Goal: Information Seeking & Learning: Learn about a topic

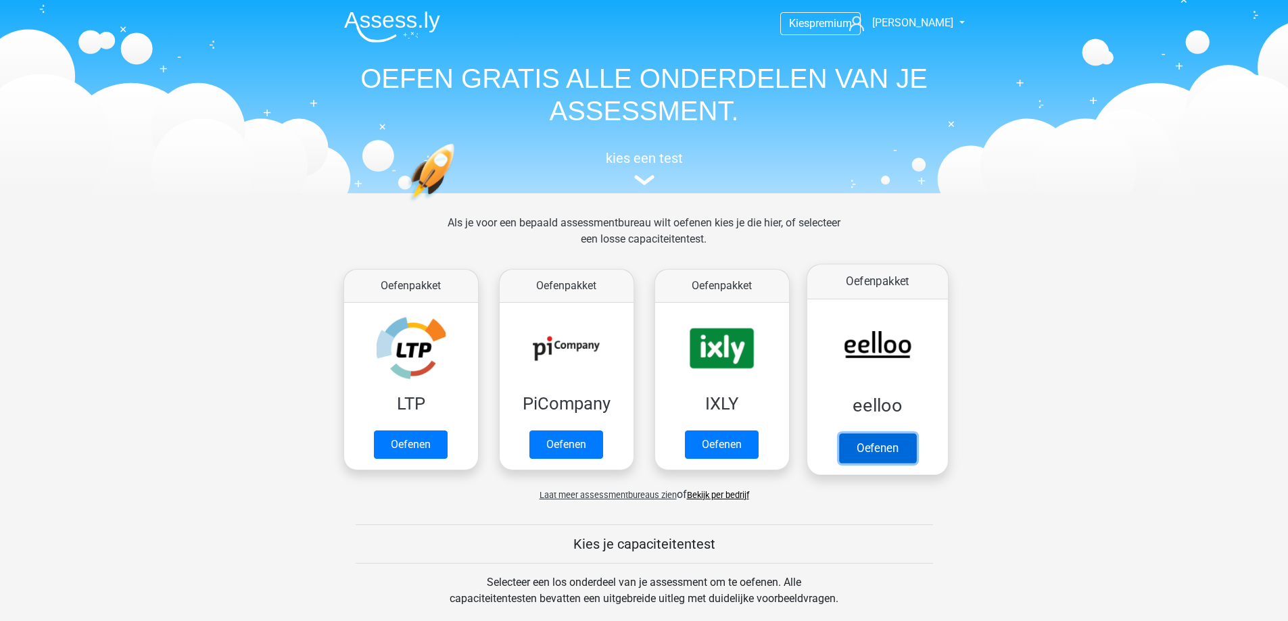
click at [890, 448] on link "Oefenen" at bounding box center [876, 448] width 77 height 30
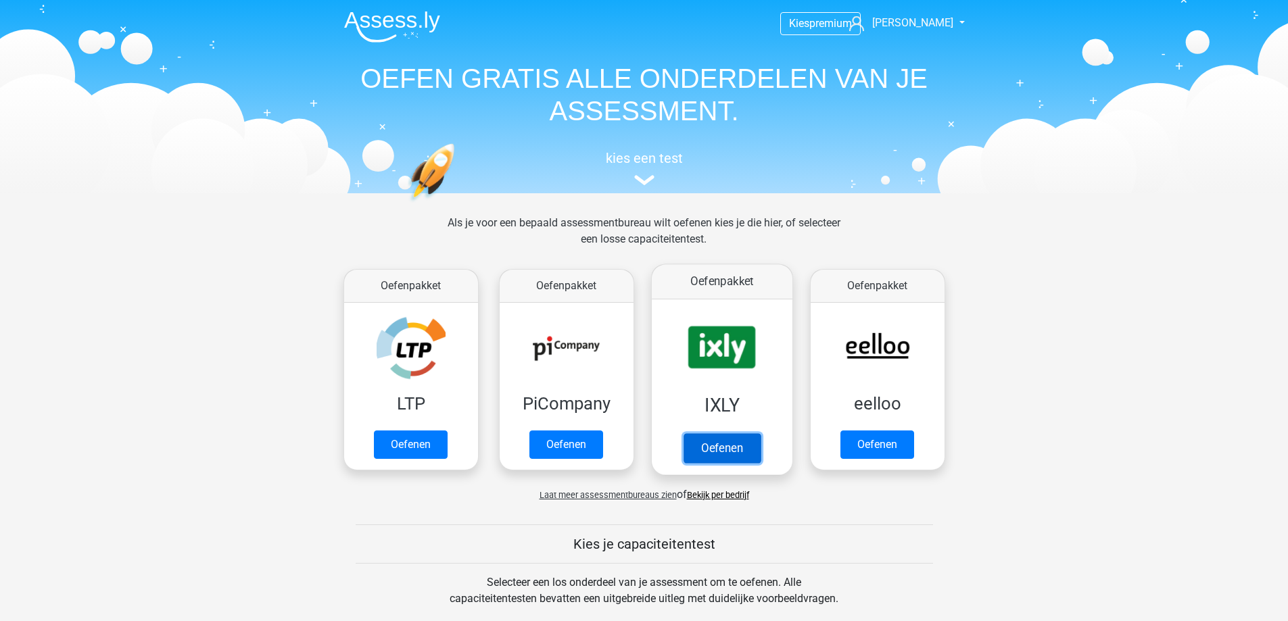
click at [715, 447] on link "Oefenen" at bounding box center [721, 448] width 77 height 30
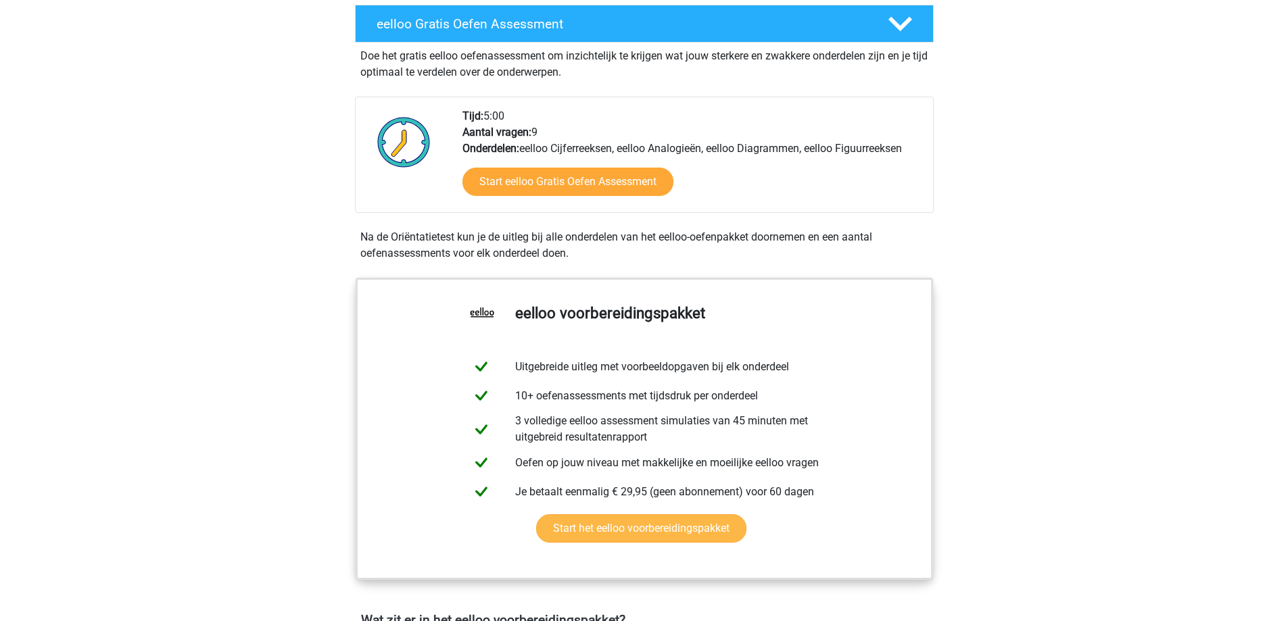
scroll to position [338, 0]
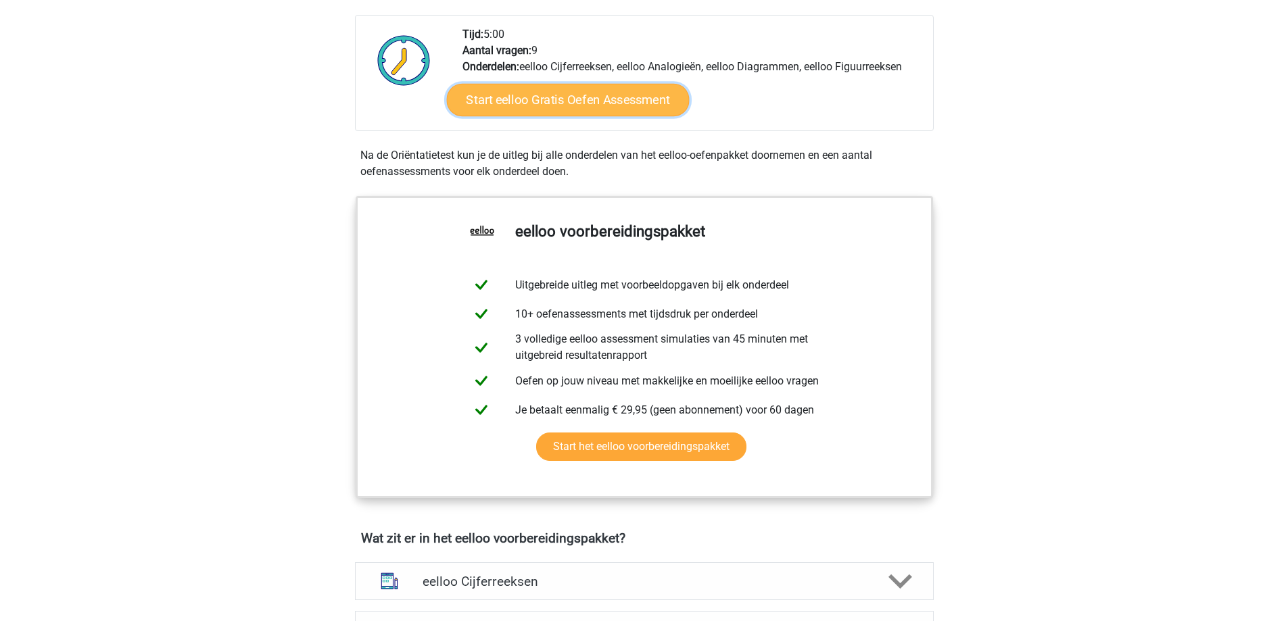
click at [523, 86] on link "Start eelloo Gratis Oefen Assessment" at bounding box center [567, 100] width 243 height 32
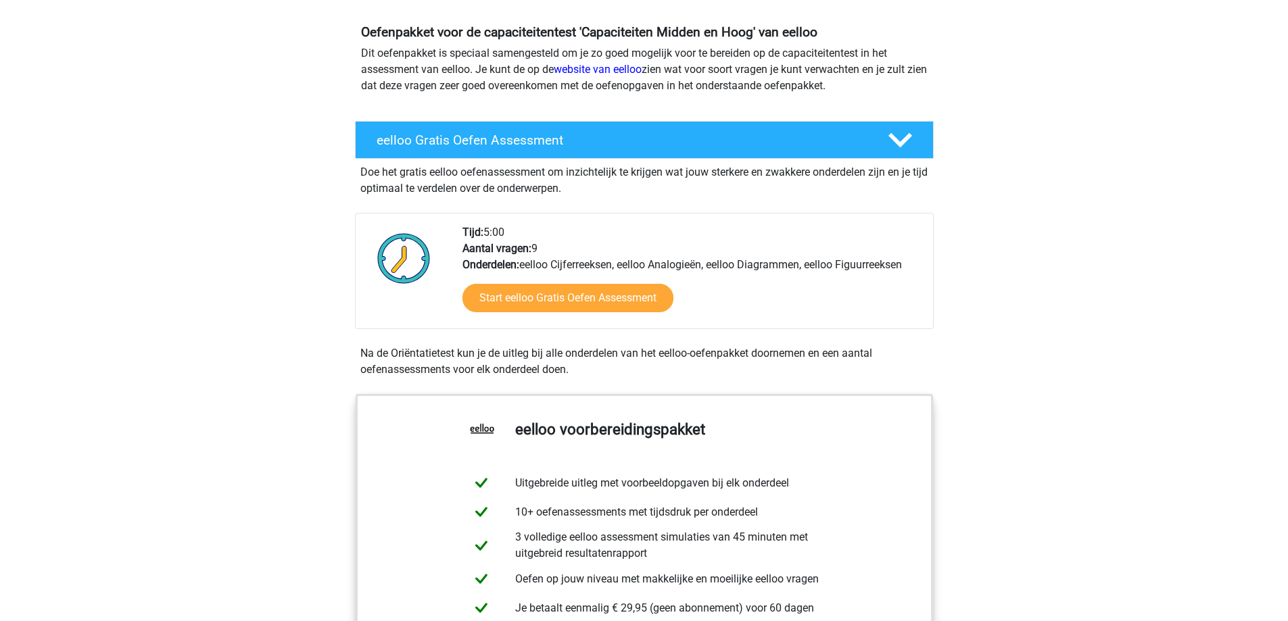
scroll to position [135, 0]
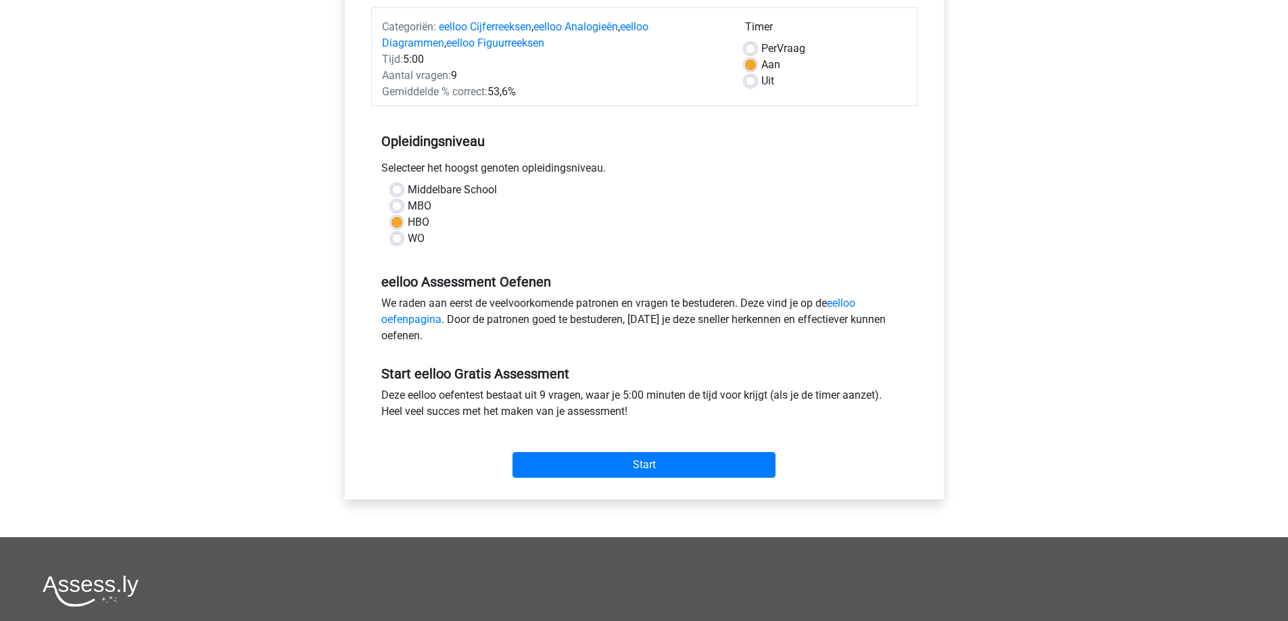
scroll to position [203, 0]
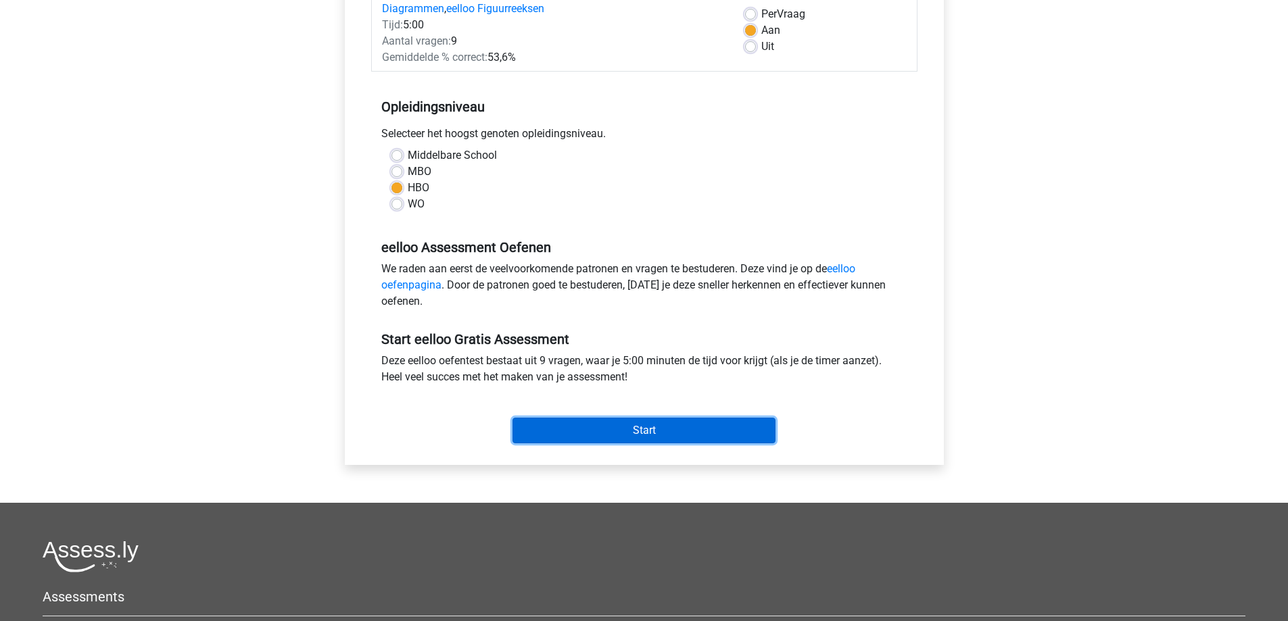
click at [611, 419] on input "Start" at bounding box center [643, 431] width 263 height 26
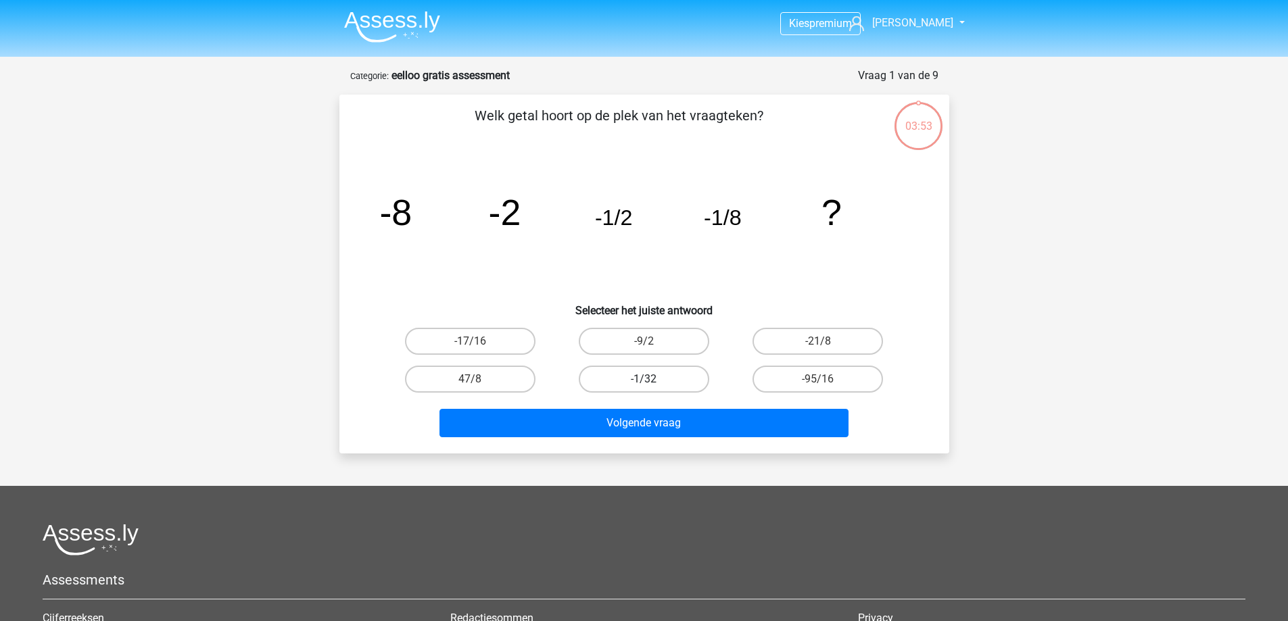
click at [663, 386] on label "-1/32" at bounding box center [644, 379] width 130 height 27
click at [652, 386] on input "-1/32" at bounding box center [648, 383] width 9 height 9
radio input "true"
click at [621, 442] on div "Volgende vraag" at bounding box center [644, 426] width 522 height 34
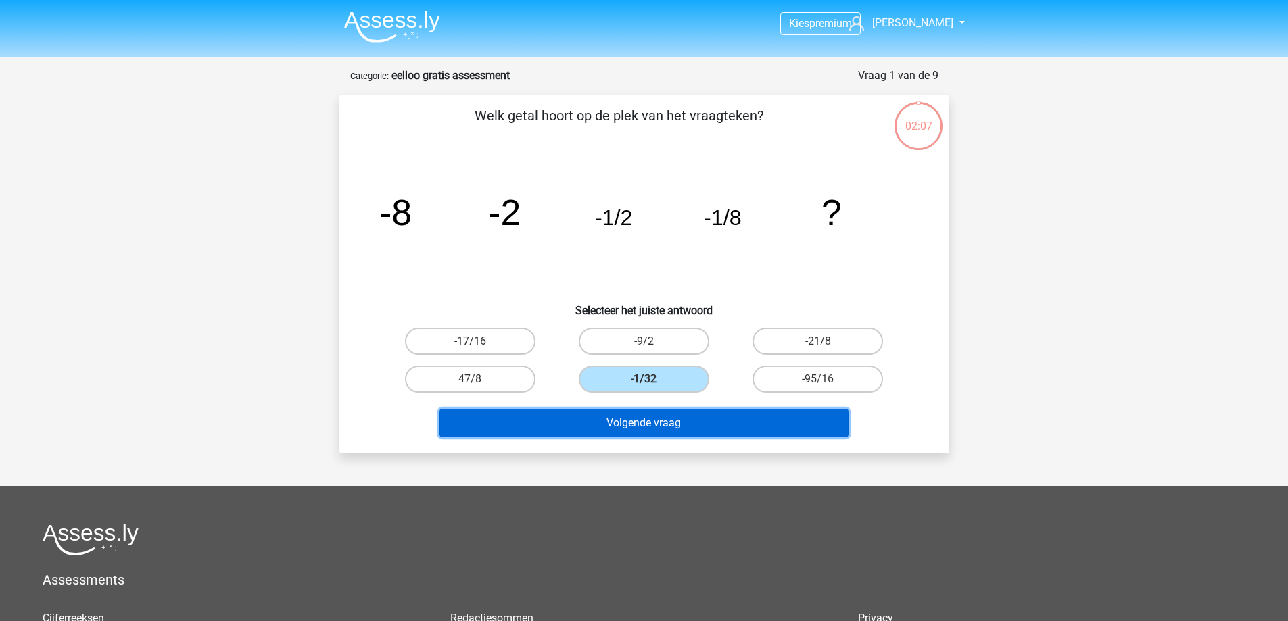
click at [621, 433] on button "Volgende vraag" at bounding box center [643, 423] width 409 height 28
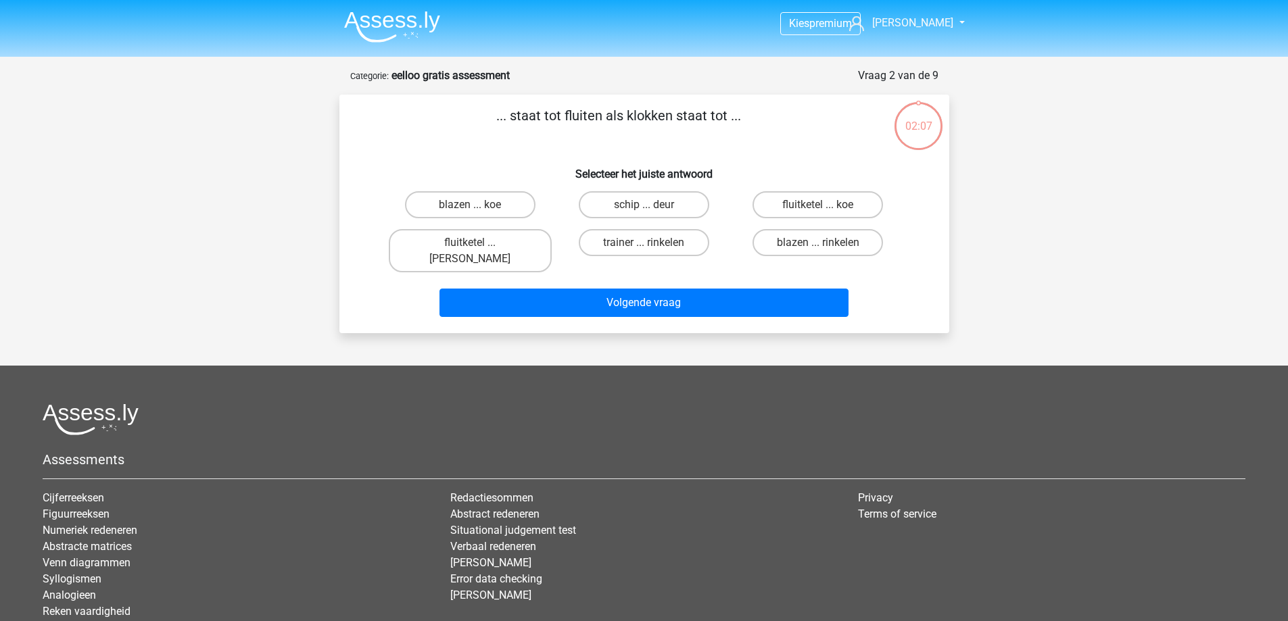
scroll to position [68, 0]
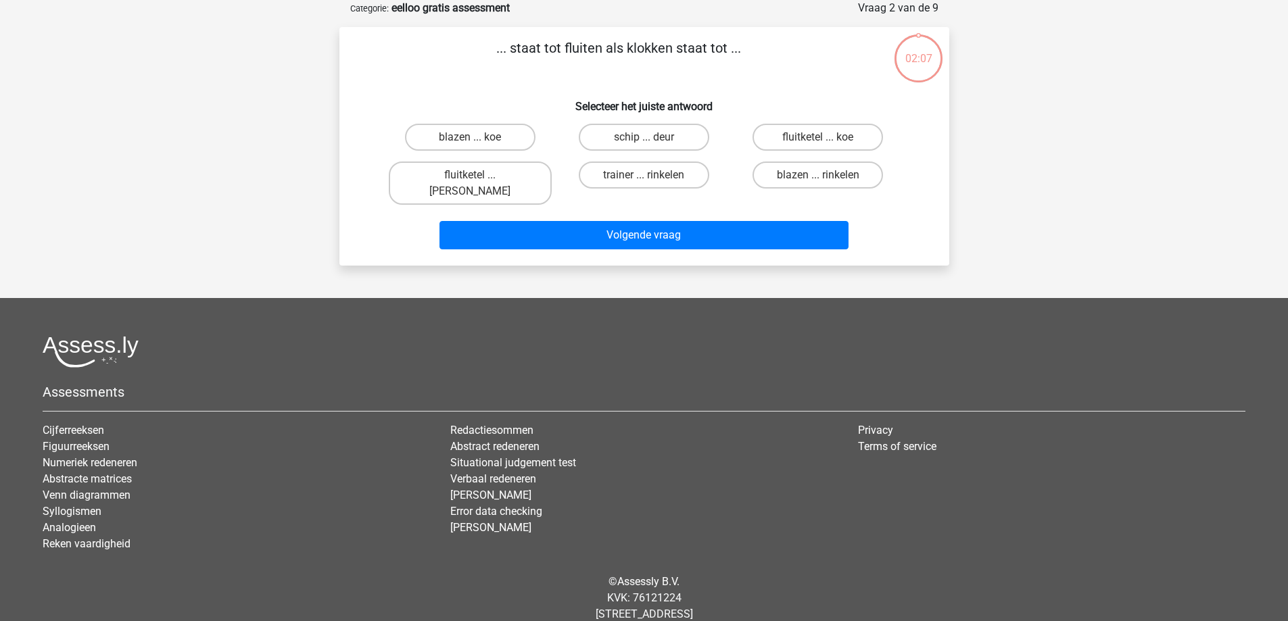
click at [623, 423] on li "Redactiesommen" at bounding box center [643, 431] width 387 height 16
click at [498, 178] on label "fluitketel ... luiden" at bounding box center [470, 183] width 163 height 43
click at [479, 178] on input "fluitketel ... luiden" at bounding box center [474, 179] width 9 height 9
radio input "true"
click at [621, 234] on div "Volgende vraag" at bounding box center [644, 238] width 522 height 34
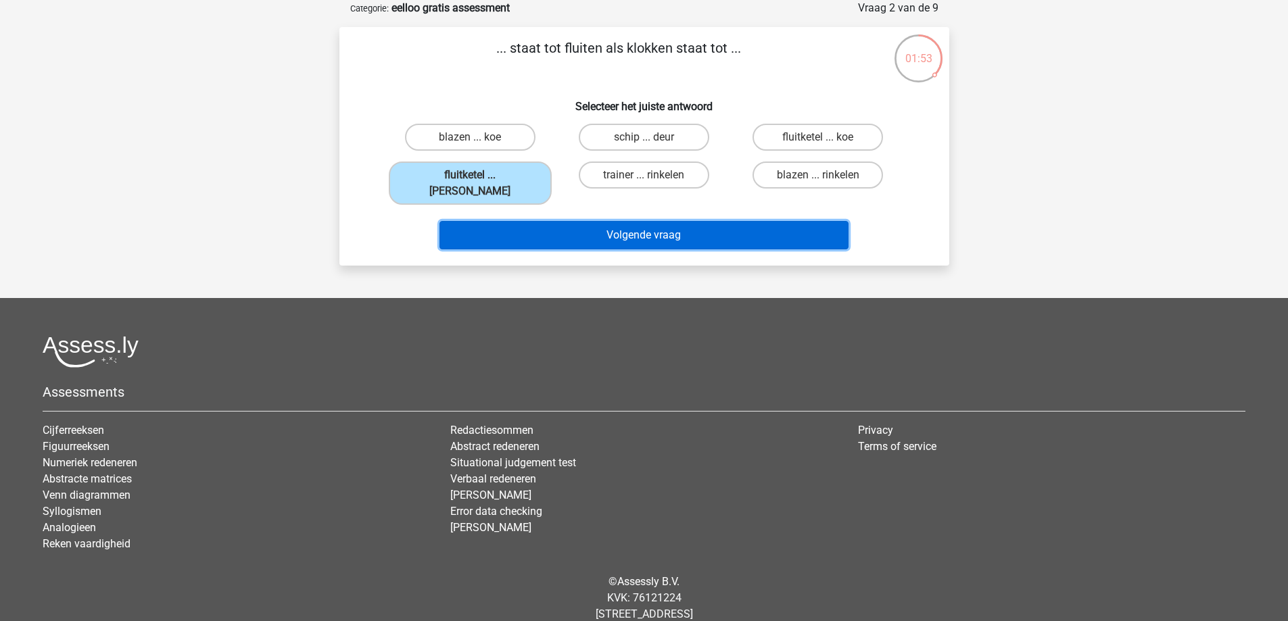
click at [621, 221] on button "Volgende vraag" at bounding box center [643, 235] width 409 height 28
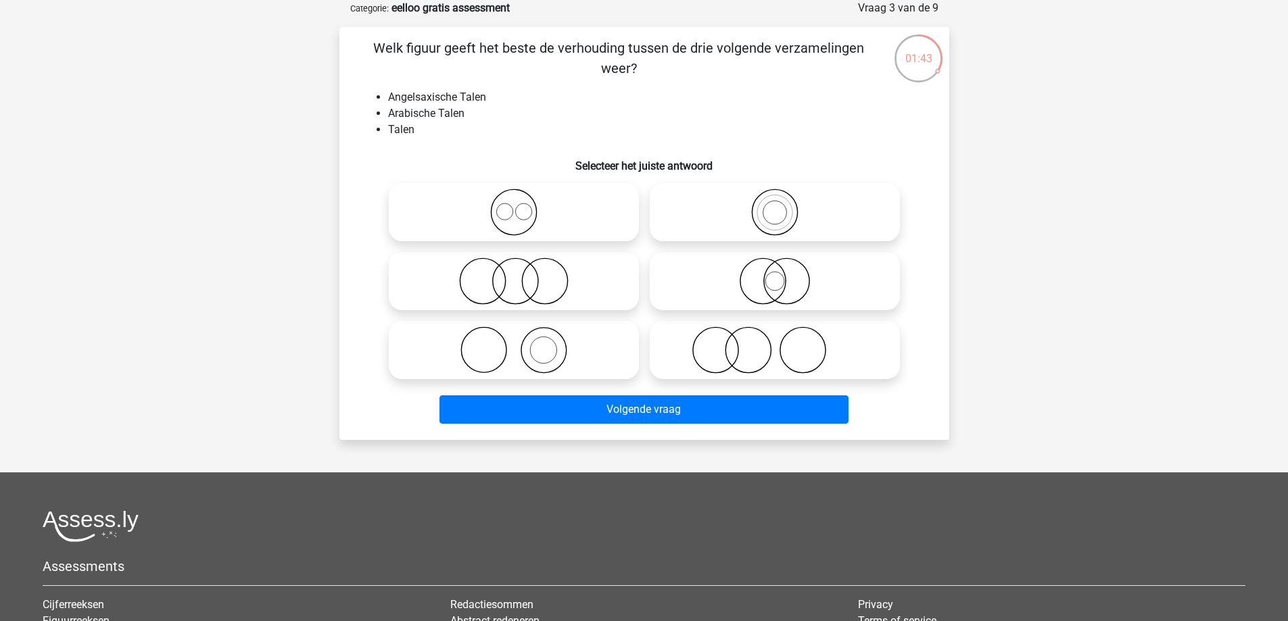
click at [530, 211] on icon at bounding box center [513, 212] width 239 height 47
click at [523, 206] on input "radio" at bounding box center [518, 201] width 9 height 9
radio input "true"
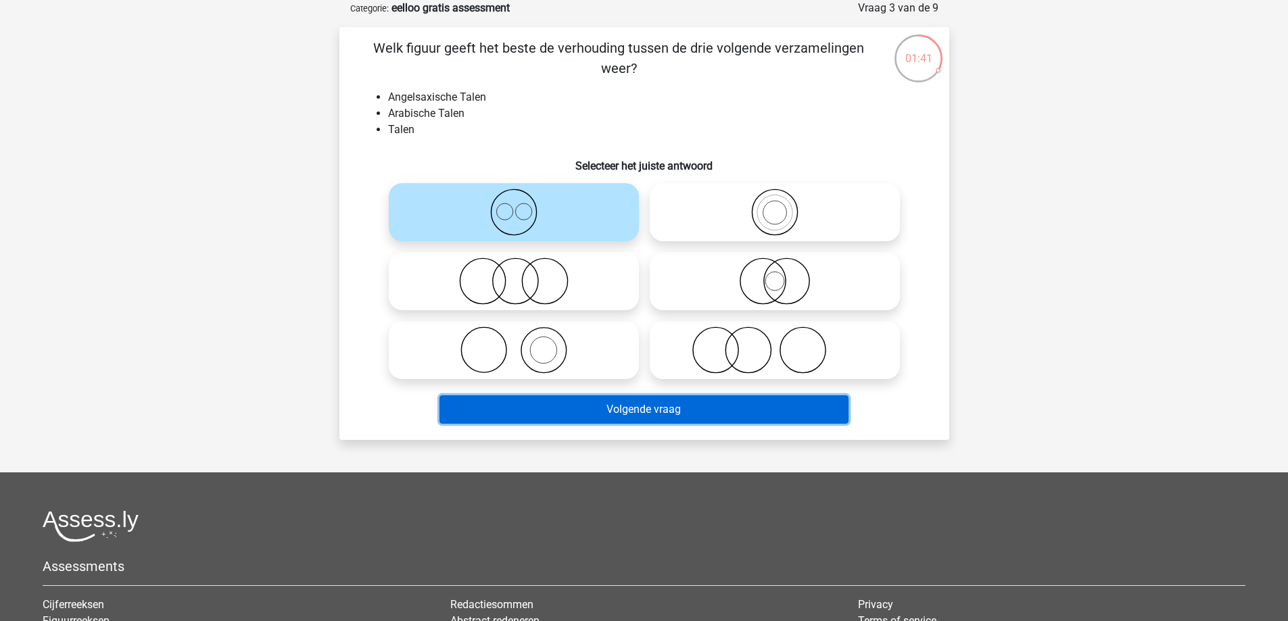
click at [666, 412] on button "Volgende vraag" at bounding box center [643, 410] width 409 height 28
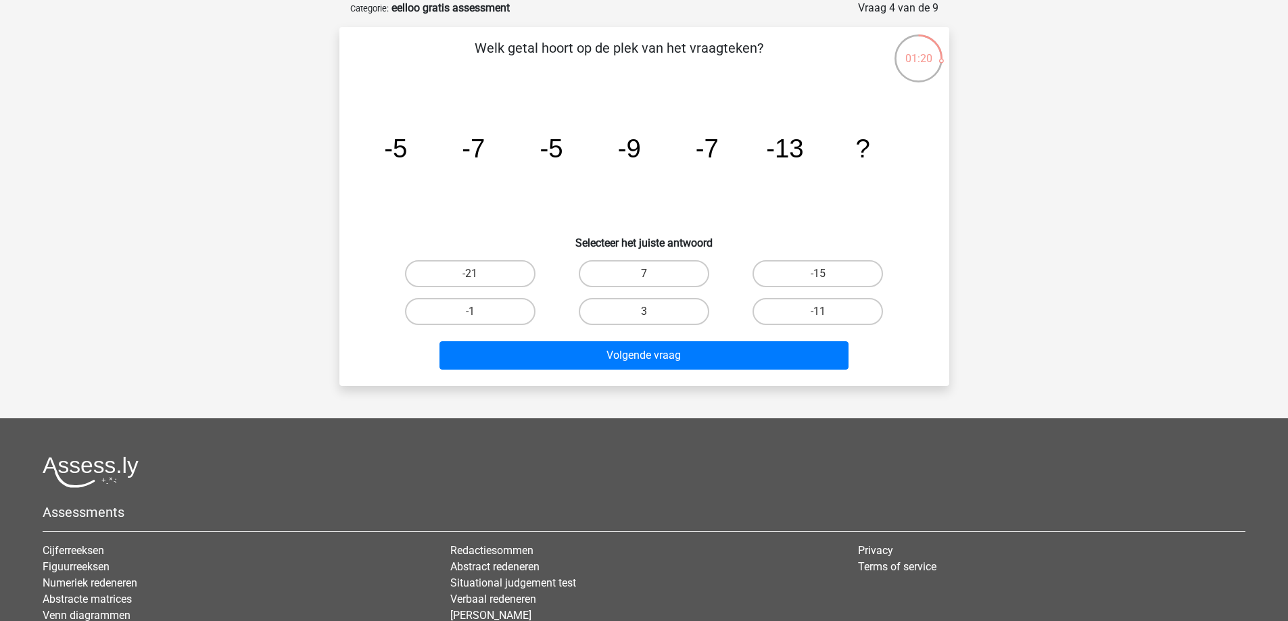
click at [825, 313] on input "-11" at bounding box center [822, 316] width 9 height 9
radio input "true"
click at [825, 313] on input "-11" at bounding box center [822, 316] width 9 height 9
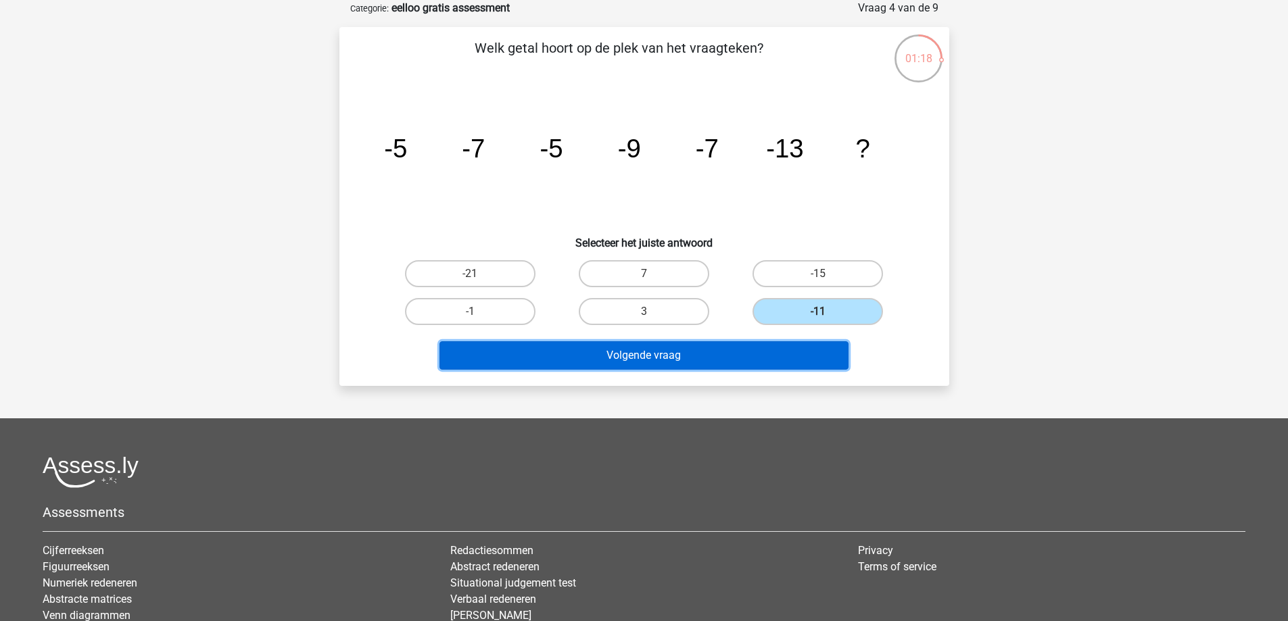
click at [795, 358] on button "Volgende vraag" at bounding box center [643, 355] width 409 height 28
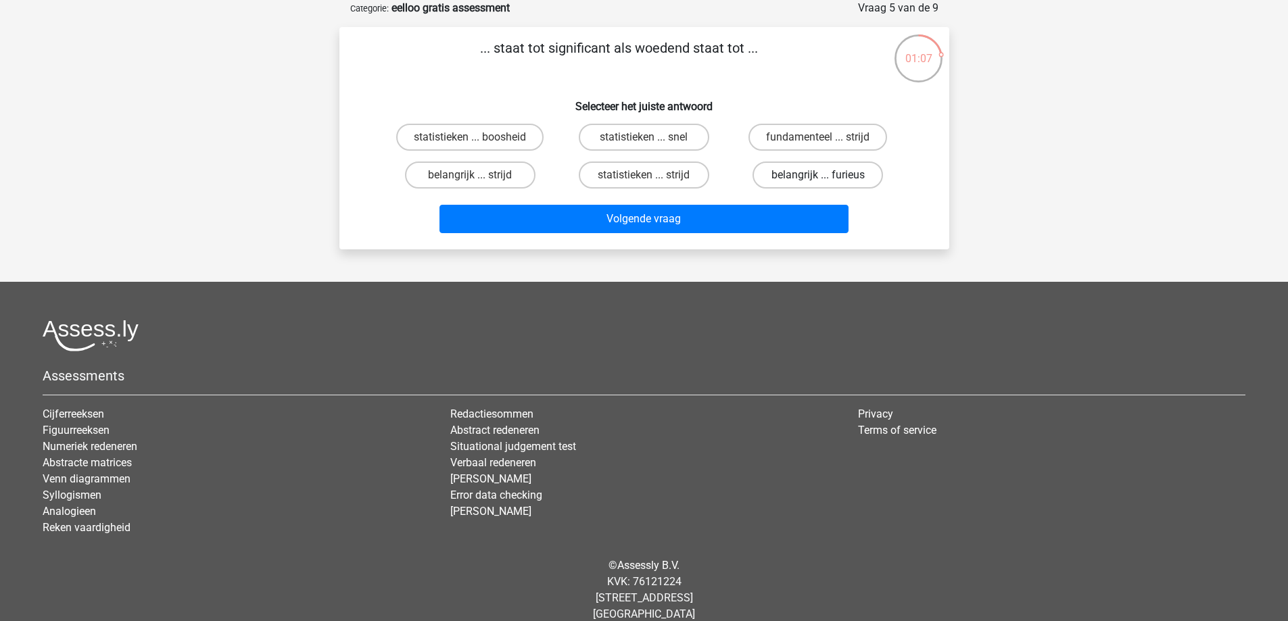
click at [815, 172] on label "belangrijk ... furieus" at bounding box center [818, 175] width 130 height 27
click at [818, 175] on input "belangrijk ... furieus" at bounding box center [822, 179] width 9 height 9
radio input "true"
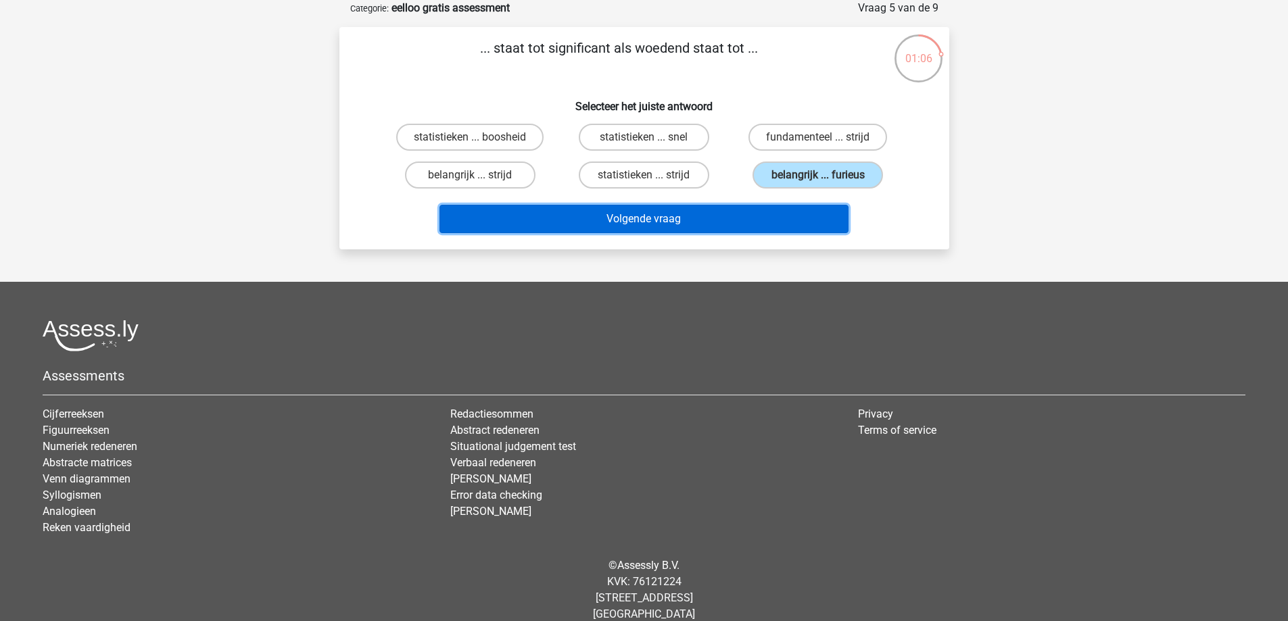
click at [803, 222] on button "Volgende vraag" at bounding box center [643, 219] width 409 height 28
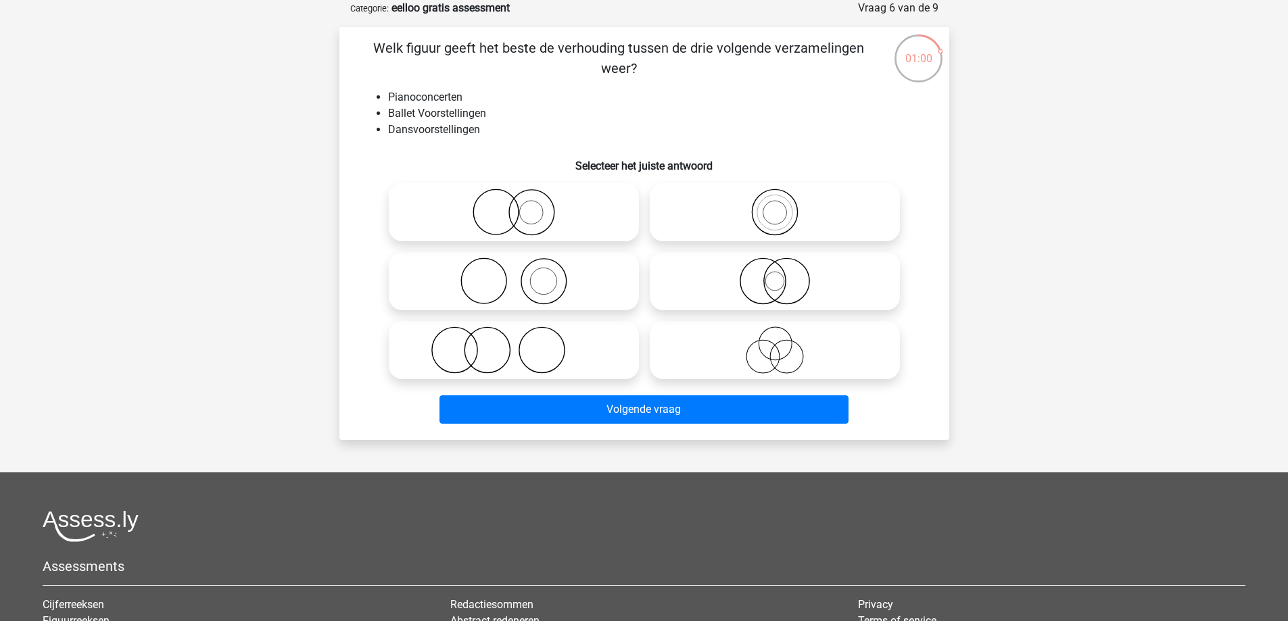
click at [570, 277] on icon at bounding box center [513, 281] width 239 height 47
click at [523, 275] on input "radio" at bounding box center [518, 270] width 9 height 9
radio input "true"
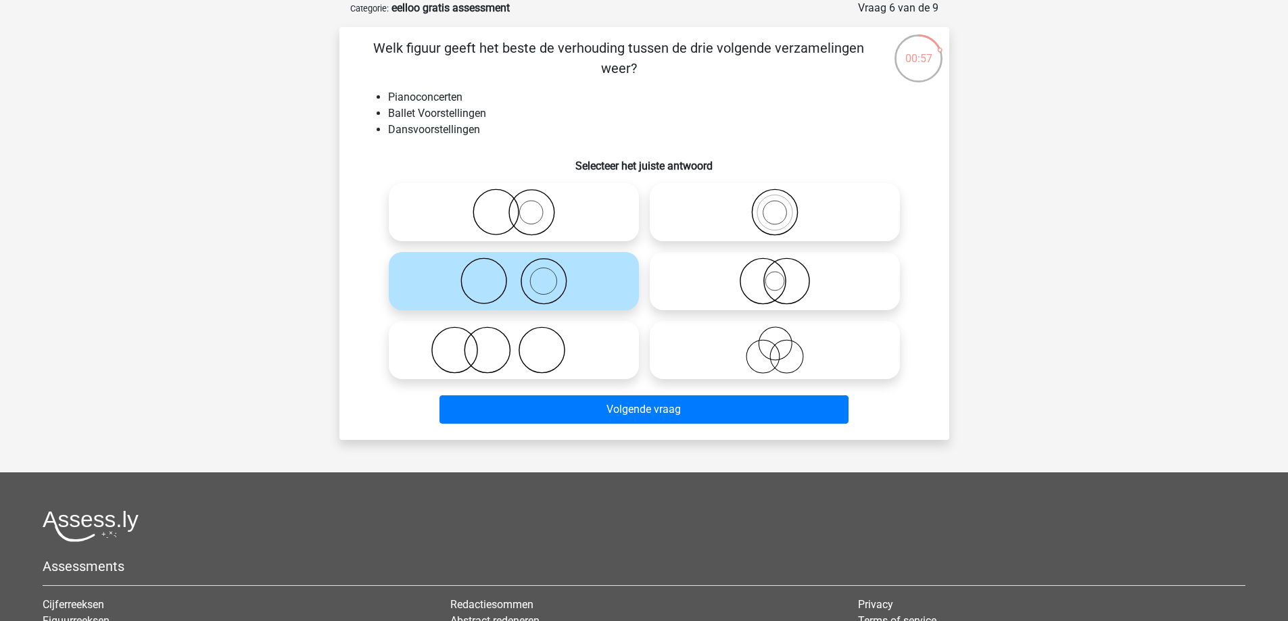
click at [569, 282] on icon at bounding box center [513, 281] width 239 height 47
click at [523, 275] on input "radio" at bounding box center [518, 270] width 9 height 9
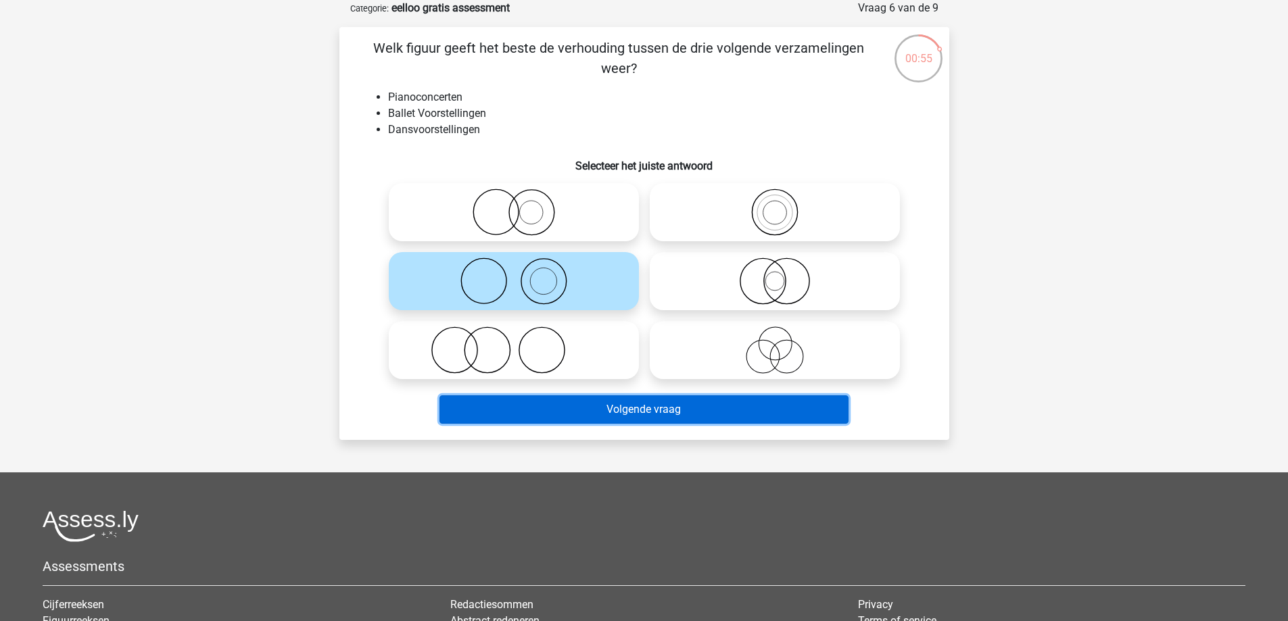
click at [609, 408] on button "Volgende vraag" at bounding box center [643, 410] width 409 height 28
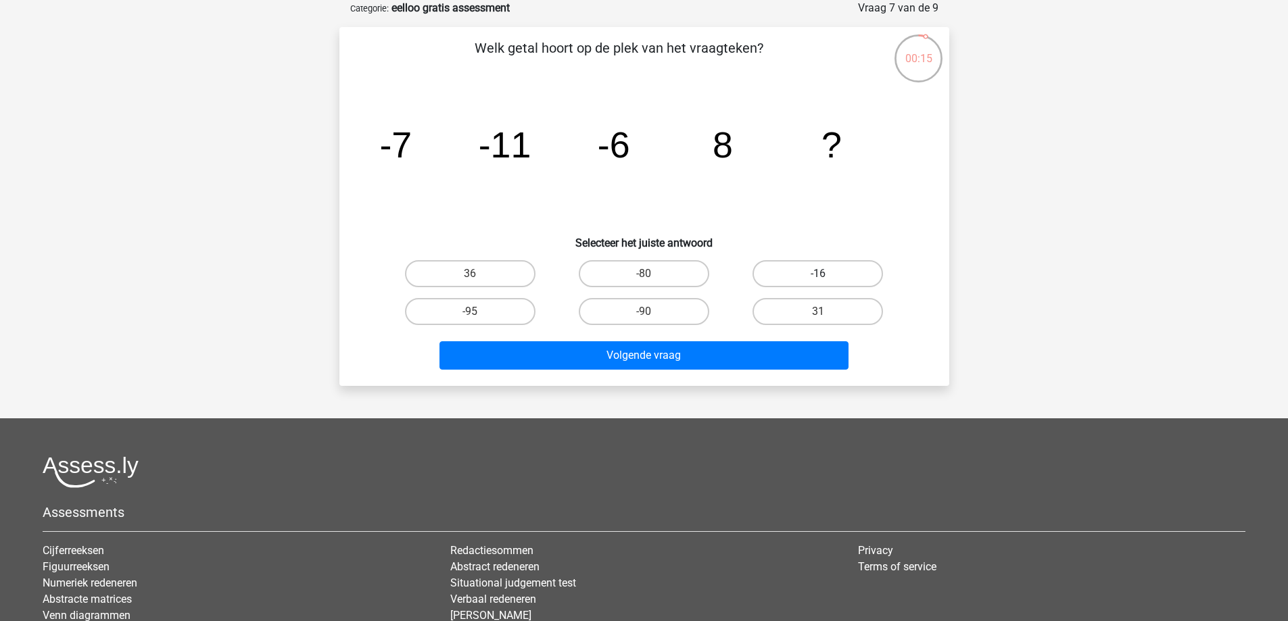
click at [807, 284] on label "-16" at bounding box center [818, 273] width 130 height 27
click at [818, 283] on input "-16" at bounding box center [822, 278] width 9 height 9
radio input "true"
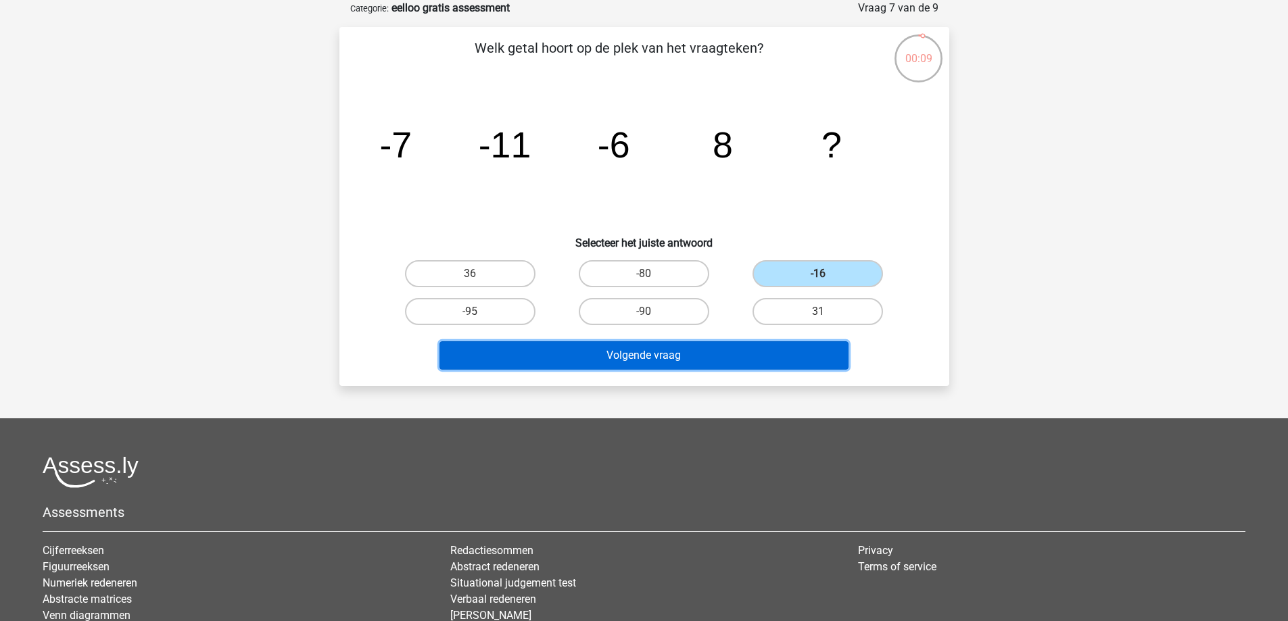
click at [775, 349] on button "Volgende vraag" at bounding box center [643, 355] width 409 height 28
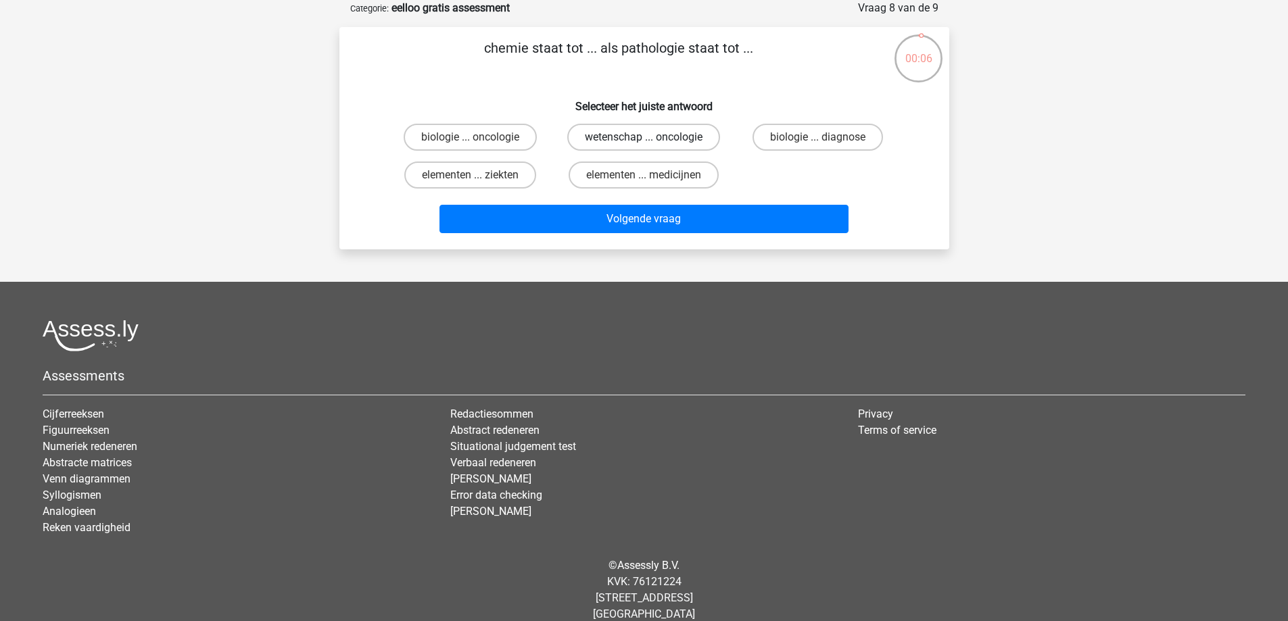
click at [637, 142] on label "wetenschap ... oncologie" at bounding box center [643, 137] width 153 height 27
click at [644, 142] on input "wetenschap ... oncologie" at bounding box center [648, 141] width 9 height 9
radio input "true"
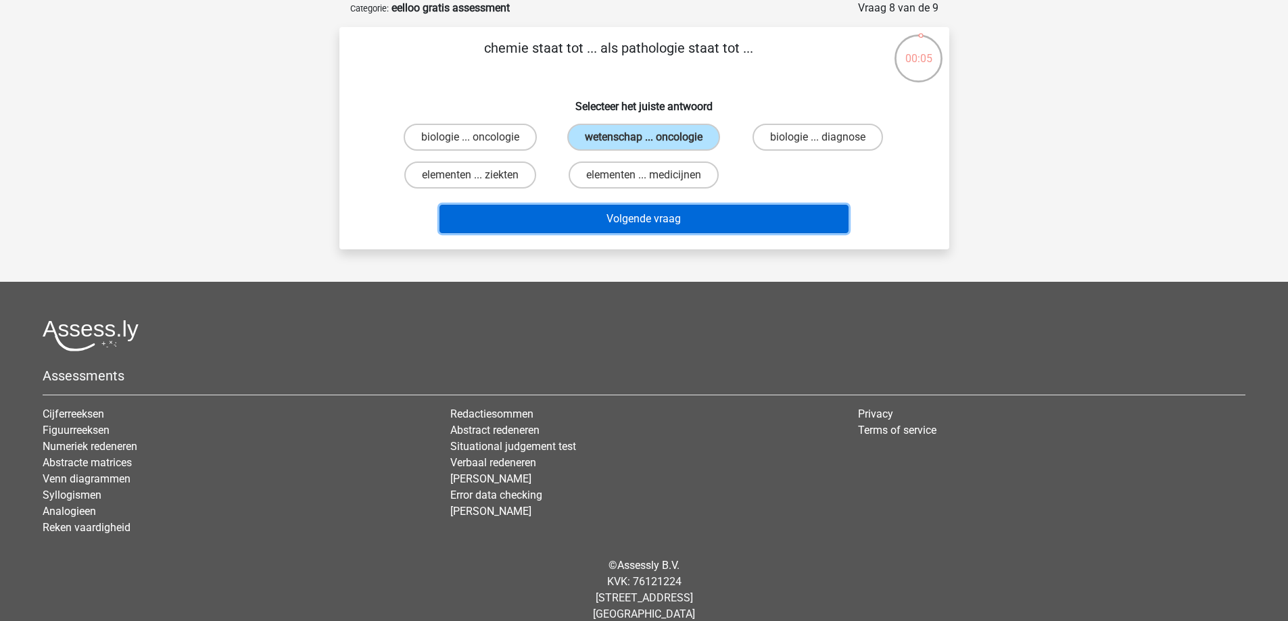
click at [669, 216] on button "Volgende vraag" at bounding box center [643, 219] width 409 height 28
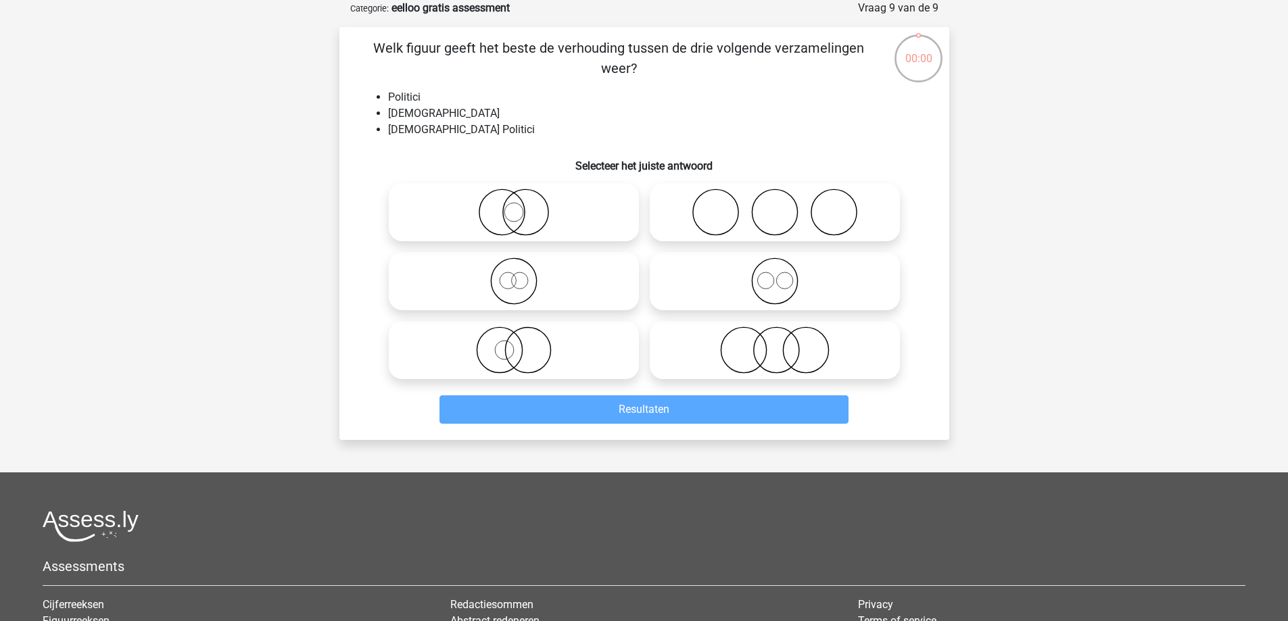
click at [522, 353] on circle at bounding box center [499, 350] width 45 height 45
click at [522, 343] on input "radio" at bounding box center [518, 339] width 9 height 9
radio input "true"
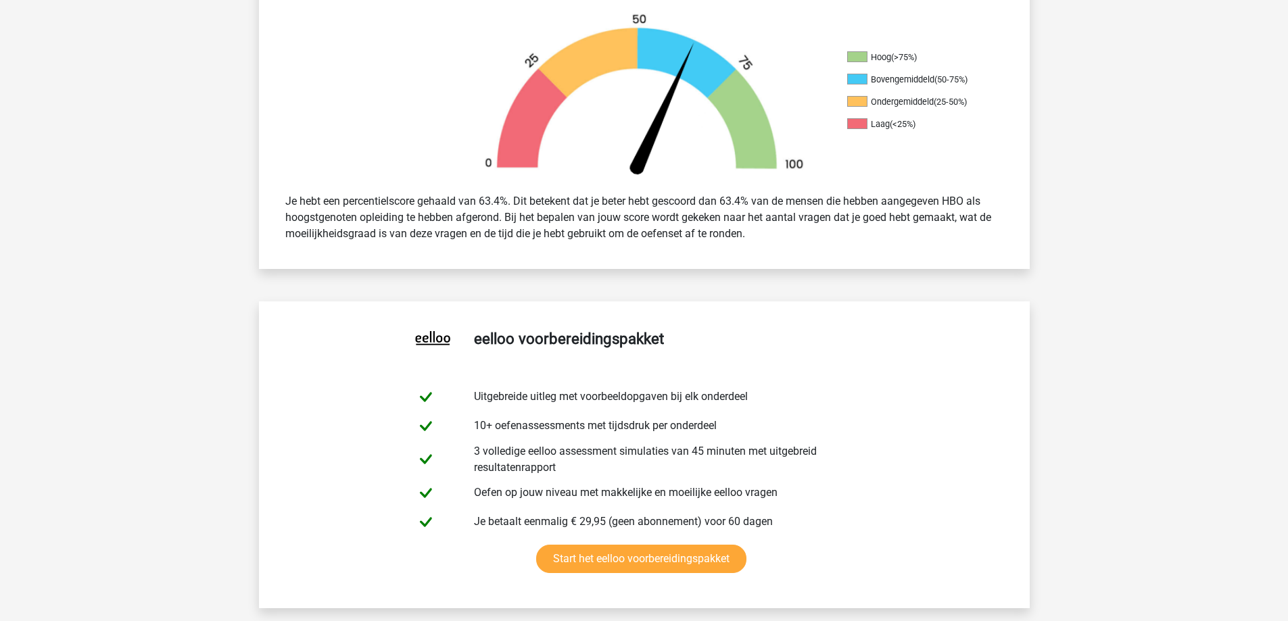
scroll to position [811, 0]
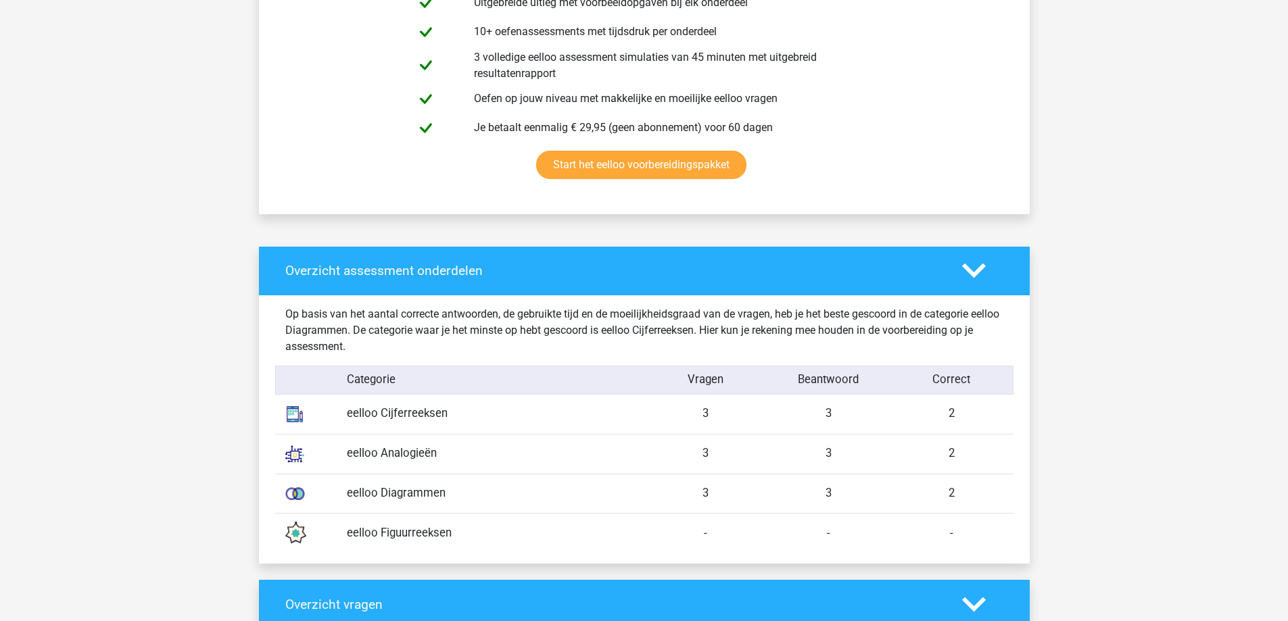
click at [830, 414] on div "3" at bounding box center [828, 414] width 123 height 17
drag, startPoint x: 986, startPoint y: 268, endPoint x: 979, endPoint y: 272, distance: 7.6
click at [983, 270] on div at bounding box center [983, 271] width 62 height 24
click at [974, 272] on icon at bounding box center [974, 271] width 24 height 24
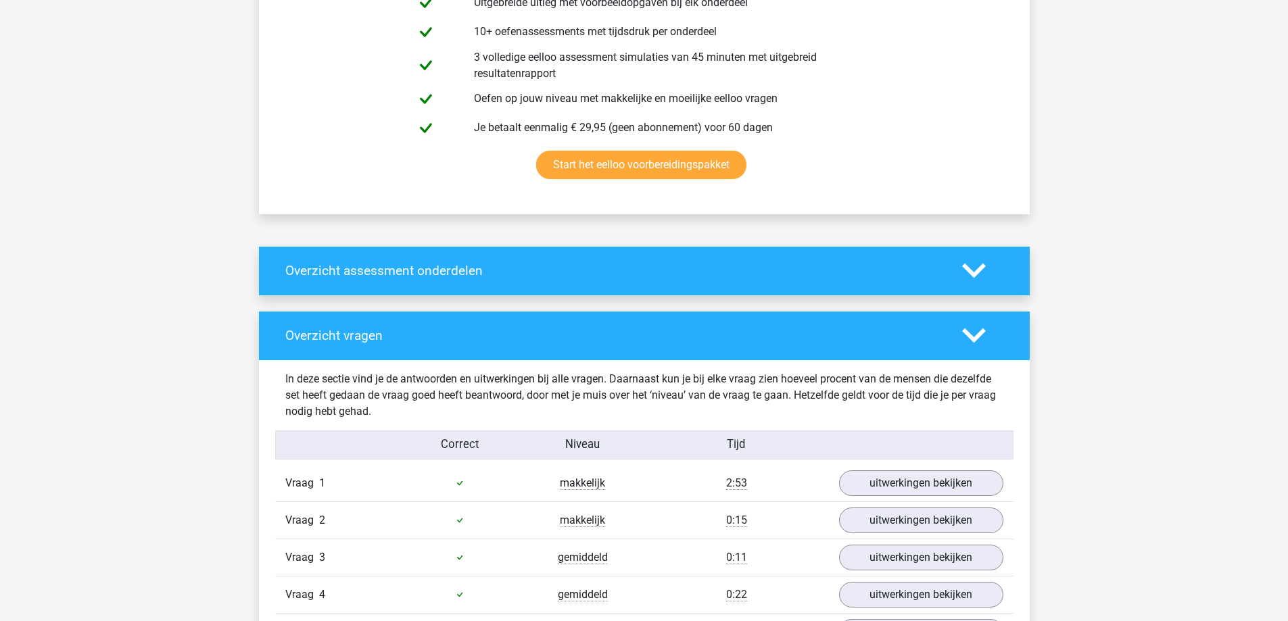
click at [974, 272] on icon at bounding box center [974, 271] width 24 height 24
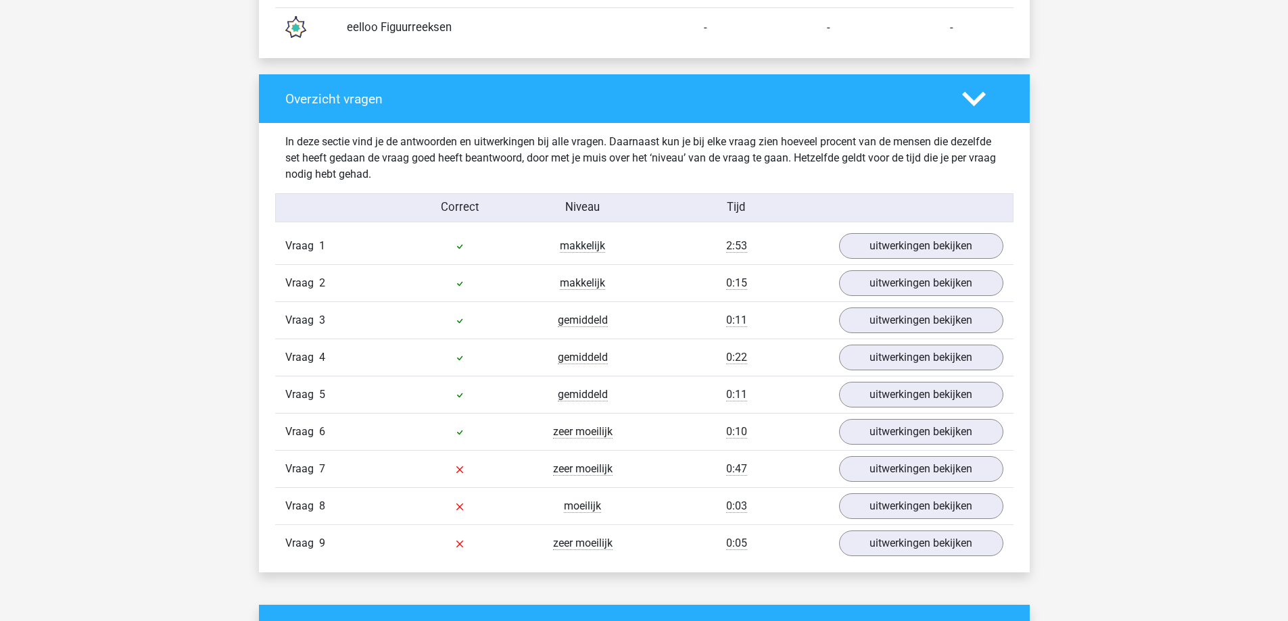
scroll to position [1352, 0]
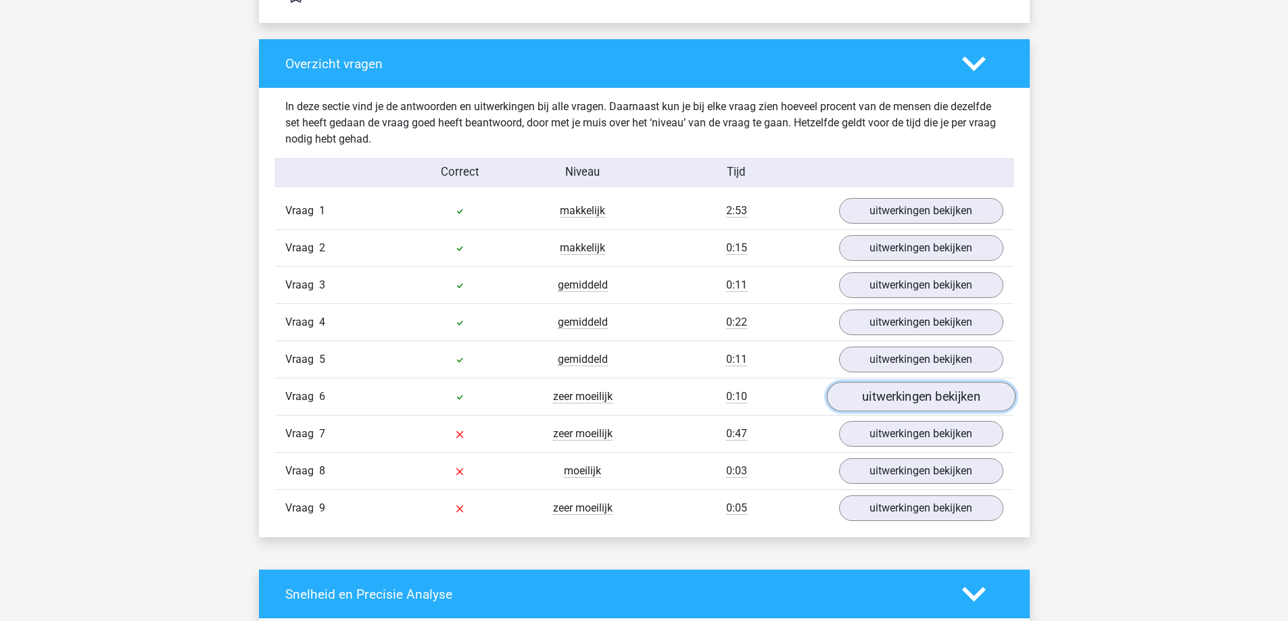
click at [941, 409] on link "uitwerkingen bekijken" at bounding box center [920, 397] width 189 height 30
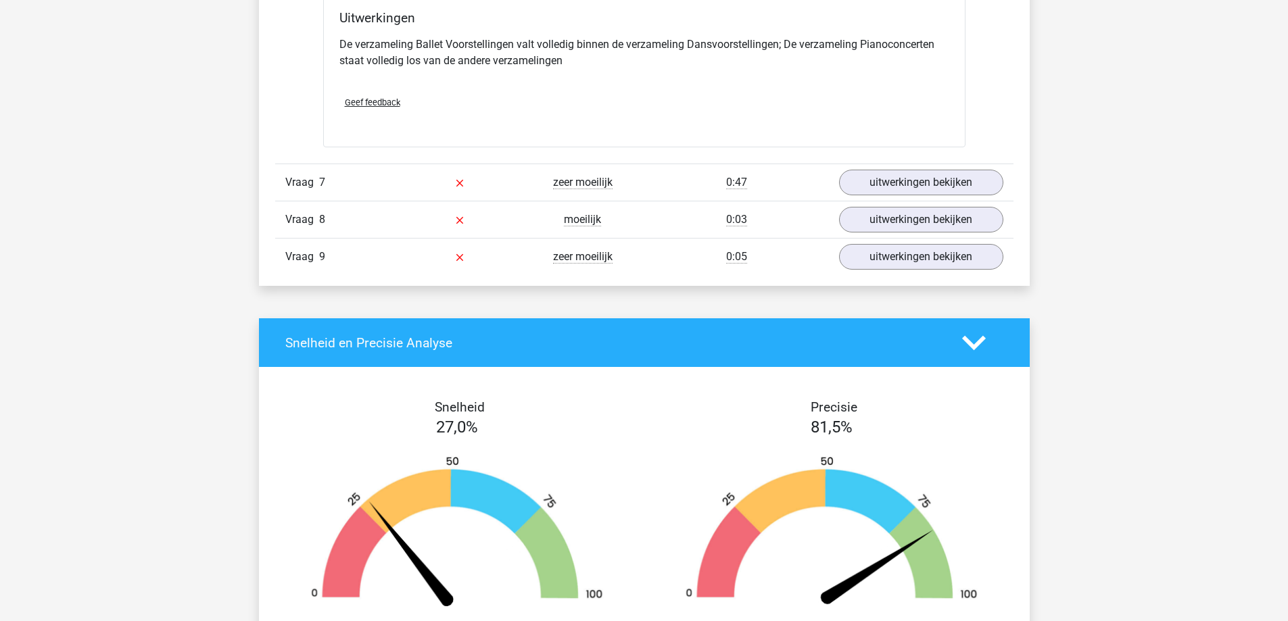
scroll to position [2164, 0]
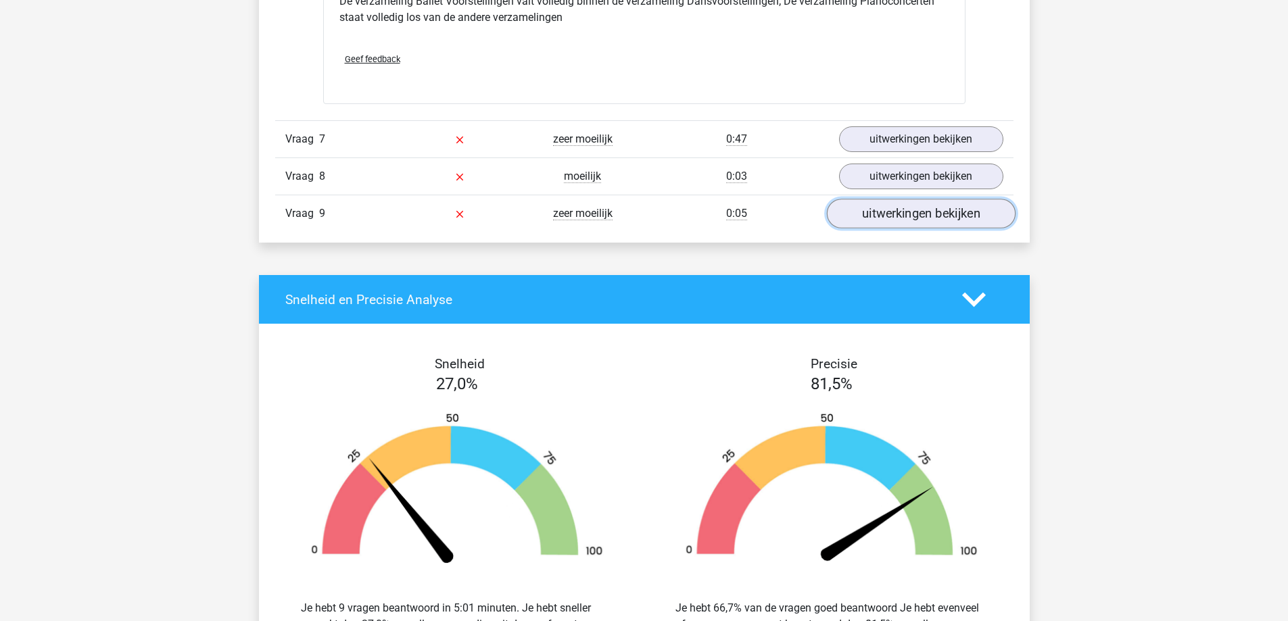
click at [920, 215] on link "uitwerkingen bekijken" at bounding box center [920, 214] width 189 height 30
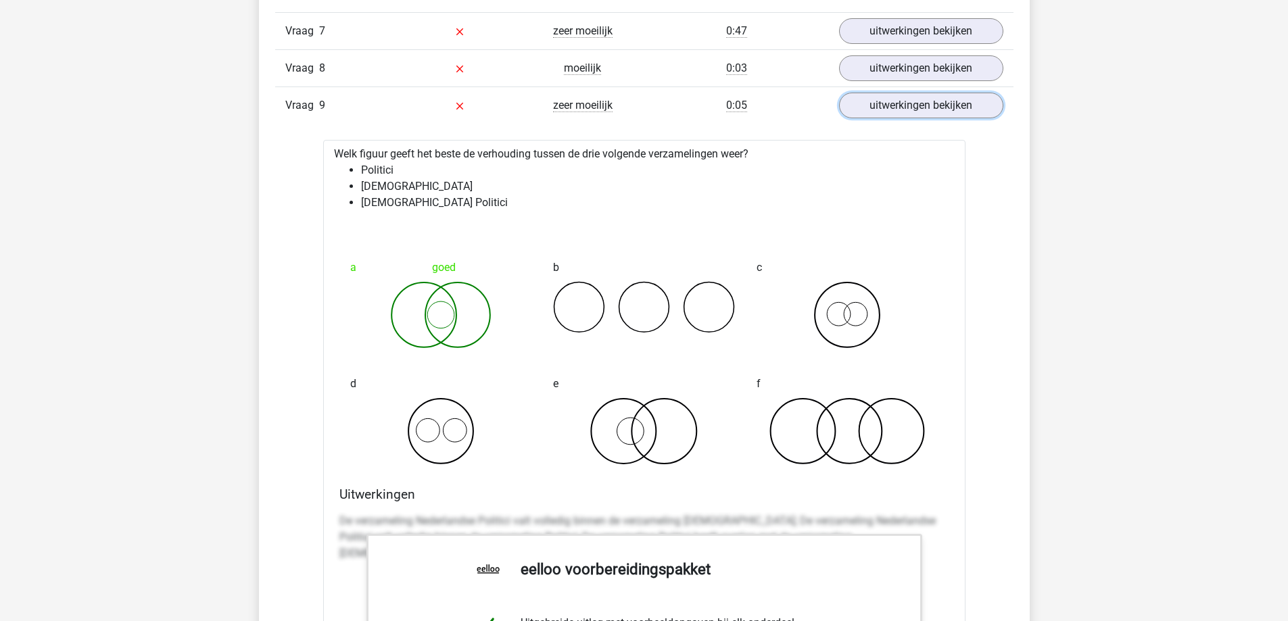
scroll to position [2231, 0]
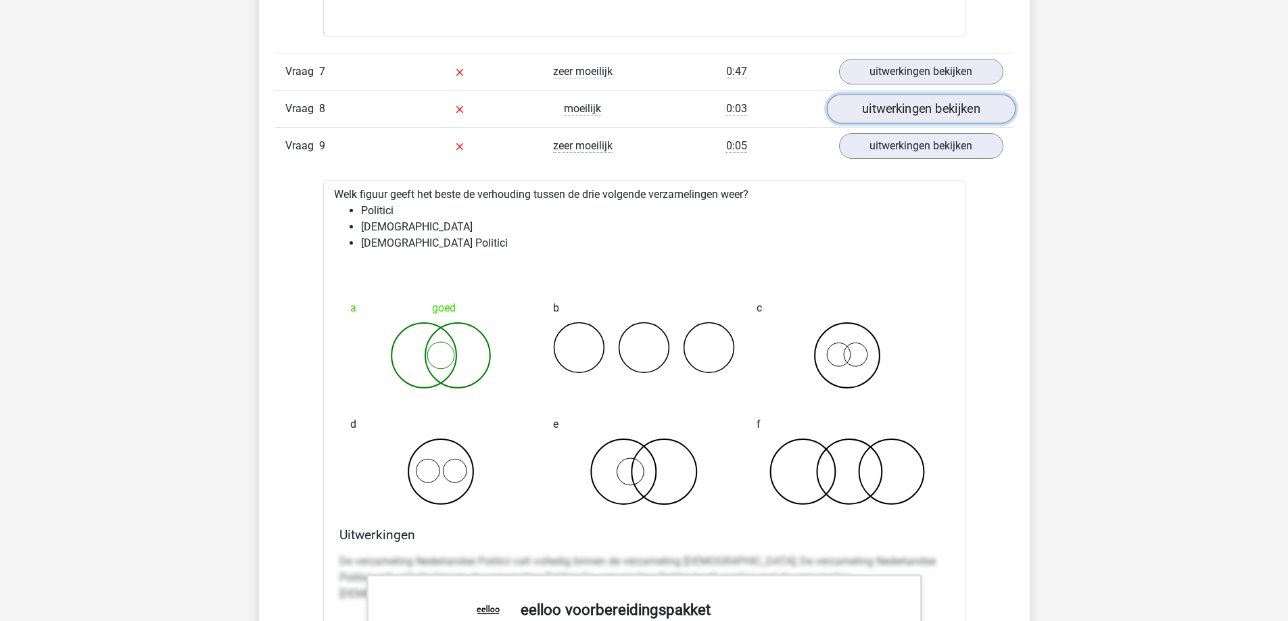
click at [919, 102] on link "uitwerkingen bekijken" at bounding box center [920, 110] width 189 height 30
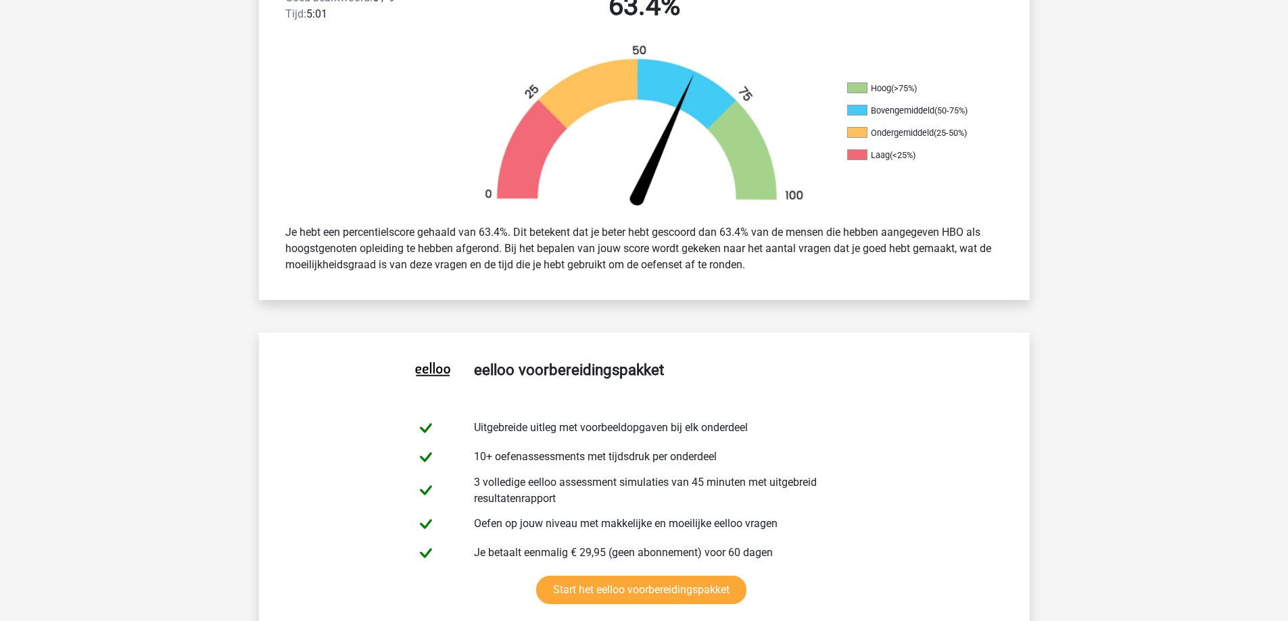
scroll to position [0, 0]
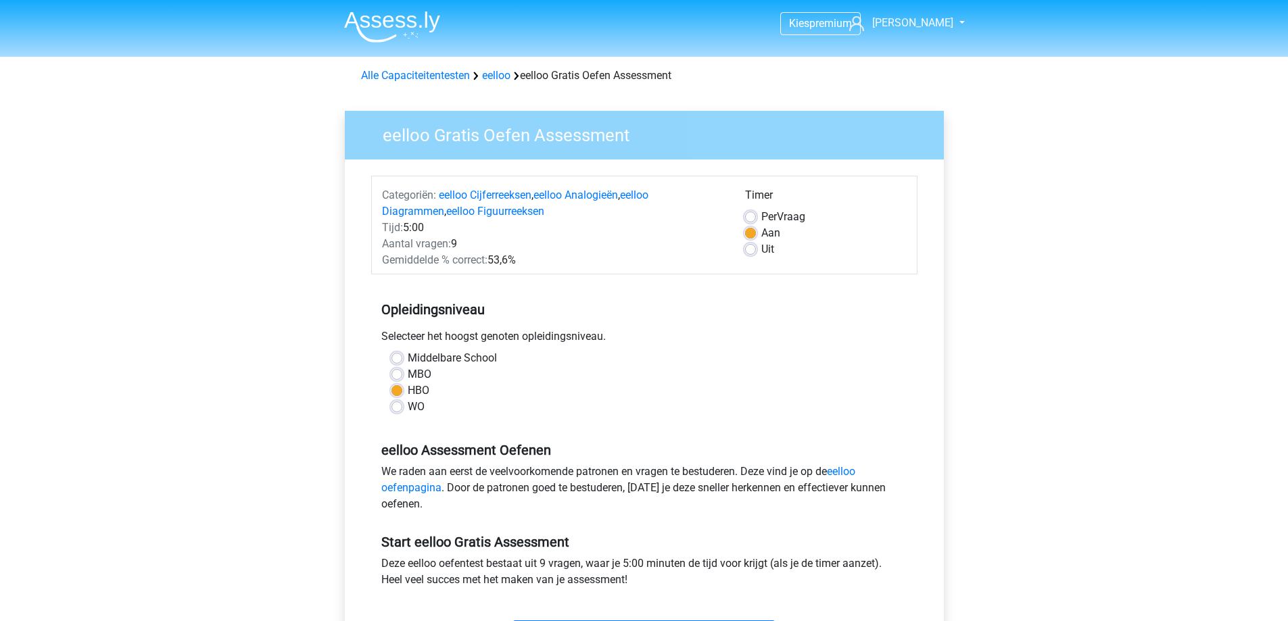
scroll to position [203, 0]
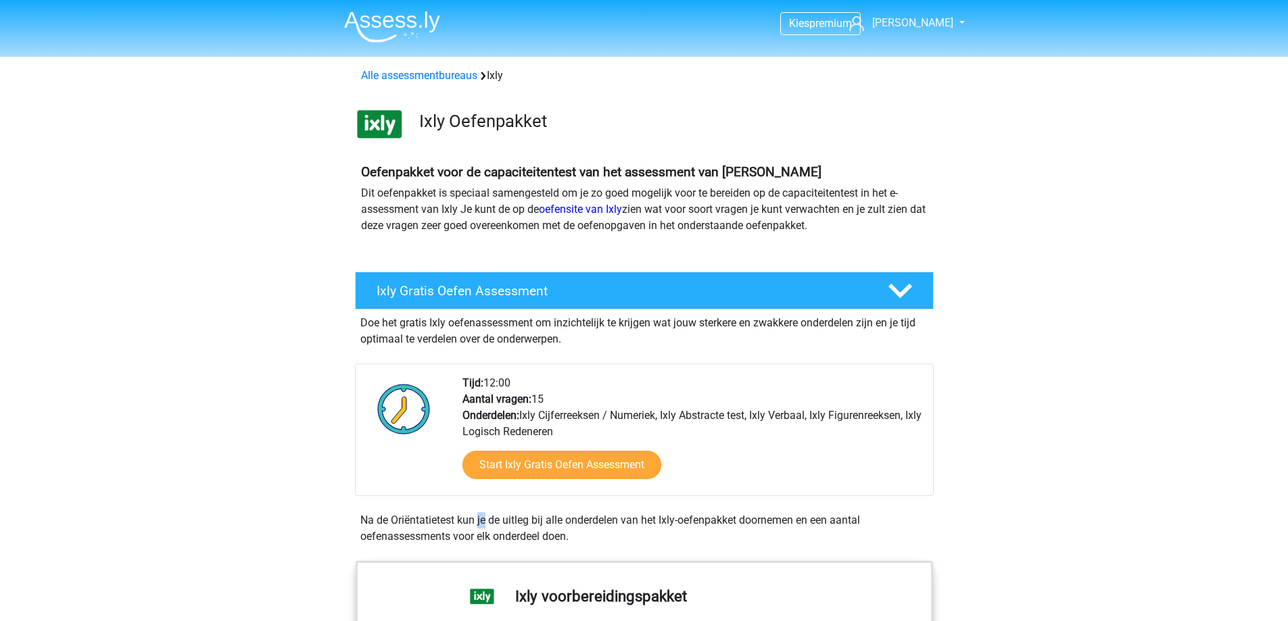
click at [715, 447] on div "Start Ixly Gratis Oefen Assessment" at bounding box center [692, 467] width 460 height 55
click at [640, 371] on div "Tijd: 12:00 Aantal vragen: 15 Onderdelen: Ixly Cijferreeksen / Numeriek, Ixly A…" at bounding box center [644, 430] width 579 height 133
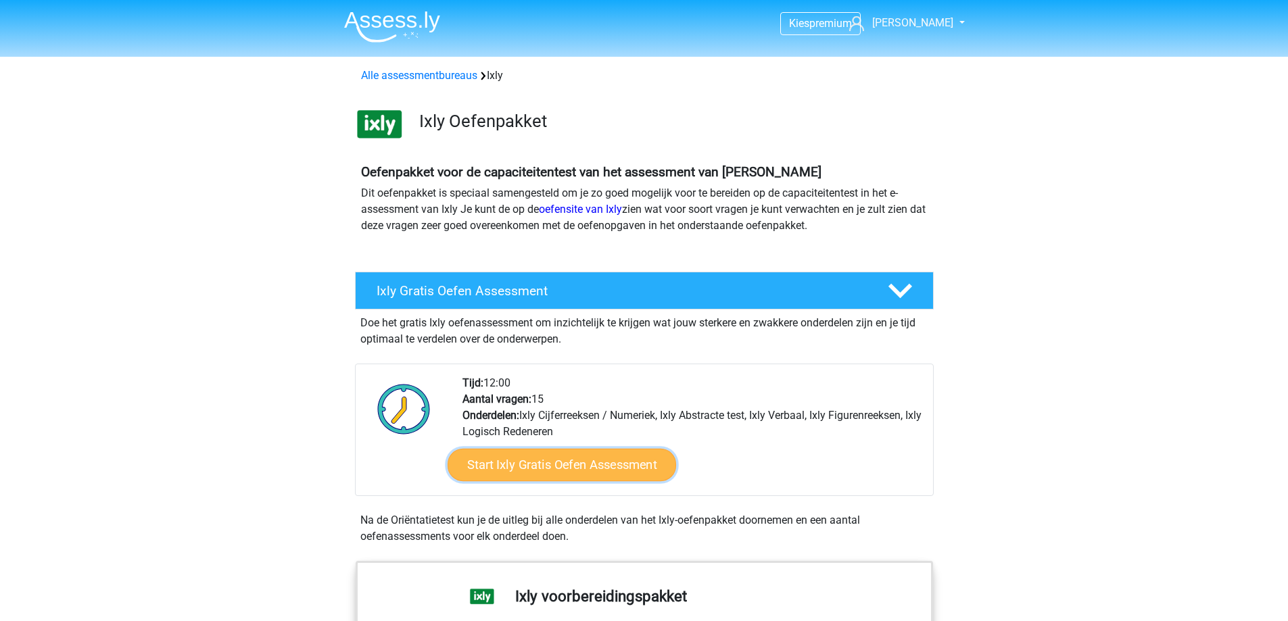
click at [646, 464] on link "Start Ixly Gratis Oefen Assessment" at bounding box center [561, 465] width 229 height 32
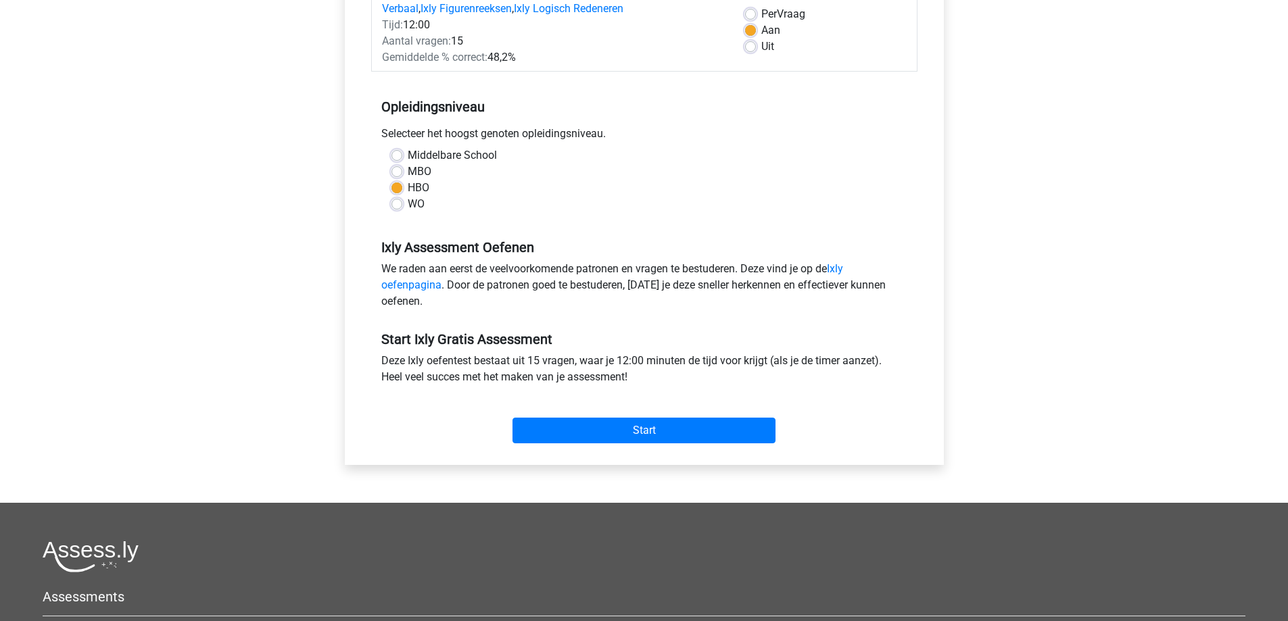
scroll to position [270, 0]
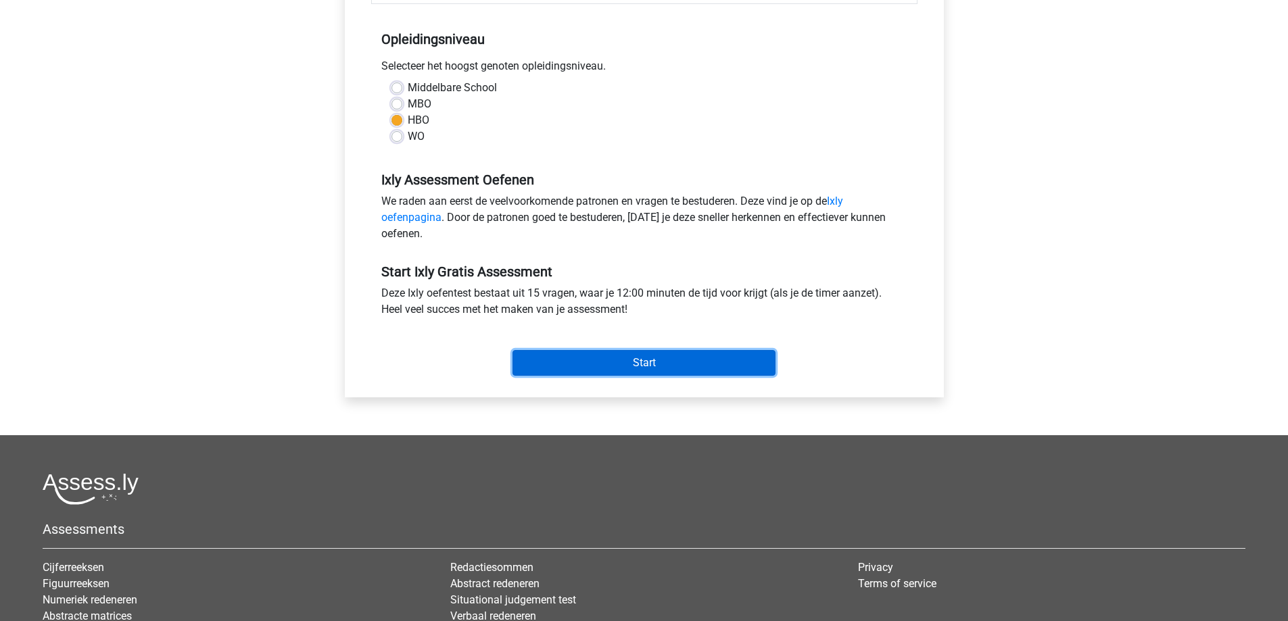
click at [651, 360] on input "Start" at bounding box center [643, 363] width 263 height 26
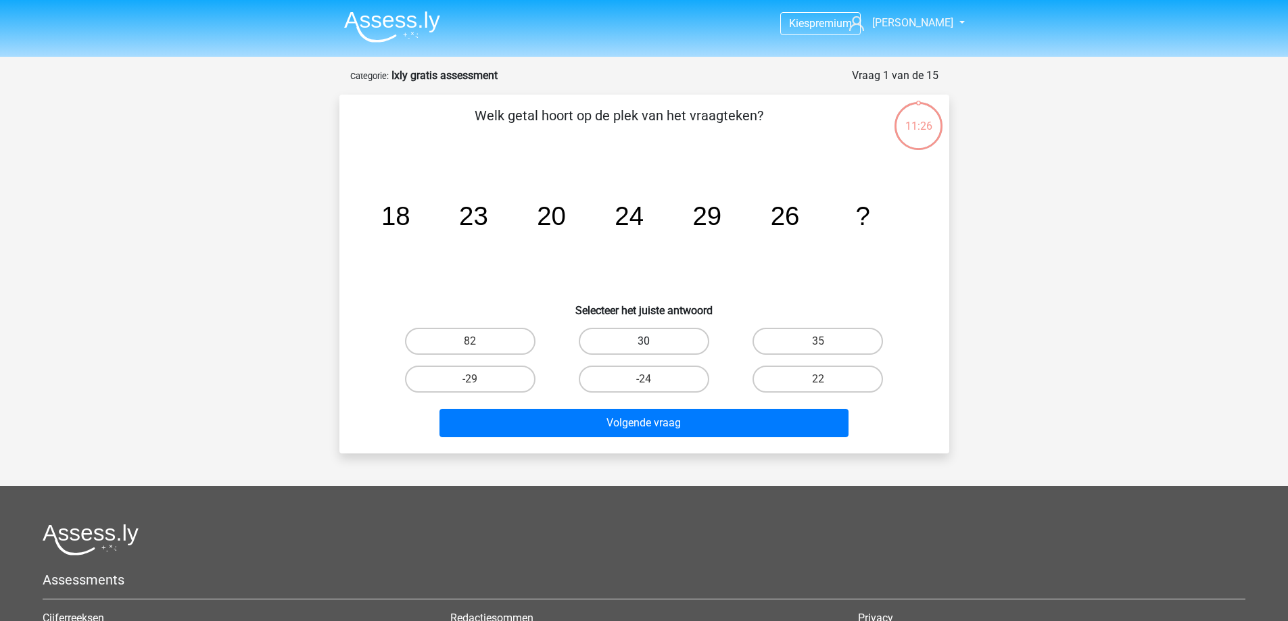
click at [690, 339] on label "30" at bounding box center [644, 341] width 130 height 27
click at [652, 341] on input "30" at bounding box center [648, 345] width 9 height 9
radio input "true"
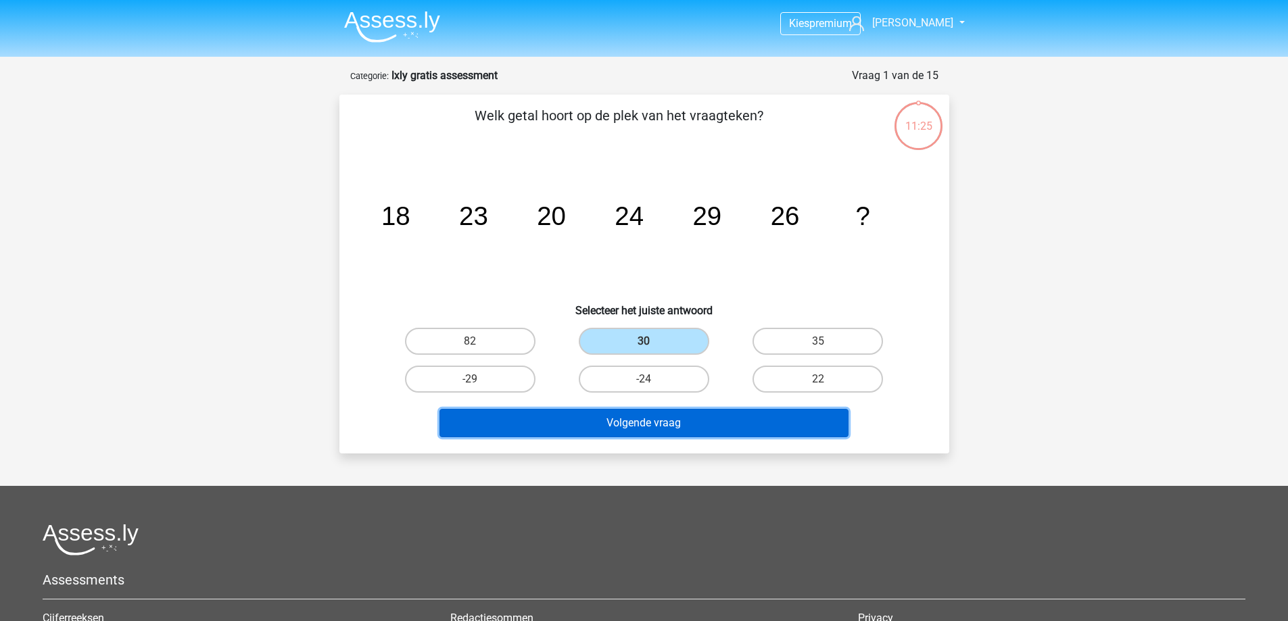
click at [701, 413] on button "Volgende vraag" at bounding box center [643, 423] width 409 height 28
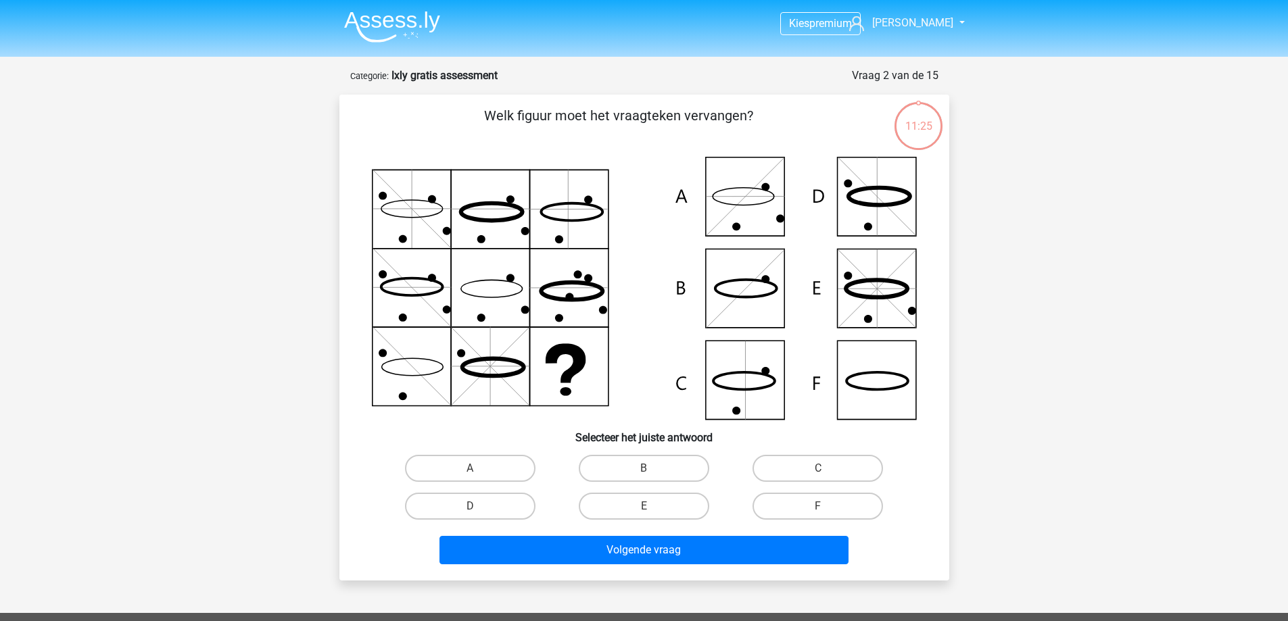
scroll to position [68, 0]
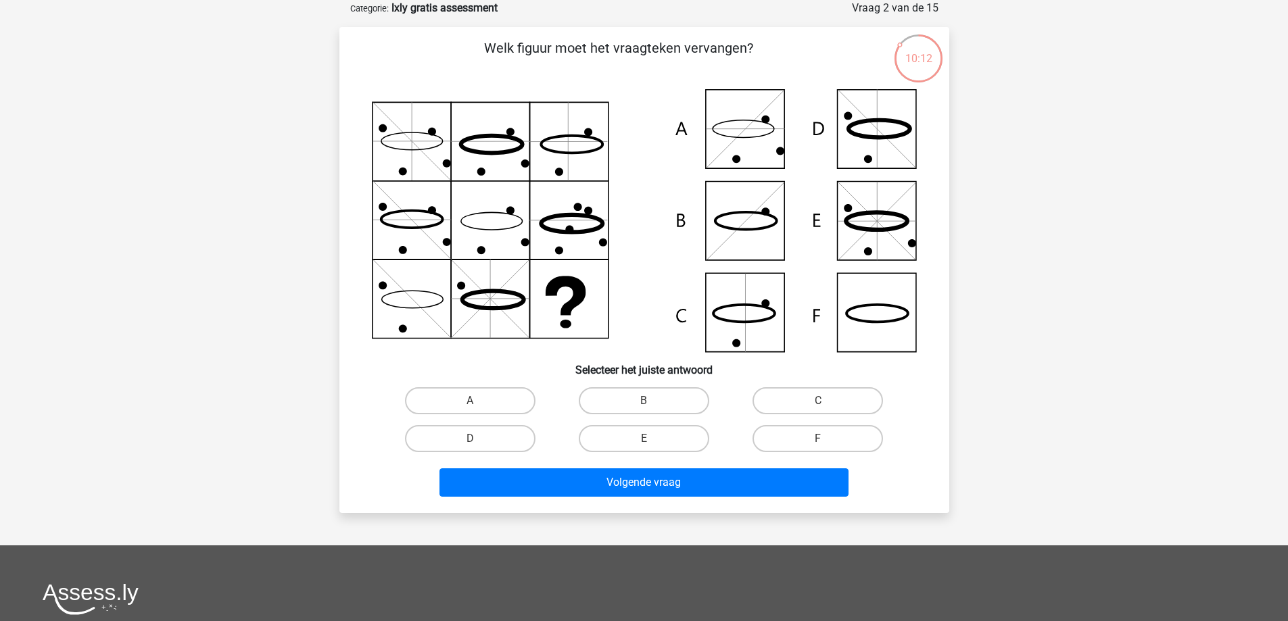
click at [748, 293] on icon at bounding box center [644, 220] width 545 height 263
drag, startPoint x: 748, startPoint y: 293, endPoint x: 763, endPoint y: 285, distance: 16.9
click at [764, 285] on icon at bounding box center [644, 220] width 545 height 263
click at [813, 403] on label "C" at bounding box center [818, 400] width 130 height 27
click at [818, 403] on input "C" at bounding box center [822, 405] width 9 height 9
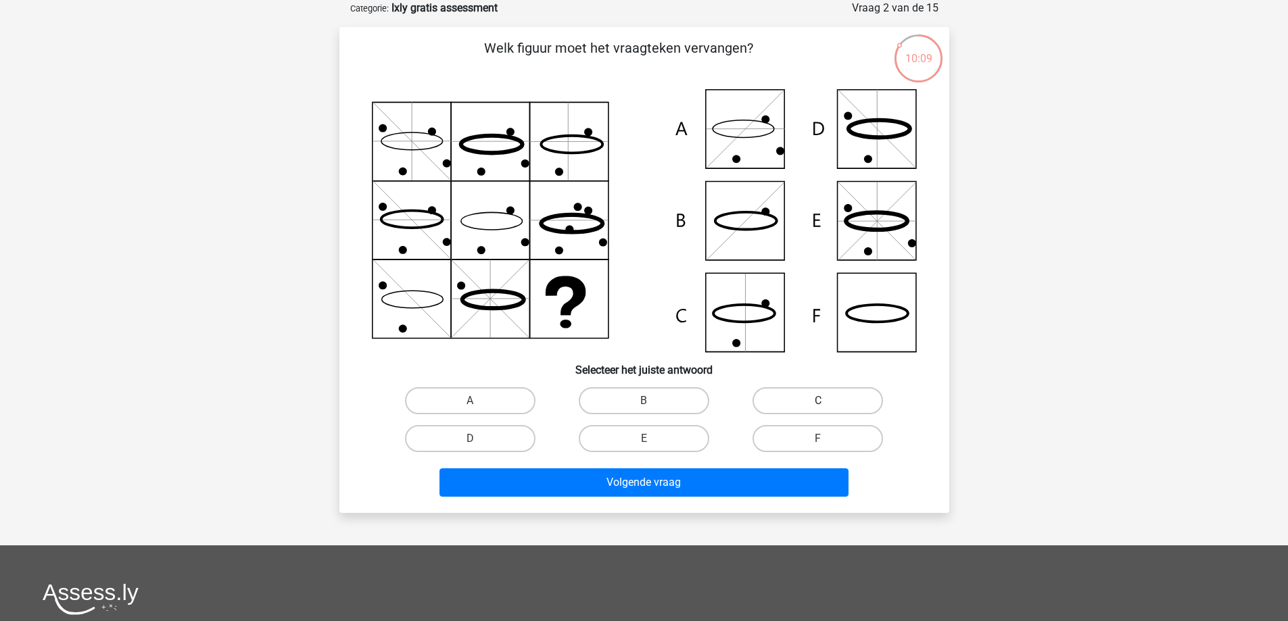
radio input "true"
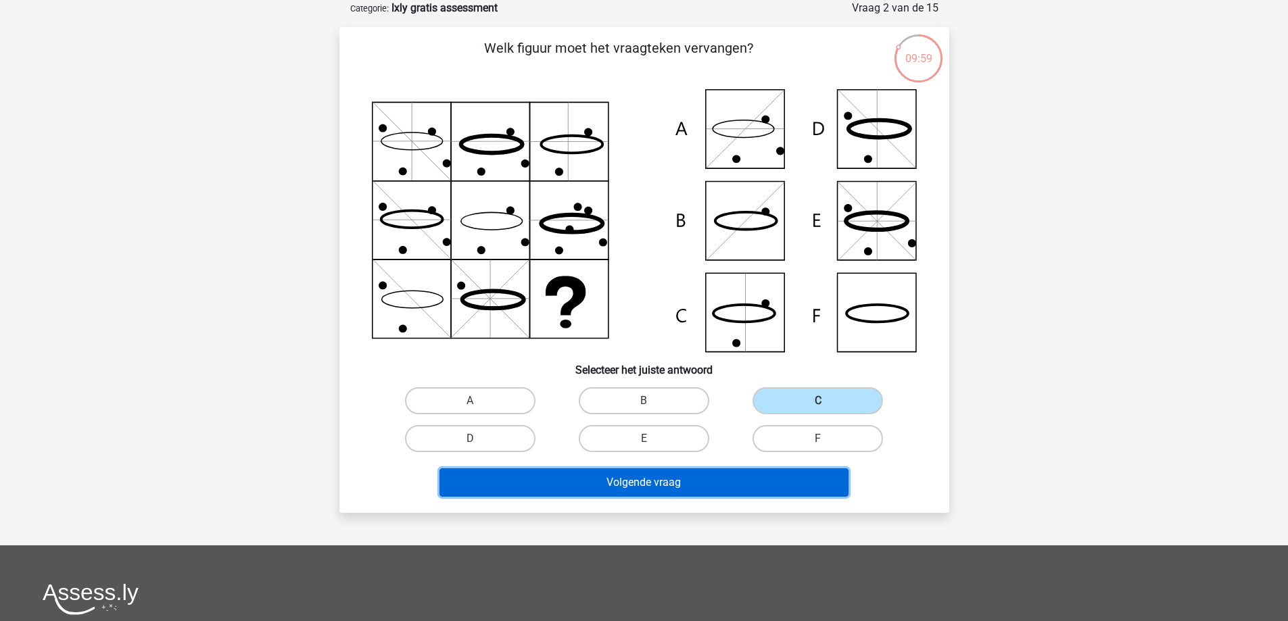
click at [641, 481] on button "Volgende vraag" at bounding box center [643, 483] width 409 height 28
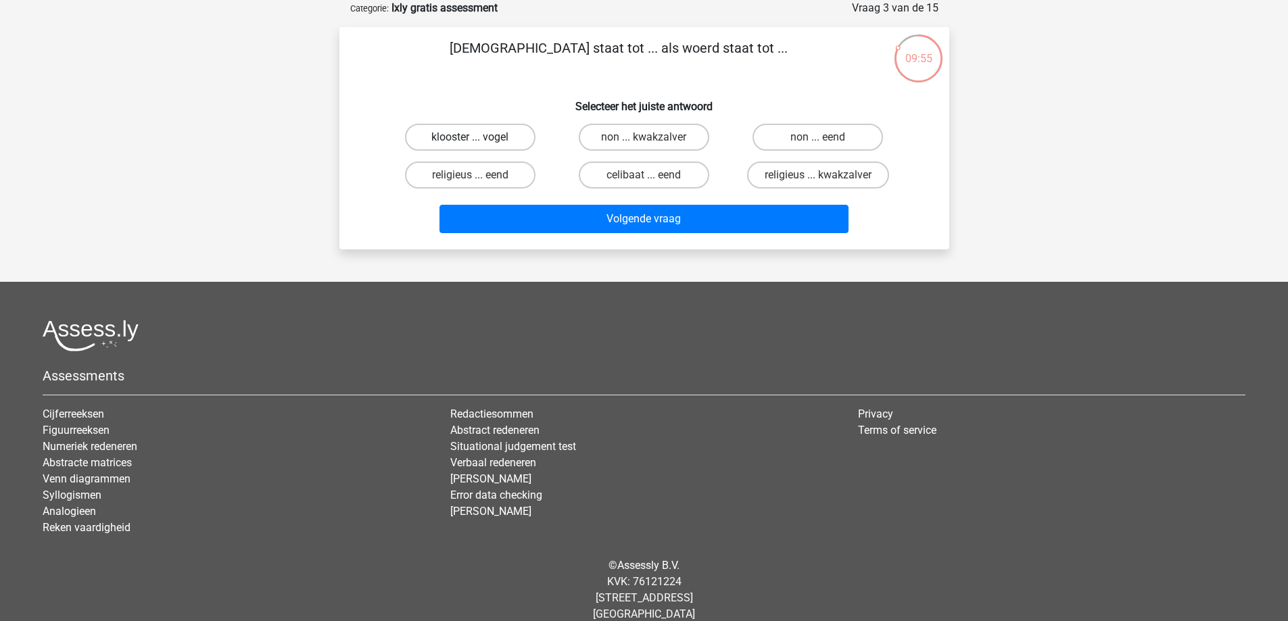
click at [496, 139] on label "klooster ... vogel" at bounding box center [470, 137] width 130 height 27
click at [479, 139] on input "klooster ... vogel" at bounding box center [474, 141] width 9 height 9
radio input "true"
click at [657, 185] on label "celibaat ... eend" at bounding box center [644, 175] width 130 height 27
click at [652, 184] on input "celibaat ... eend" at bounding box center [648, 179] width 9 height 9
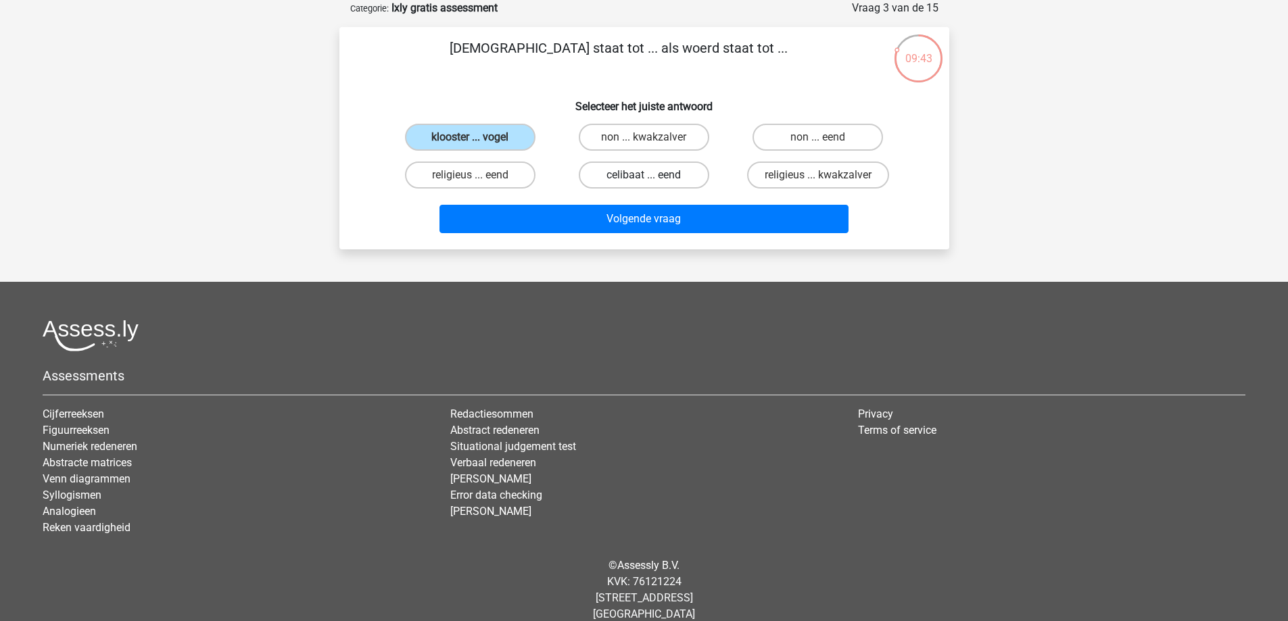
radio input "true"
click at [480, 142] on label "klooster ... vogel" at bounding box center [470, 137] width 130 height 27
click at [479, 142] on input "klooster ... vogel" at bounding box center [474, 141] width 9 height 9
radio input "true"
click at [663, 184] on label "celibaat ... eend" at bounding box center [644, 175] width 130 height 27
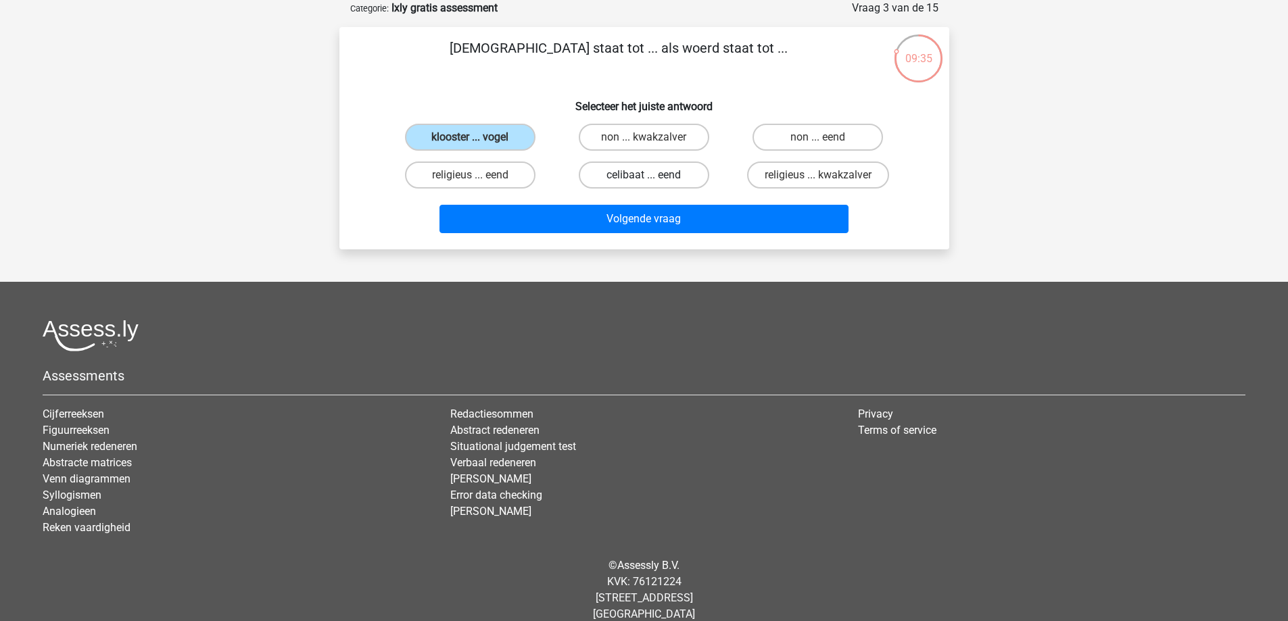
click at [652, 184] on input "celibaat ... eend" at bounding box center [648, 179] width 9 height 9
radio input "true"
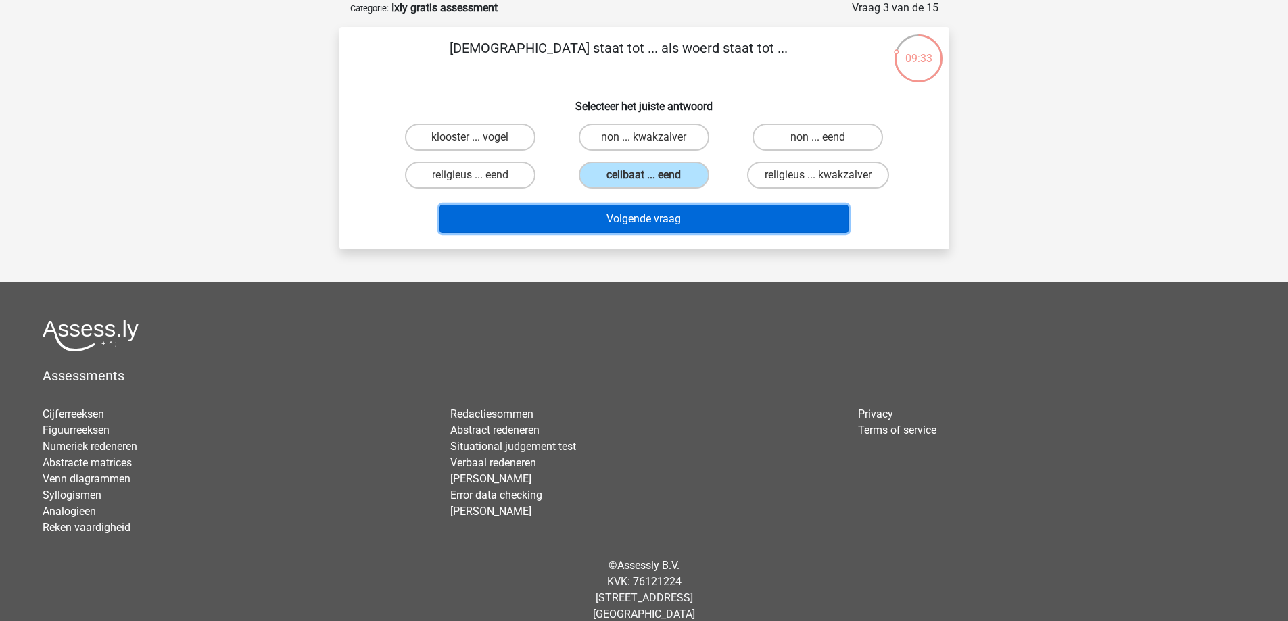
click at [645, 221] on button "Volgende vraag" at bounding box center [643, 219] width 409 height 28
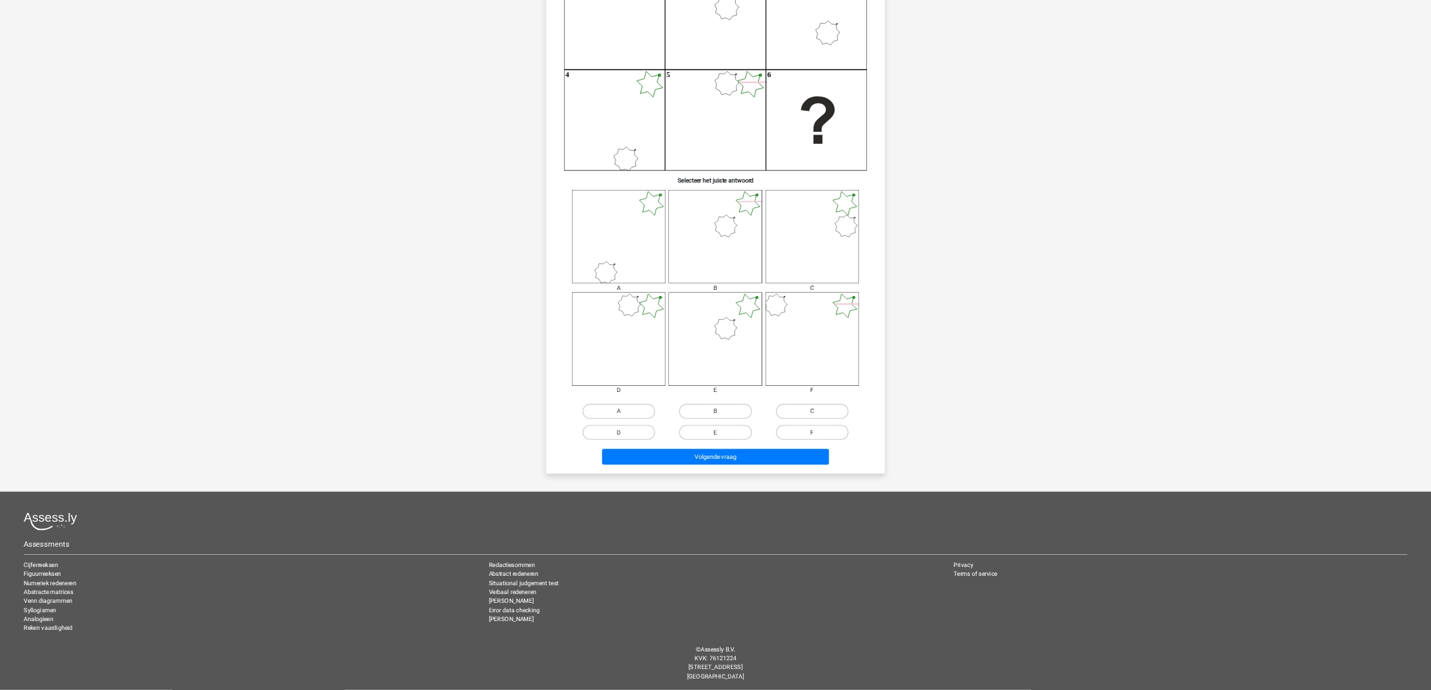
scroll to position [0, 0]
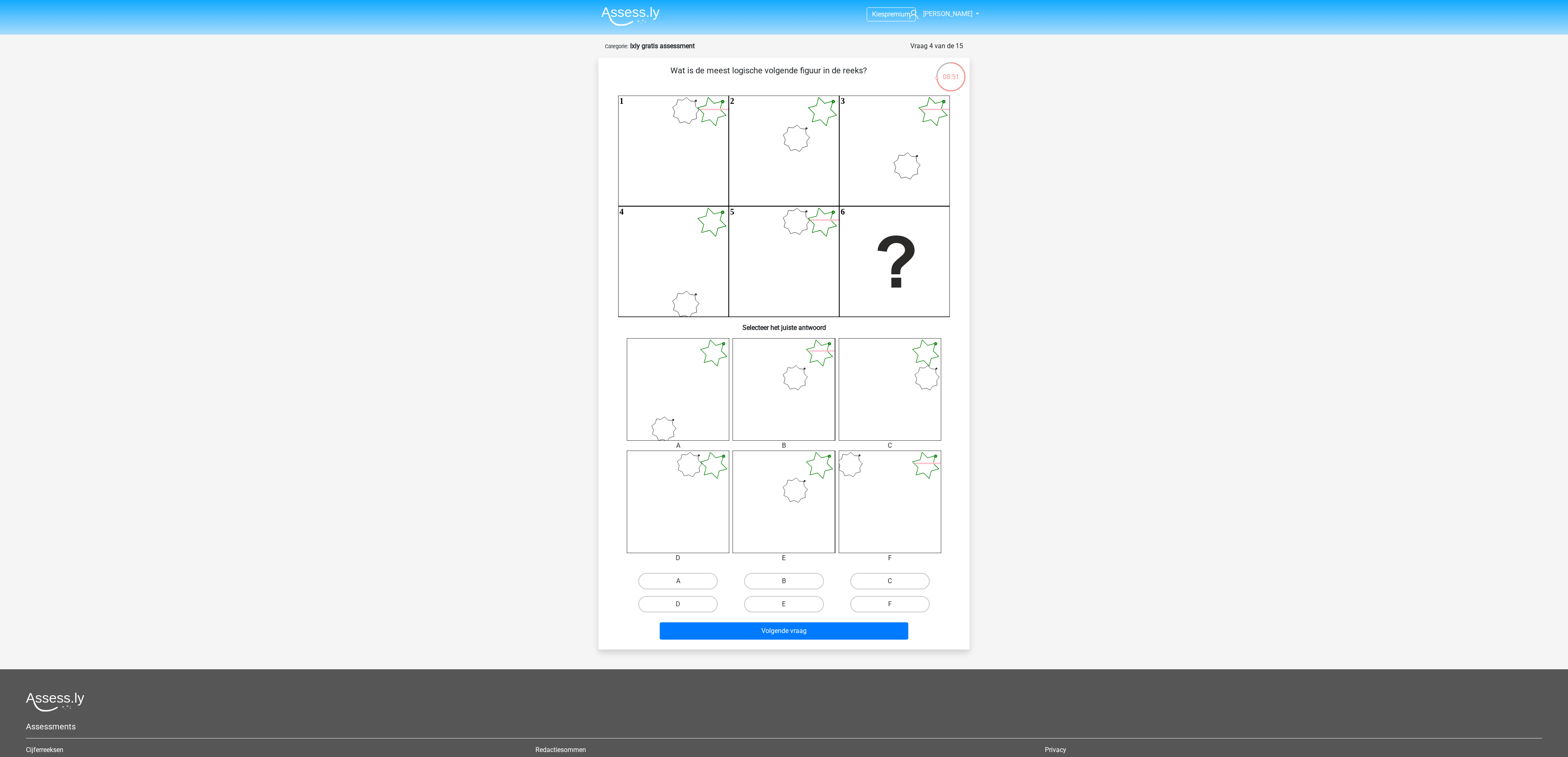
click at [783, 378] on label "C" at bounding box center [890, 580] width 79 height 16
click at [783, 378] on input "C" at bounding box center [892, 583] width 5 height 5
radio input "true"
click at [757, 378] on icon at bounding box center [783, 502] width 102 height 102
click at [765, 378] on icon at bounding box center [783, 502] width 102 height 102
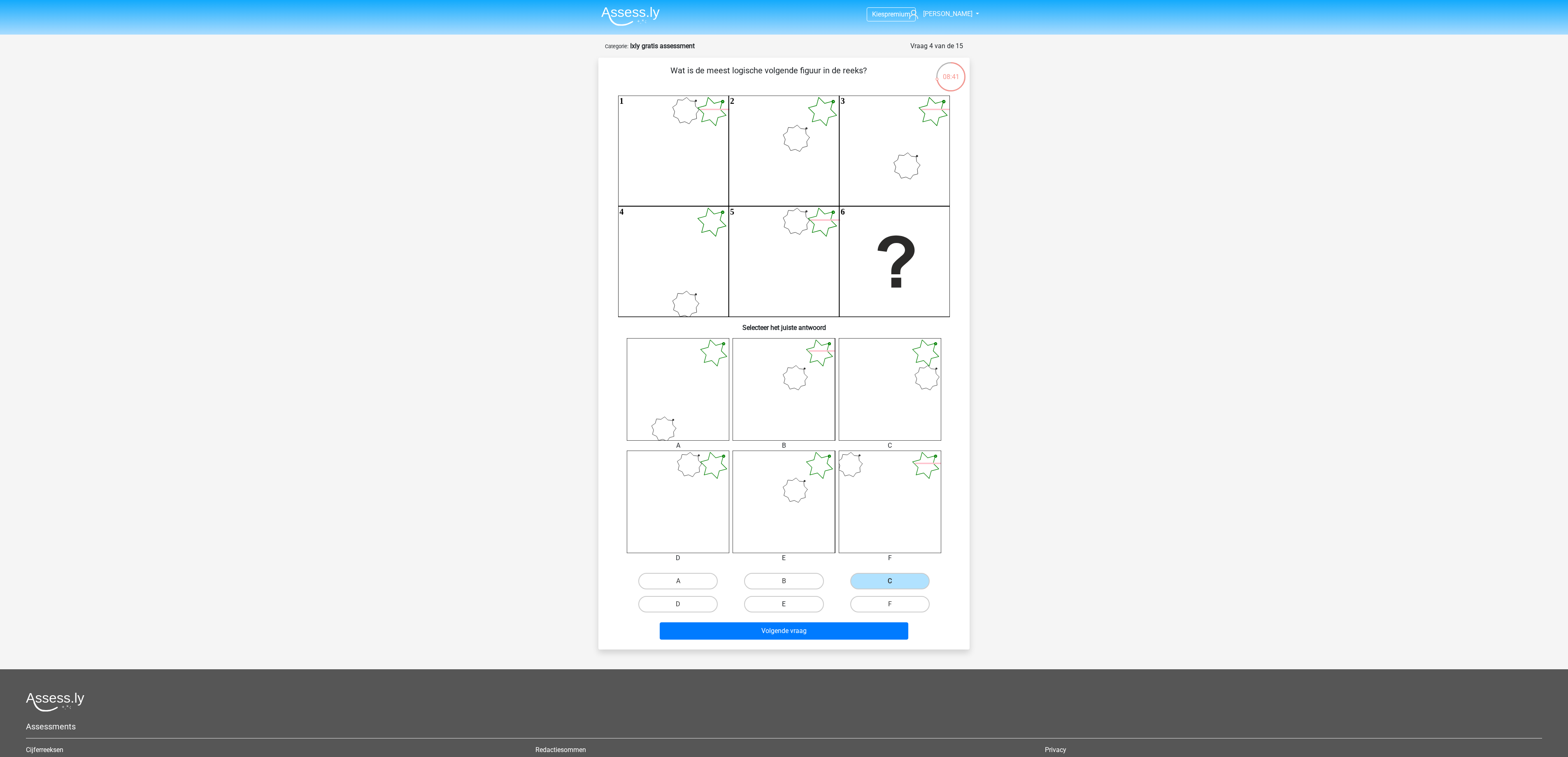
click at [783, 378] on label "E" at bounding box center [783, 604] width 79 height 16
click at [783, 378] on input "E" at bounding box center [786, 607] width 5 height 5
radio input "true"
click at [783, 378] on button "Volgende vraag" at bounding box center [784, 631] width 249 height 17
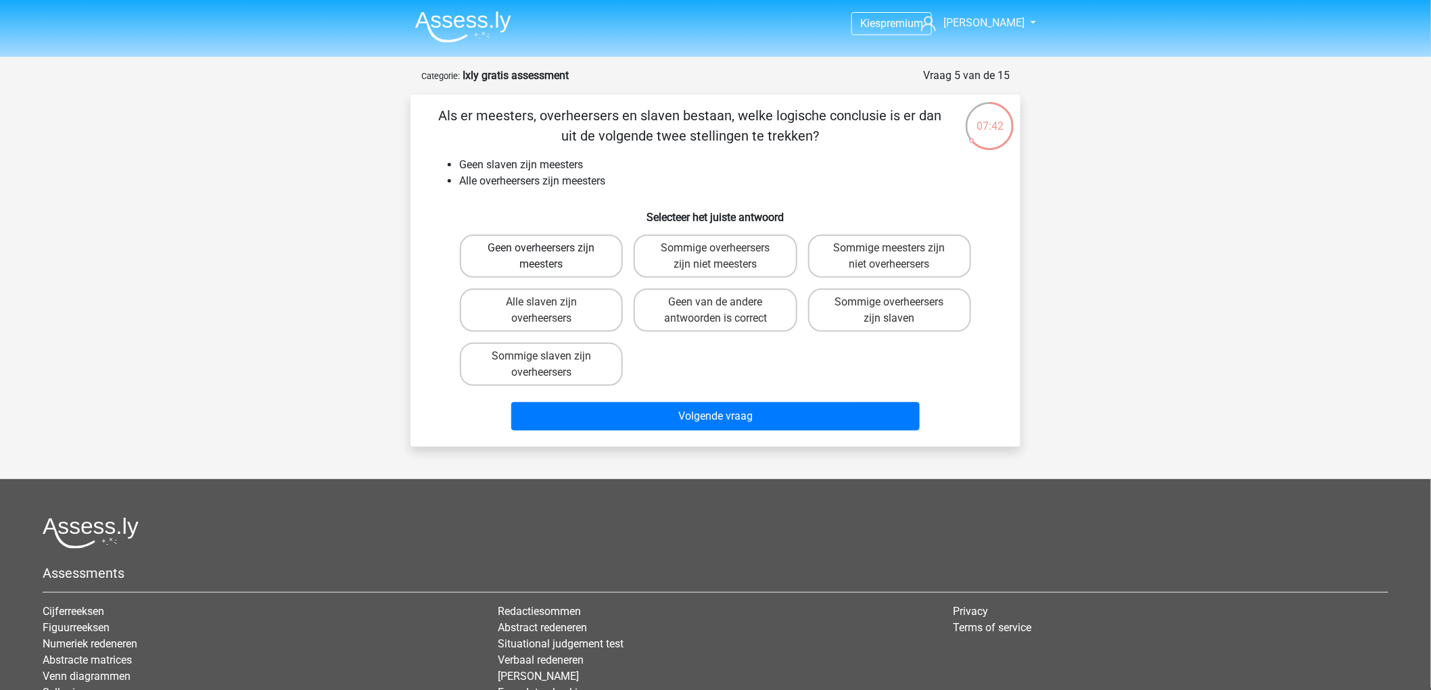
click at [552, 256] on label "Geen overheersers zijn meesters" at bounding box center [541, 256] width 163 height 43
click at [550, 256] on input "Geen overheersers zijn meesters" at bounding box center [546, 252] width 9 height 9
radio input "true"
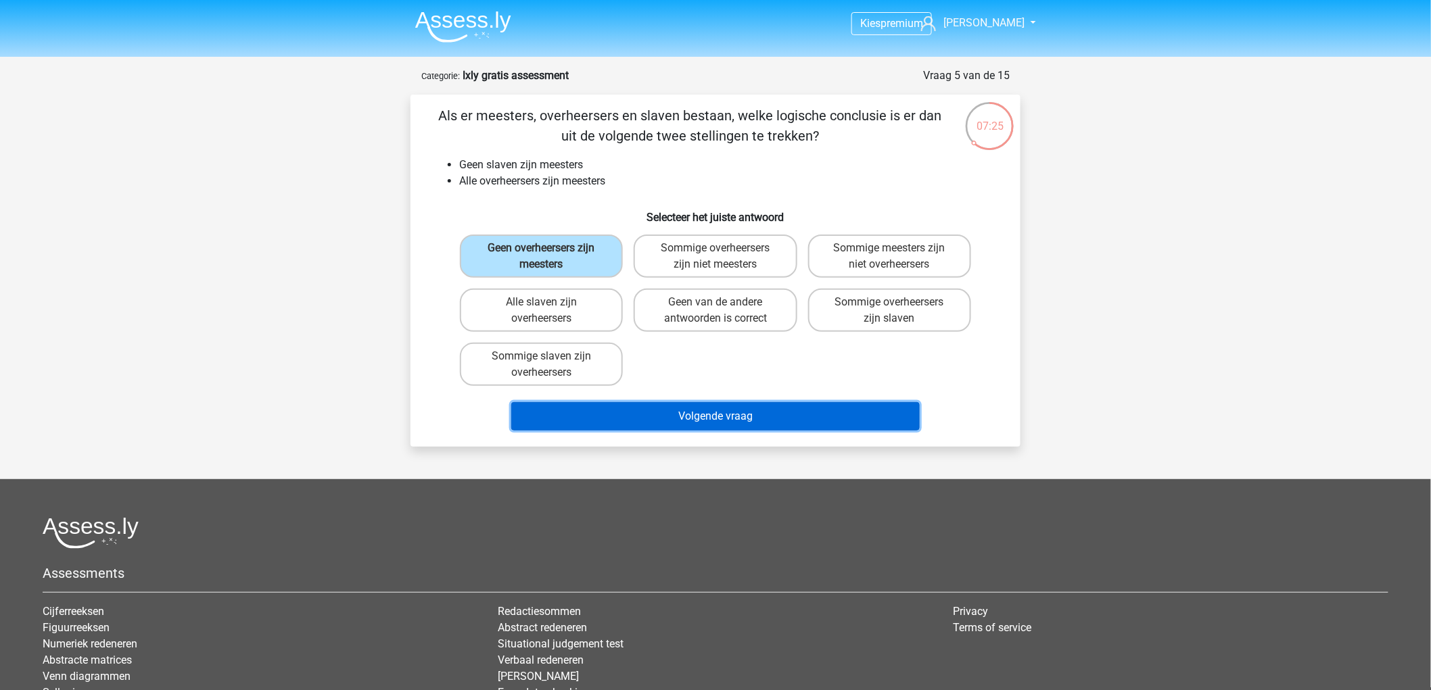
click at [664, 423] on button "Volgende vraag" at bounding box center [715, 416] width 409 height 28
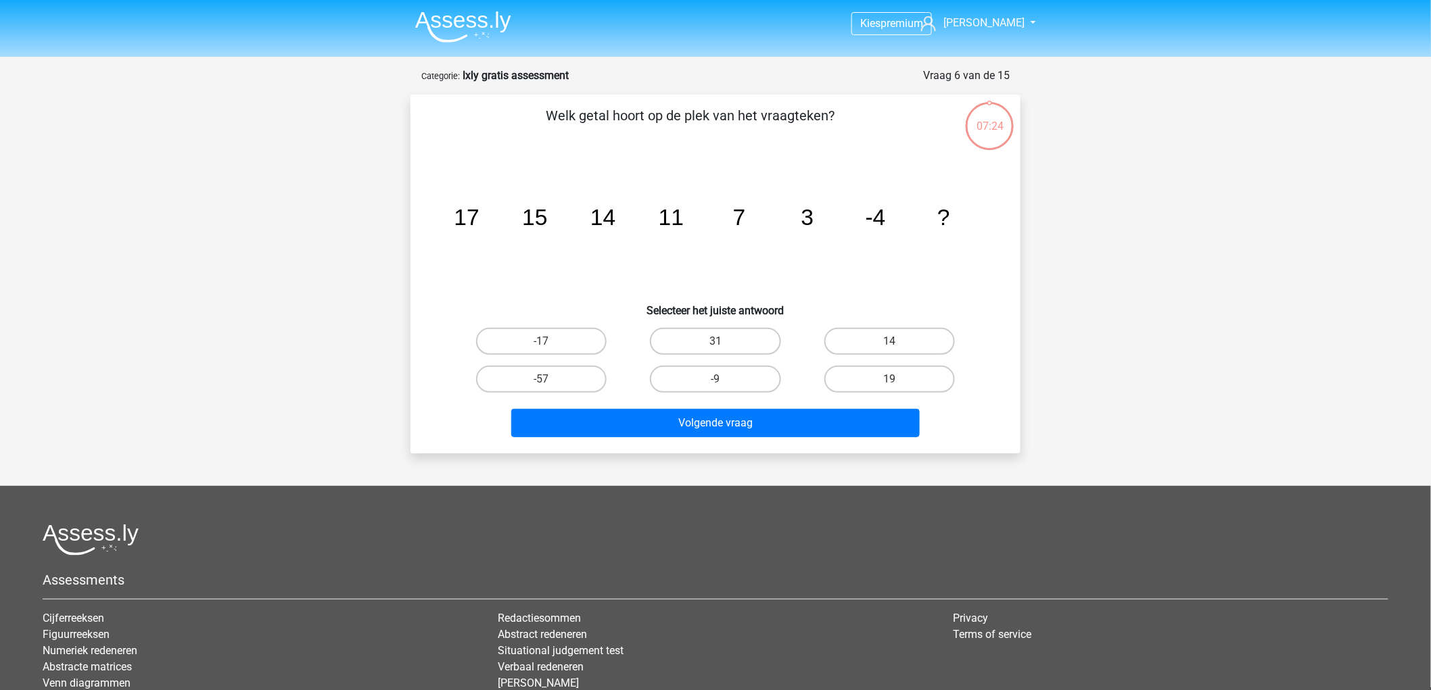
scroll to position [68, 0]
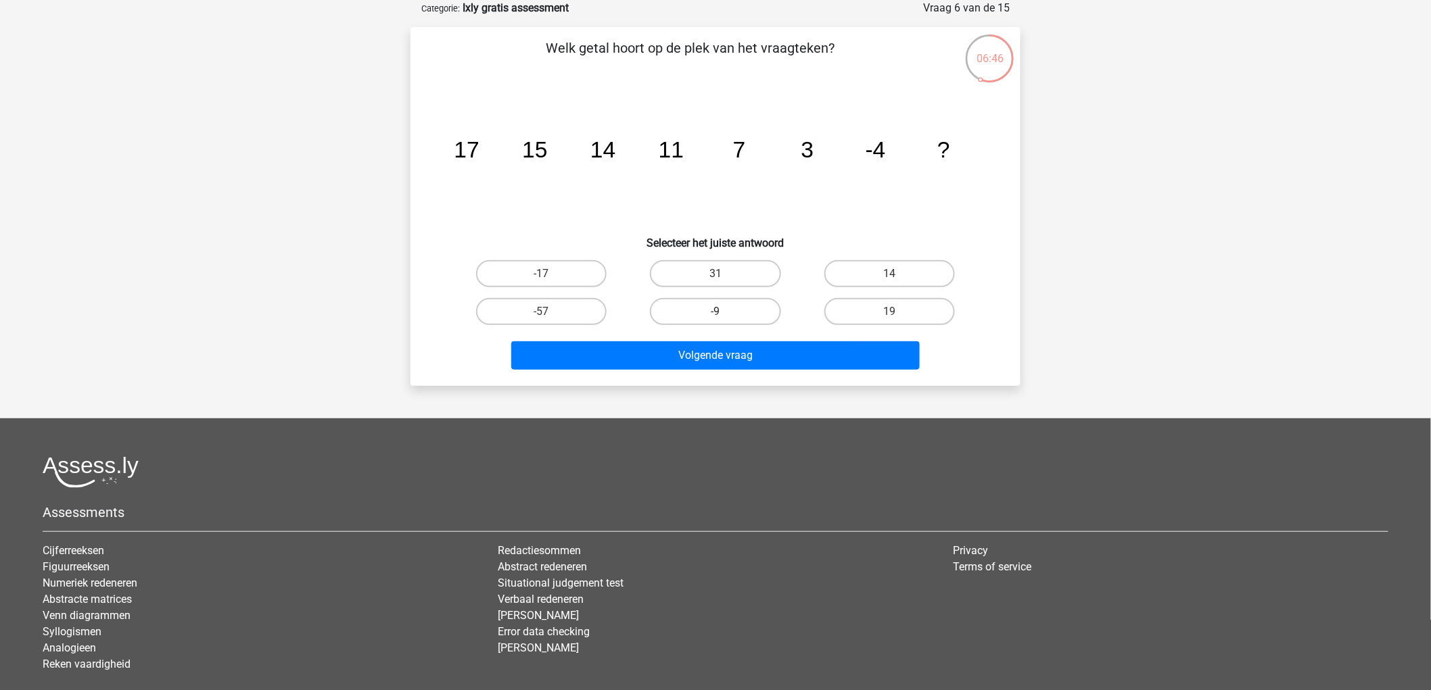
click at [750, 304] on label "-9" at bounding box center [715, 311] width 130 height 27
click at [724, 312] on input "-9" at bounding box center [719, 316] width 9 height 9
radio input "true"
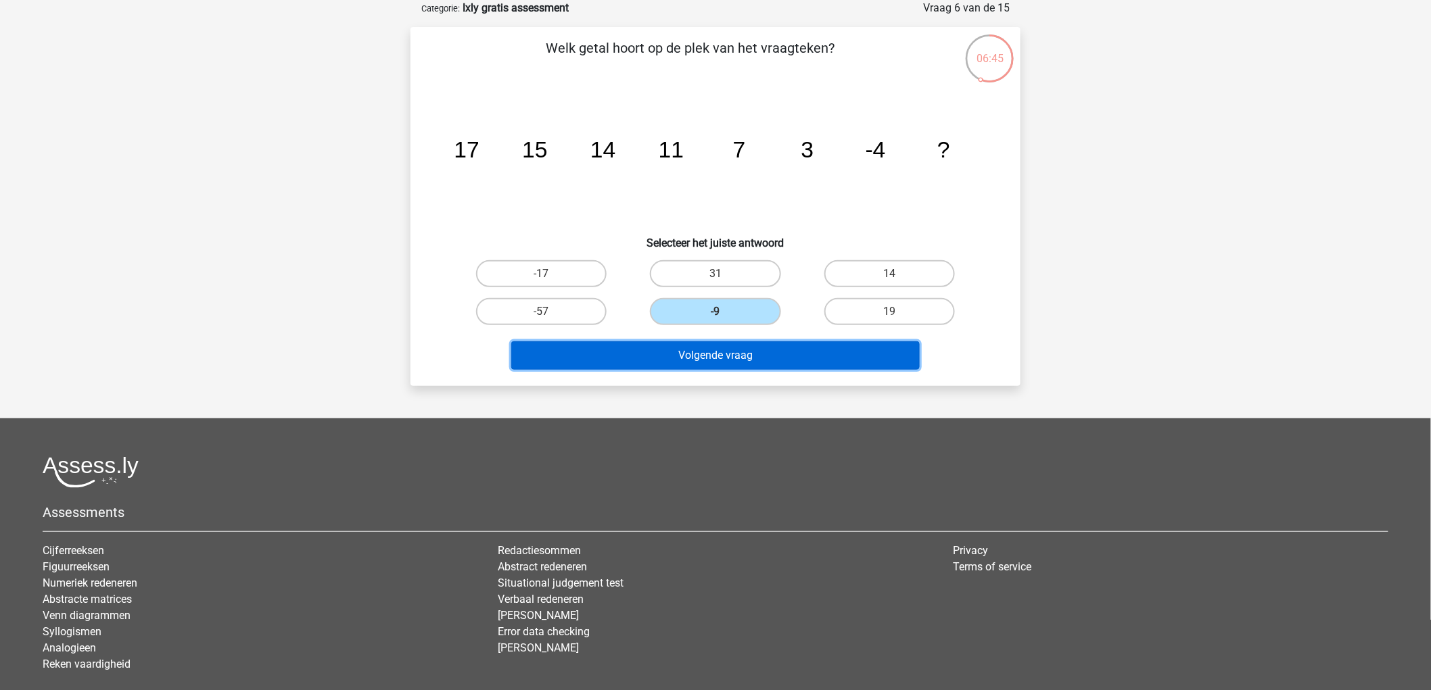
click at [807, 354] on button "Volgende vraag" at bounding box center [715, 355] width 409 height 28
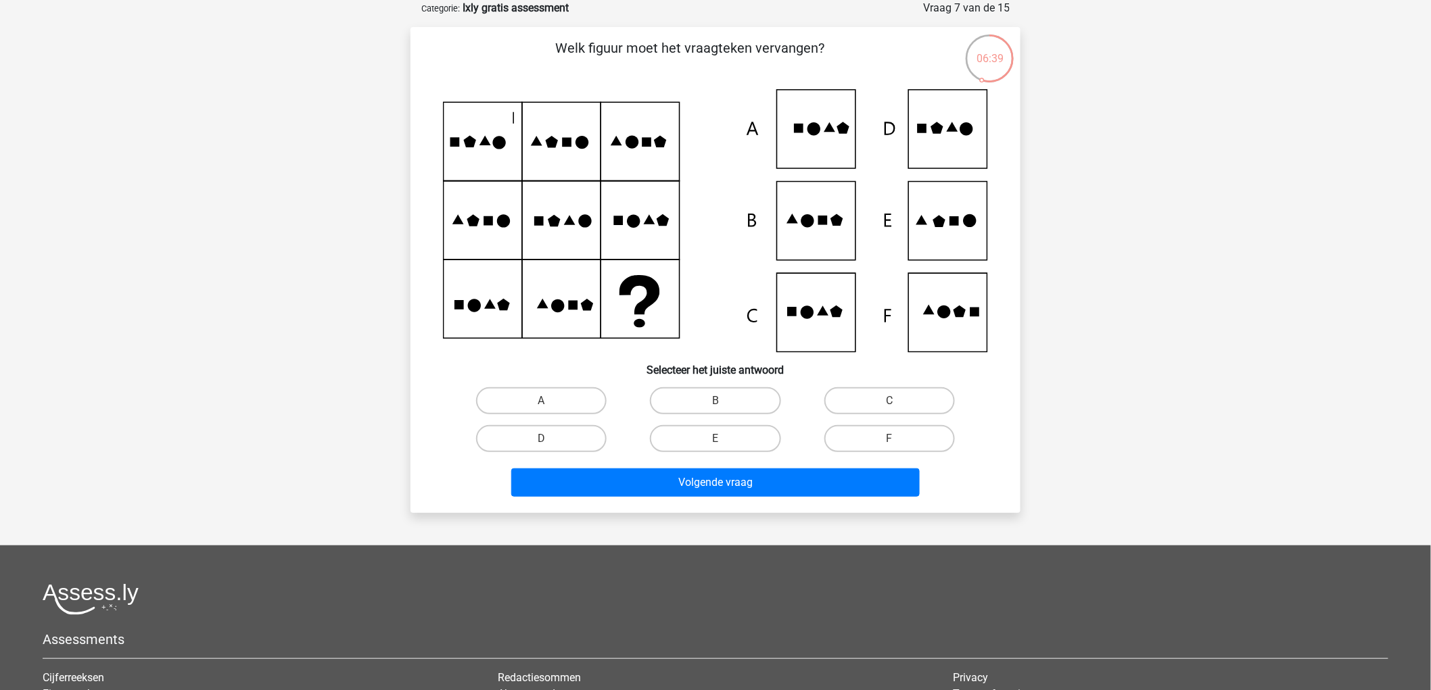
click at [1013, 65] on div "06:39" at bounding box center [989, 50] width 51 height 34
click at [988, 61] on div "06:38" at bounding box center [989, 50] width 51 height 34
click at [982, 88] on div "Welk figuur moet het vraagteken vervangen?" at bounding box center [715, 270] width 599 height 464
click at [934, 403] on label "C" at bounding box center [889, 400] width 130 height 27
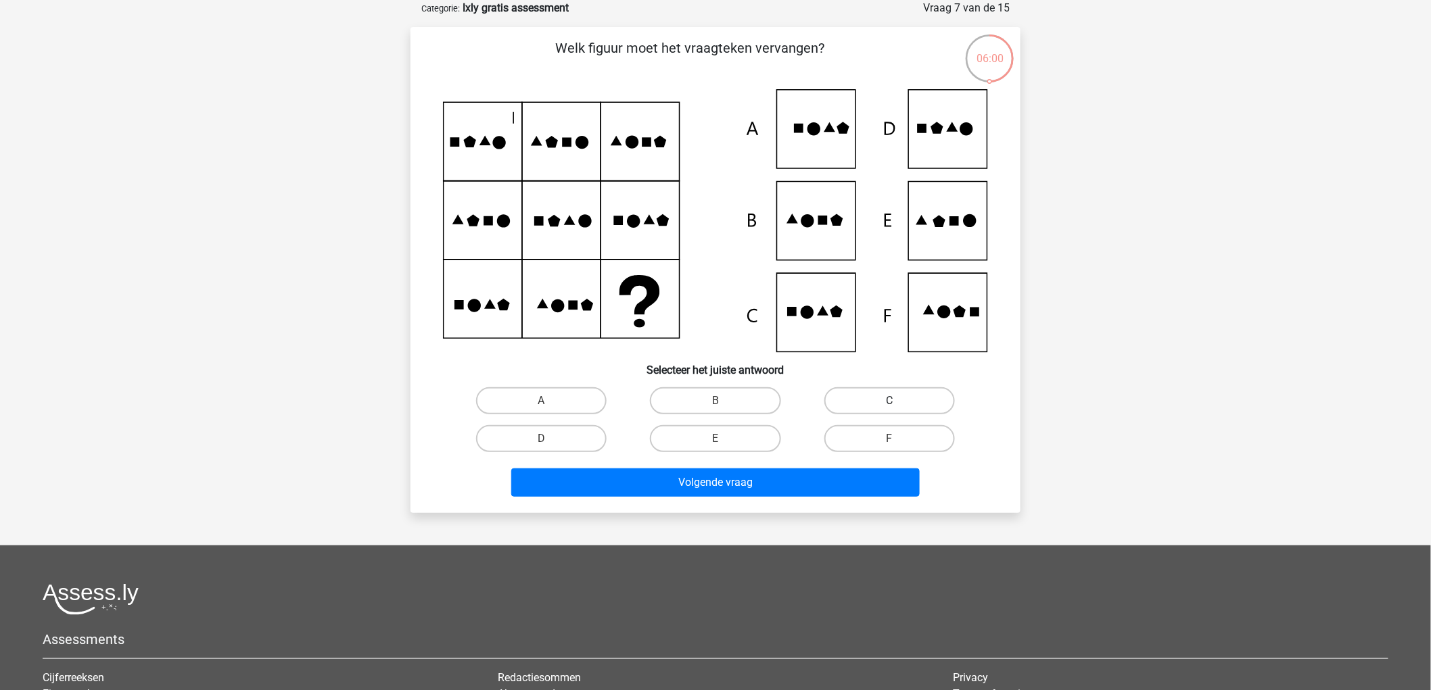
click at [898, 403] on input "C" at bounding box center [893, 405] width 9 height 9
radio input "true"
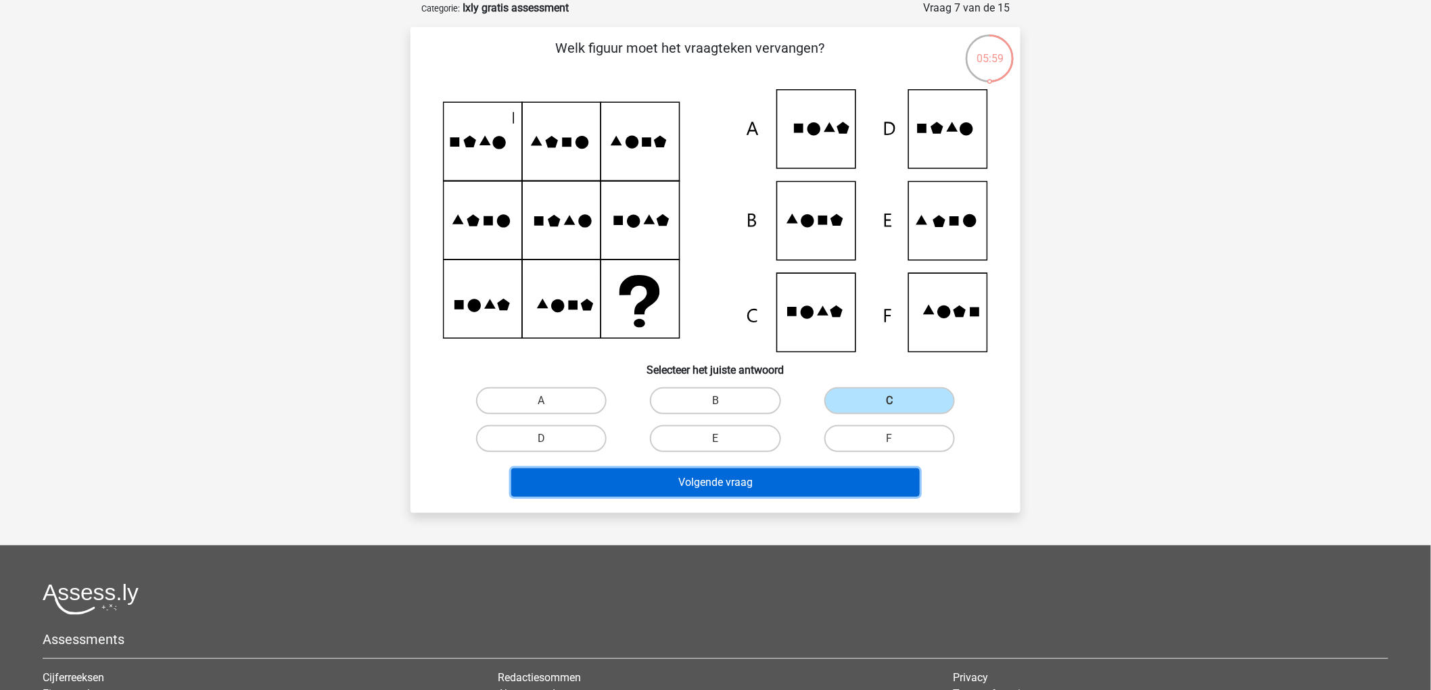
click at [865, 487] on button "Volgende vraag" at bounding box center [715, 483] width 409 height 28
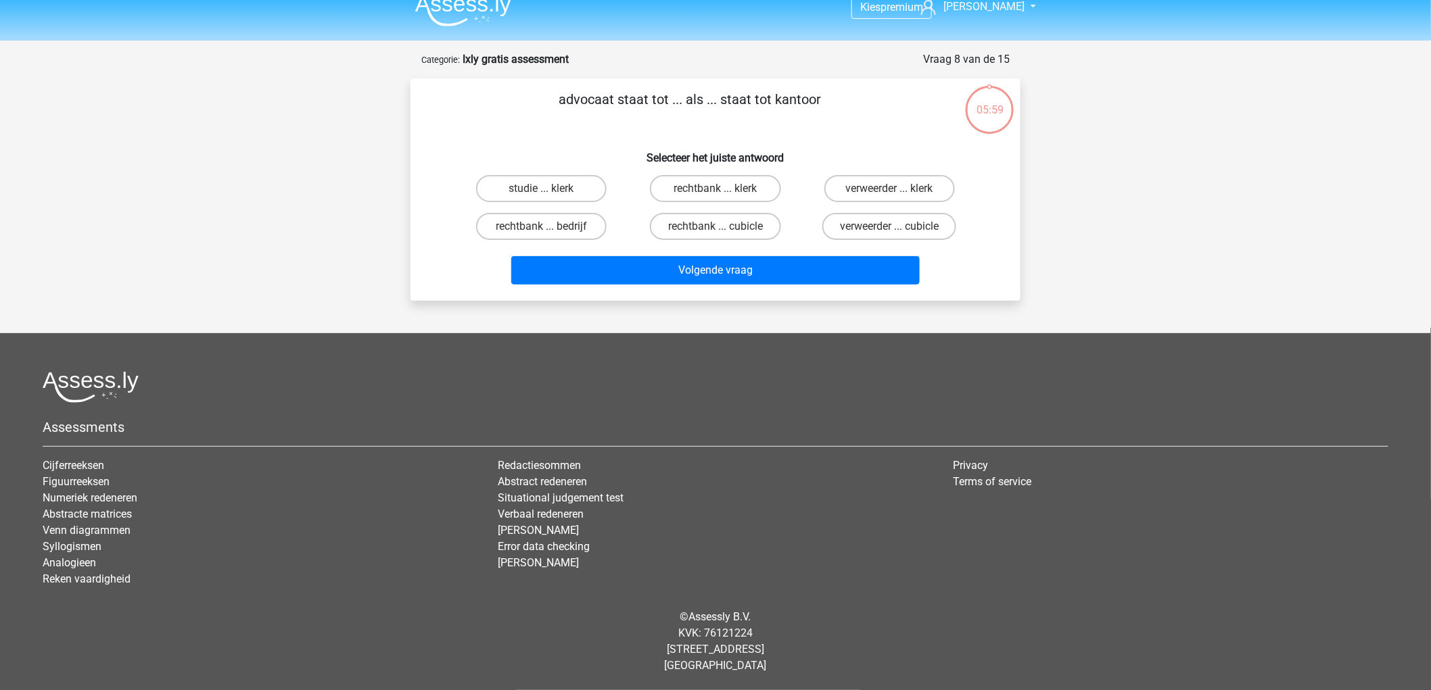
scroll to position [14, 0]
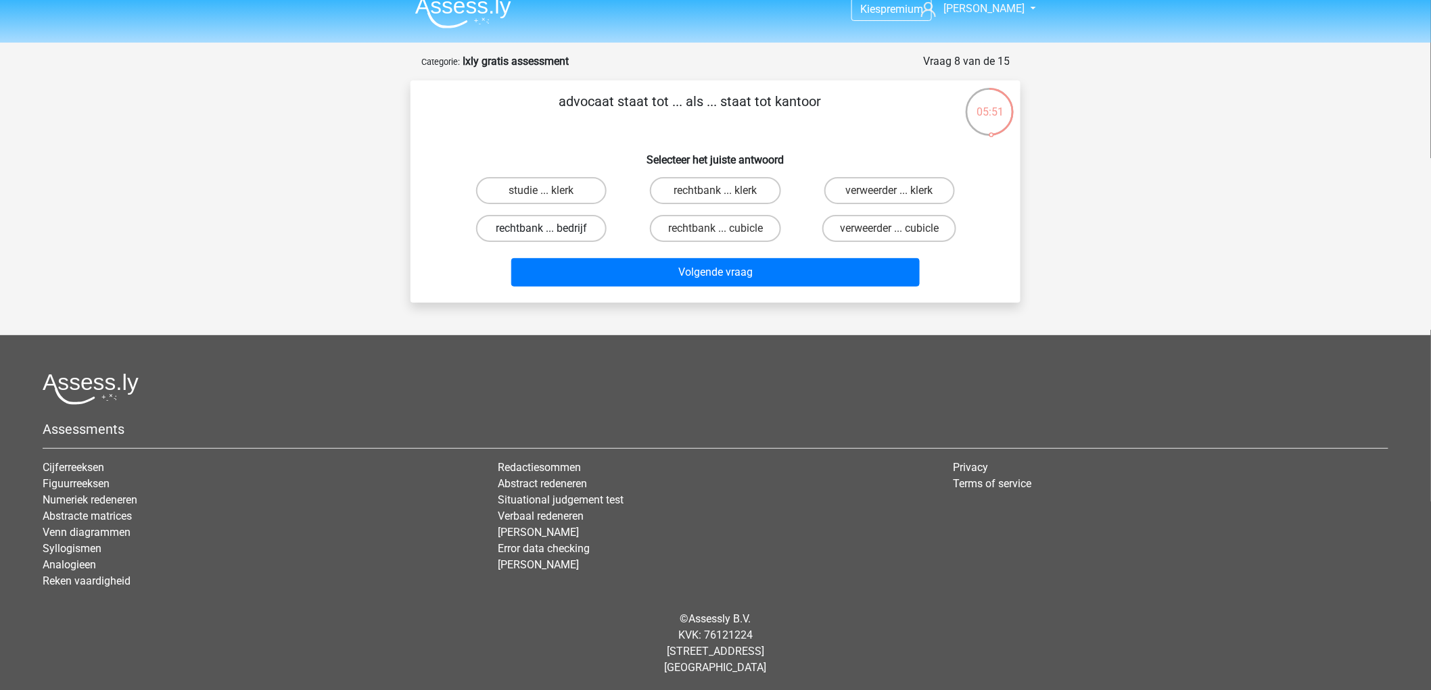
click at [590, 235] on label "rechtbank ... bedrijf" at bounding box center [541, 228] width 130 height 27
click at [550, 235] on input "rechtbank ... bedrijf" at bounding box center [546, 233] width 9 height 9
radio input "true"
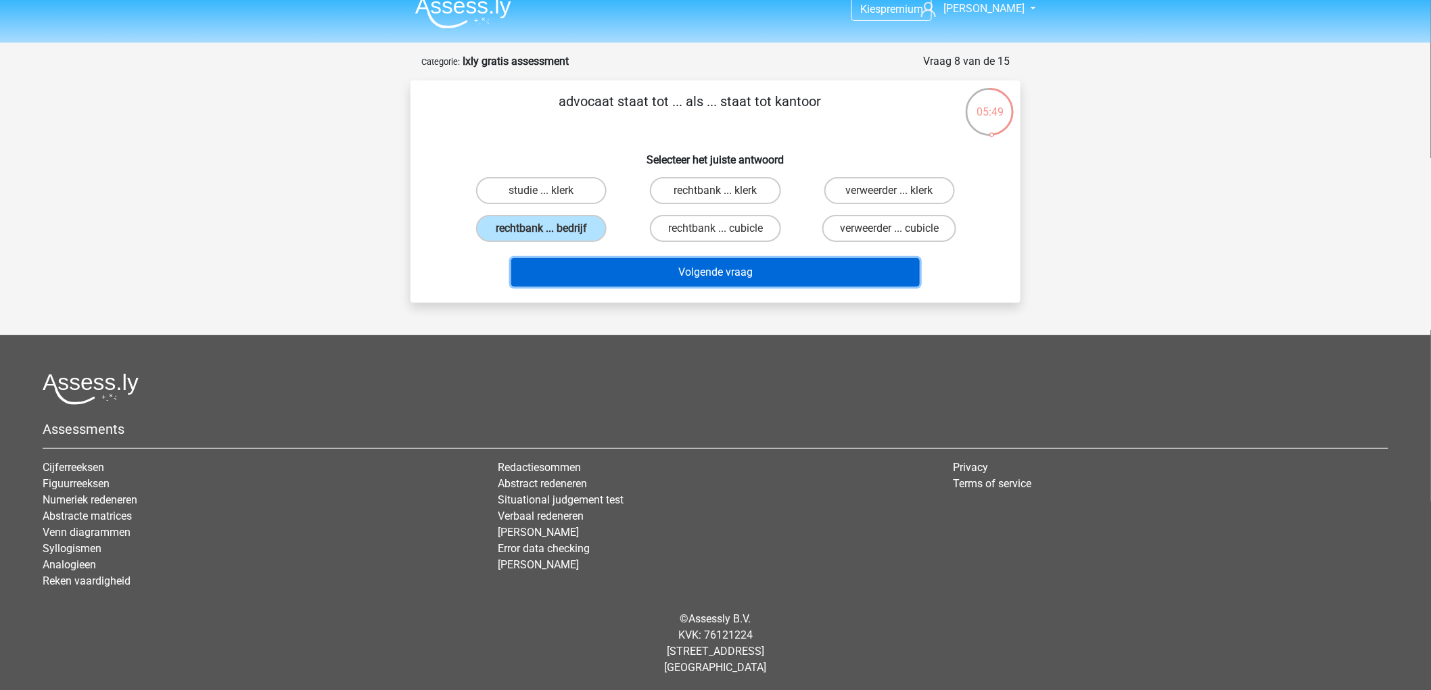
click at [677, 272] on button "Volgende vraag" at bounding box center [715, 272] width 409 height 28
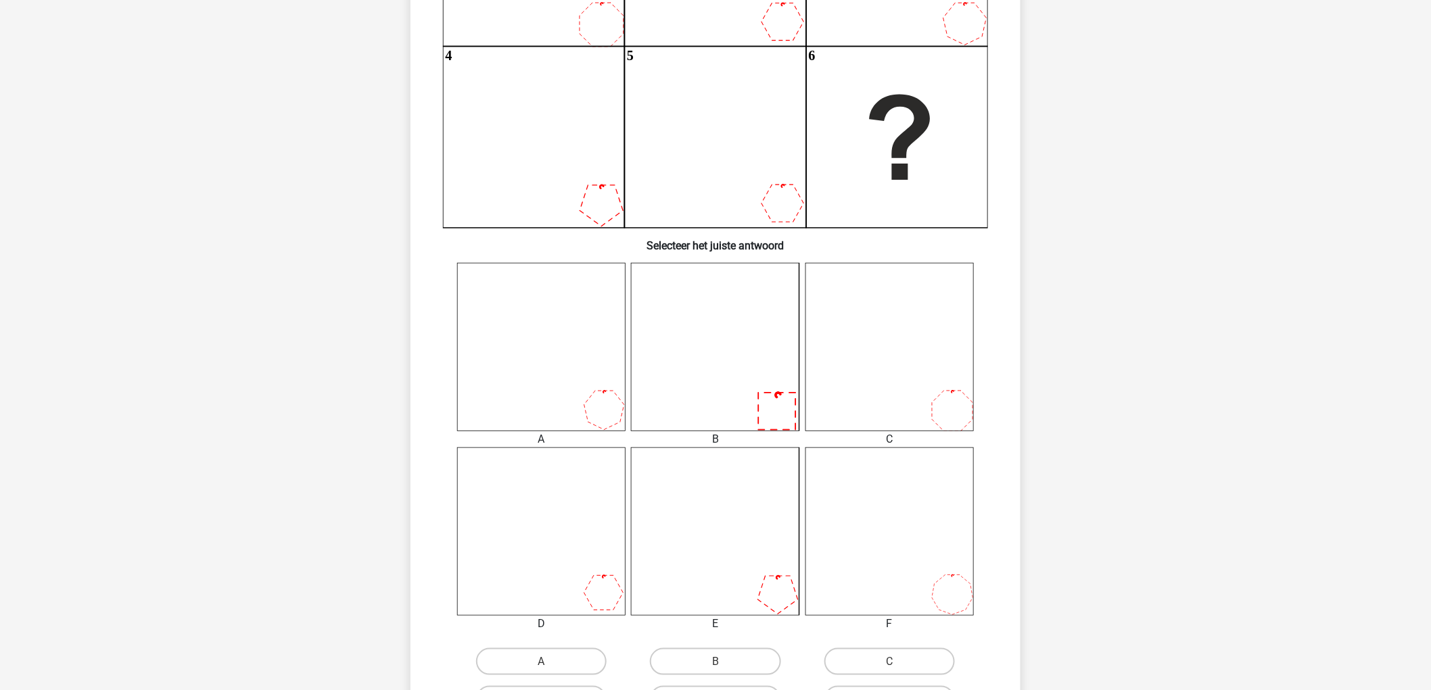
scroll to position [293, 0]
click at [780, 389] on icon at bounding box center [715, 346] width 168 height 168
click at [737, 621] on label "B" at bounding box center [715, 661] width 130 height 27
click at [724, 621] on input "B" at bounding box center [719, 665] width 9 height 9
radio input "true"
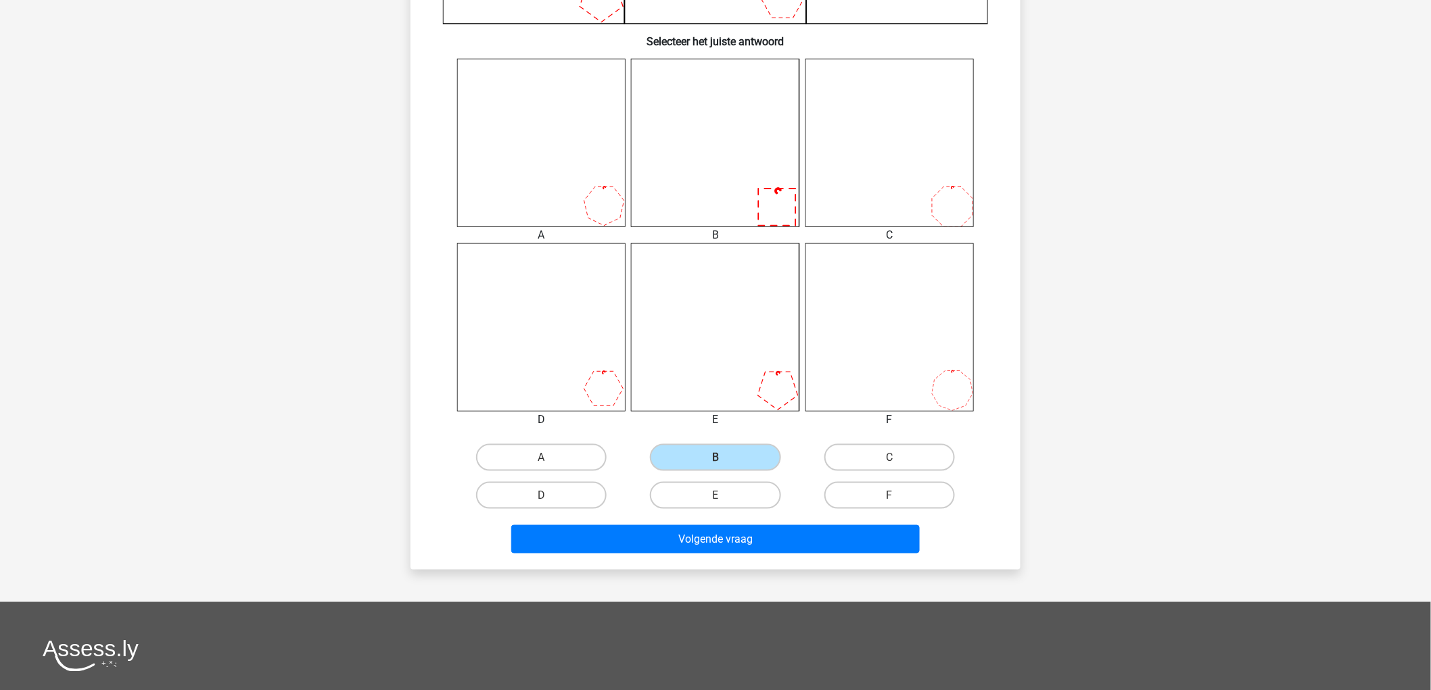
scroll to position [668, 0]
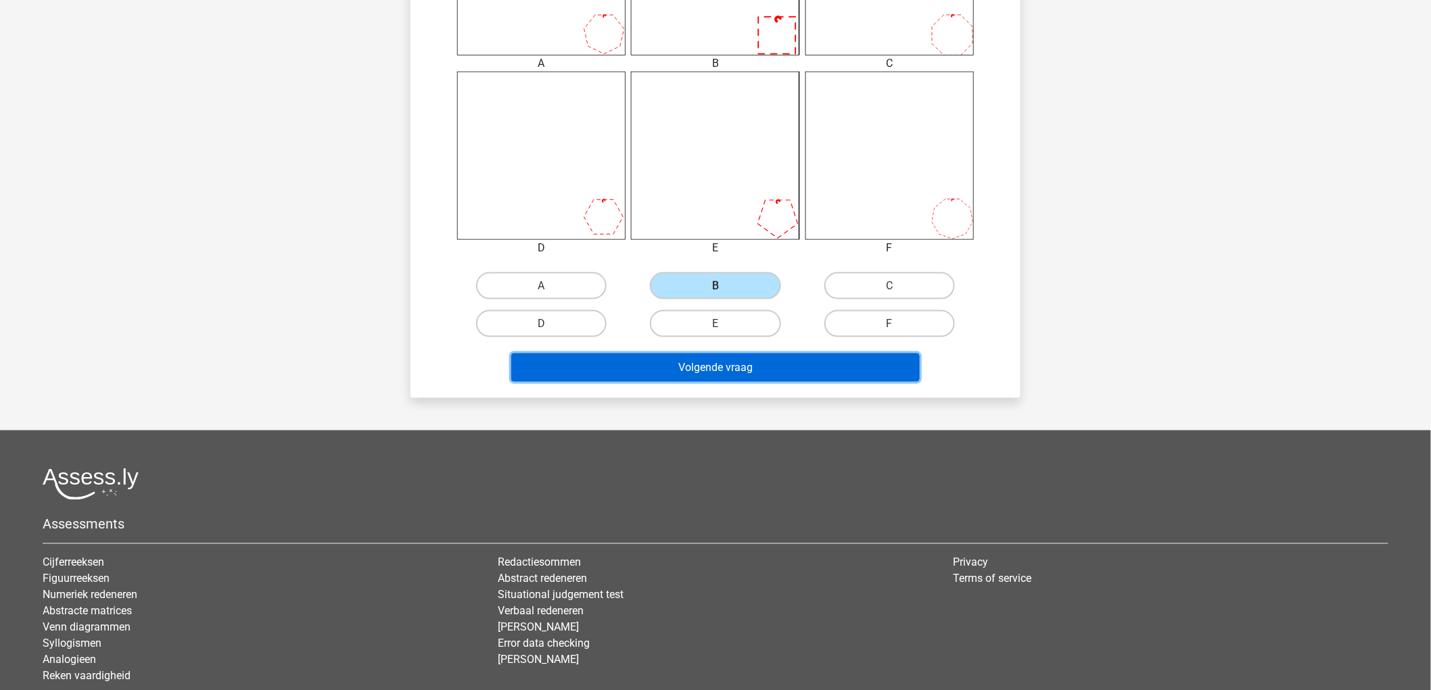
click at [740, 364] on button "Volgende vraag" at bounding box center [715, 368] width 409 height 28
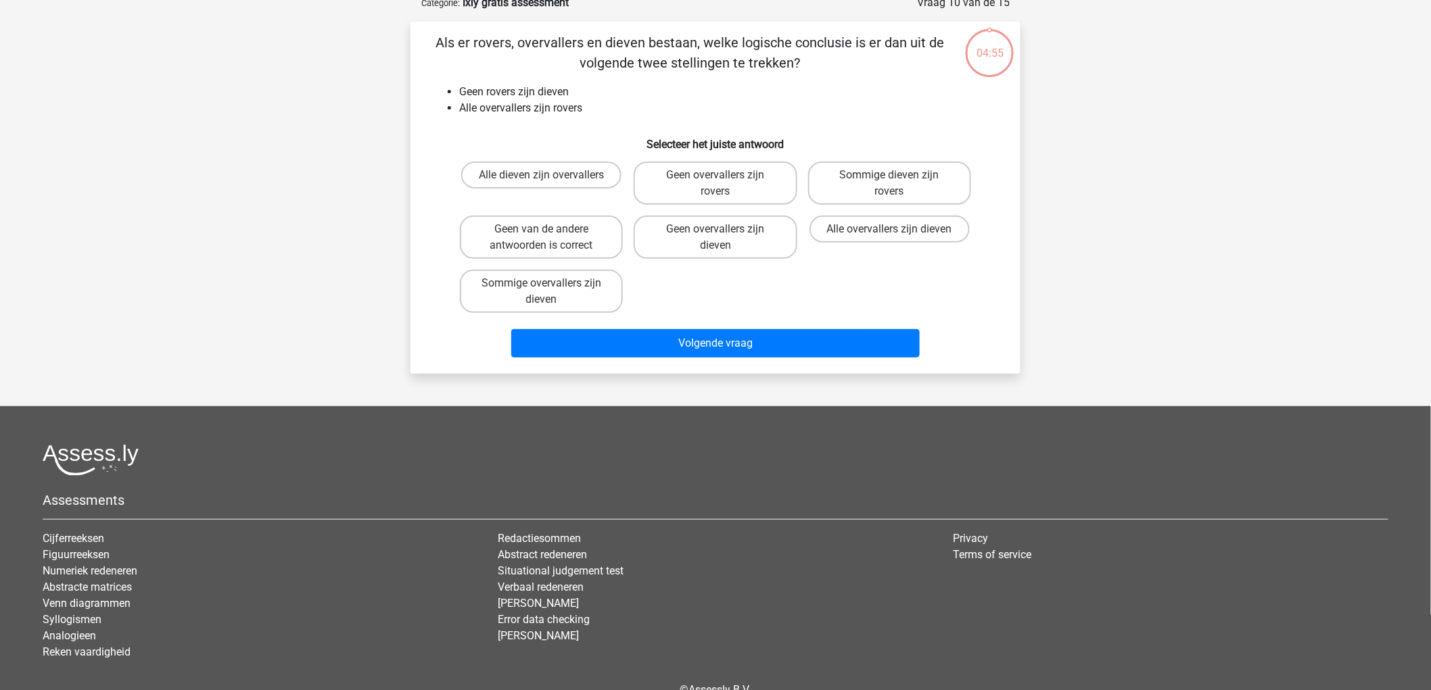
scroll to position [68, 0]
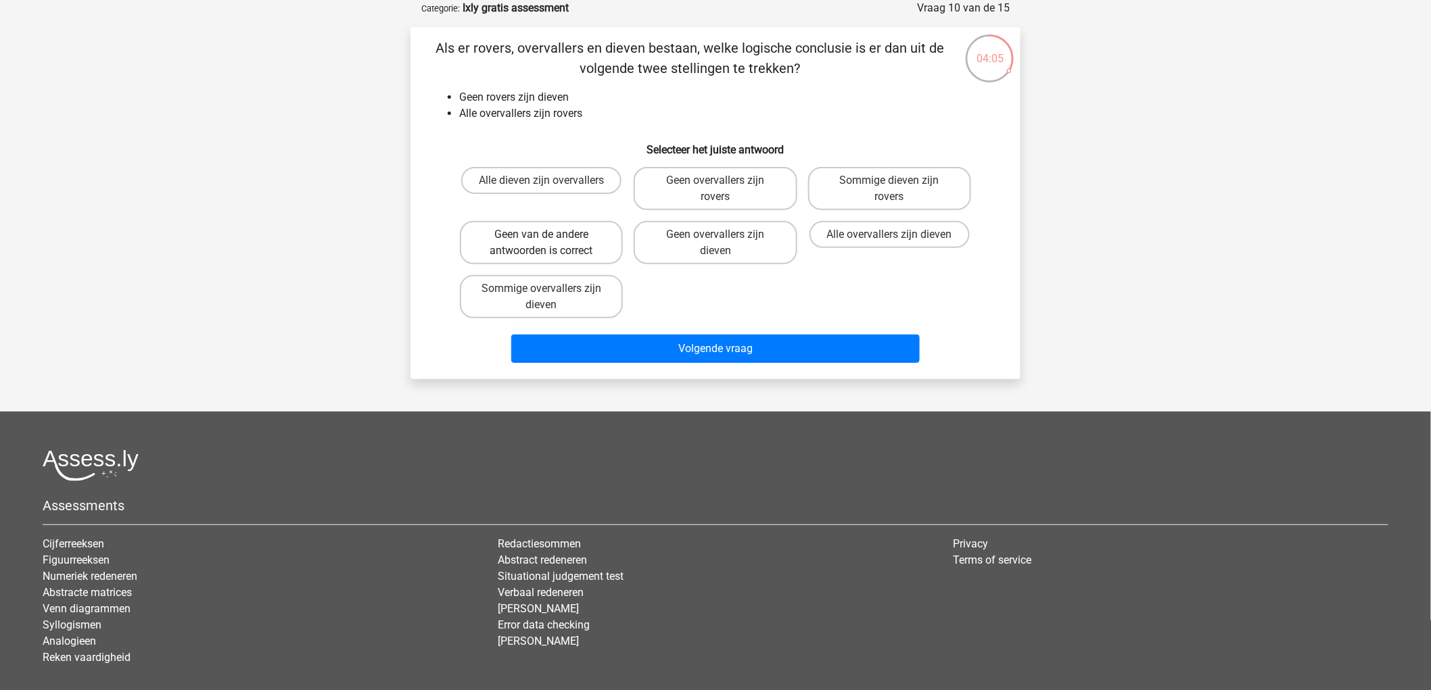
click at [552, 252] on label "Geen van de andere antwoorden is correct" at bounding box center [541, 242] width 163 height 43
click at [550, 243] on input "Geen van de andere antwoorden is correct" at bounding box center [546, 239] width 9 height 9
radio input "true"
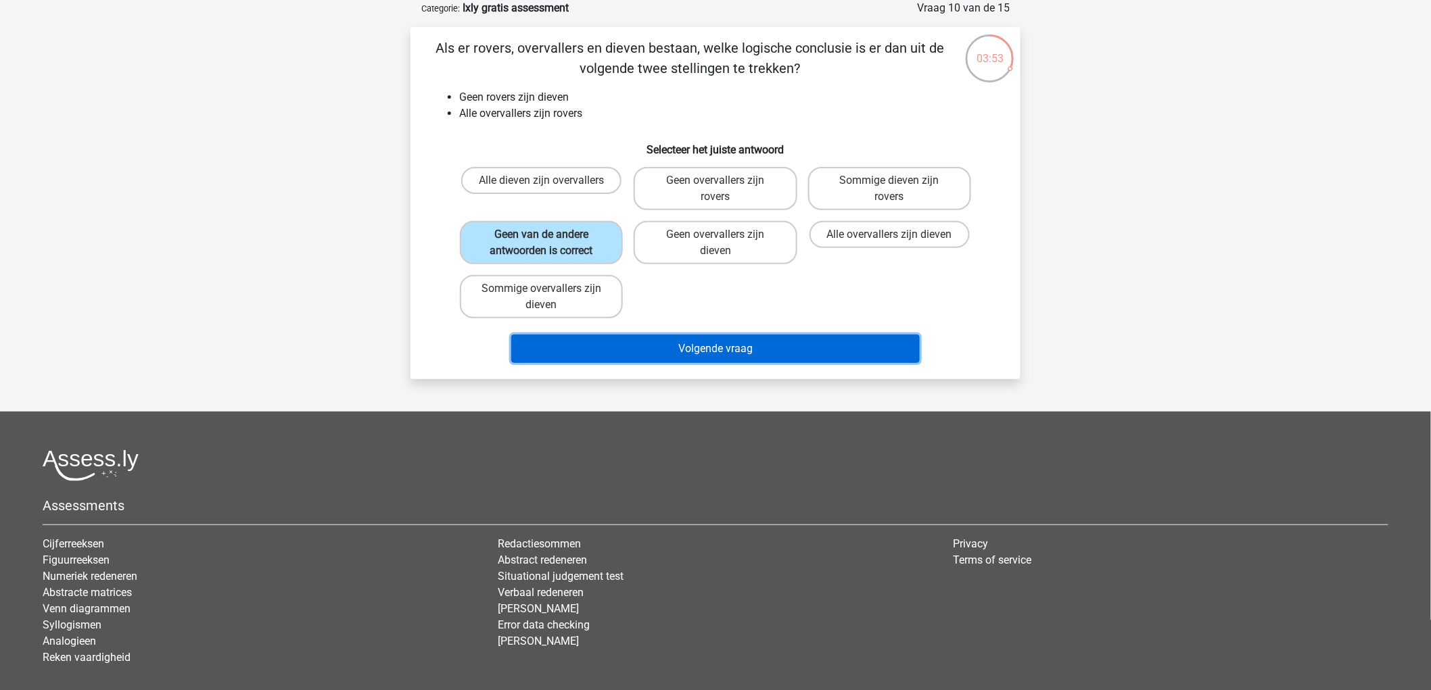
drag, startPoint x: 677, startPoint y: 339, endPoint x: 653, endPoint y: 89, distance: 251.3
click at [653, 89] on div "Als er rovers, overvallers en dieven bestaan, welke logische conclusie is er da…" at bounding box center [715, 203] width 599 height 331
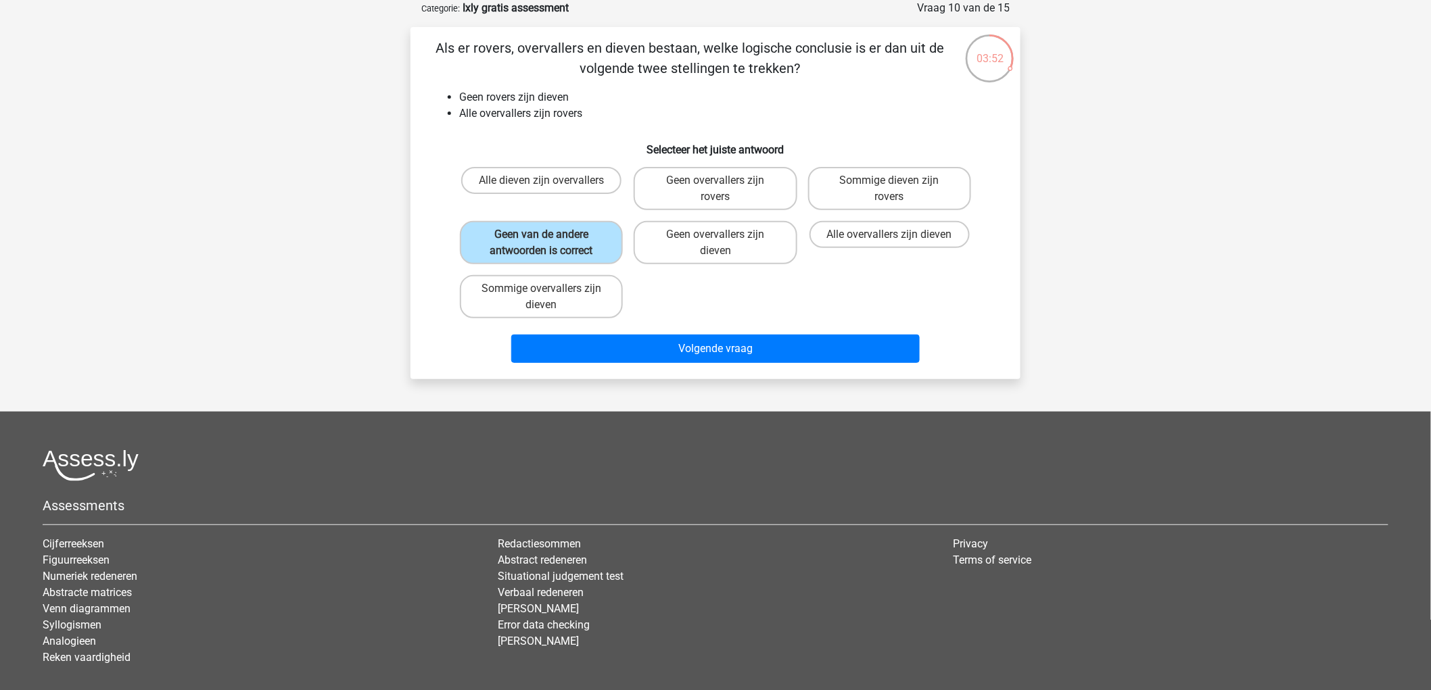
click at [653, 89] on li "Geen rovers zijn dieven" at bounding box center [729, 97] width 540 height 16
click at [597, 130] on div "Als er rovers, overvallers en dieven bestaan, welke logische conclusie is er da…" at bounding box center [715, 203] width 599 height 331
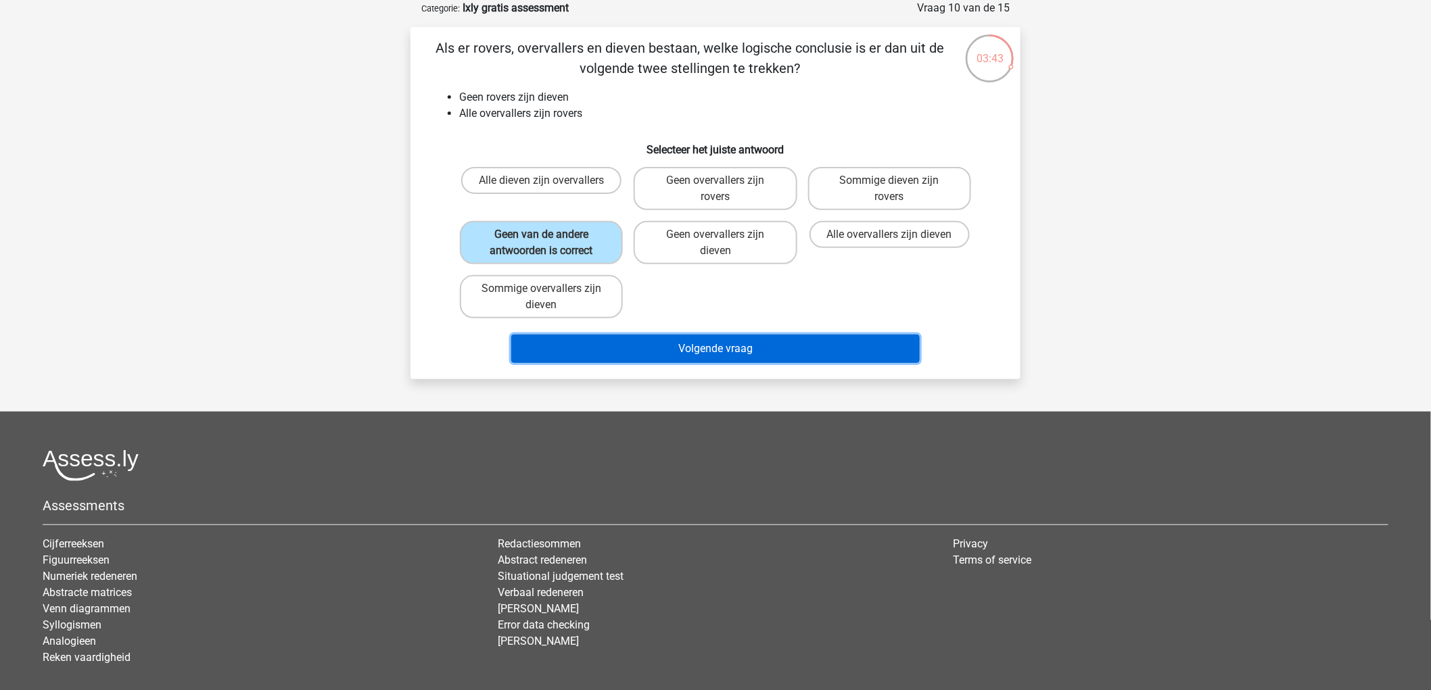
click at [740, 350] on button "Volgende vraag" at bounding box center [715, 349] width 409 height 28
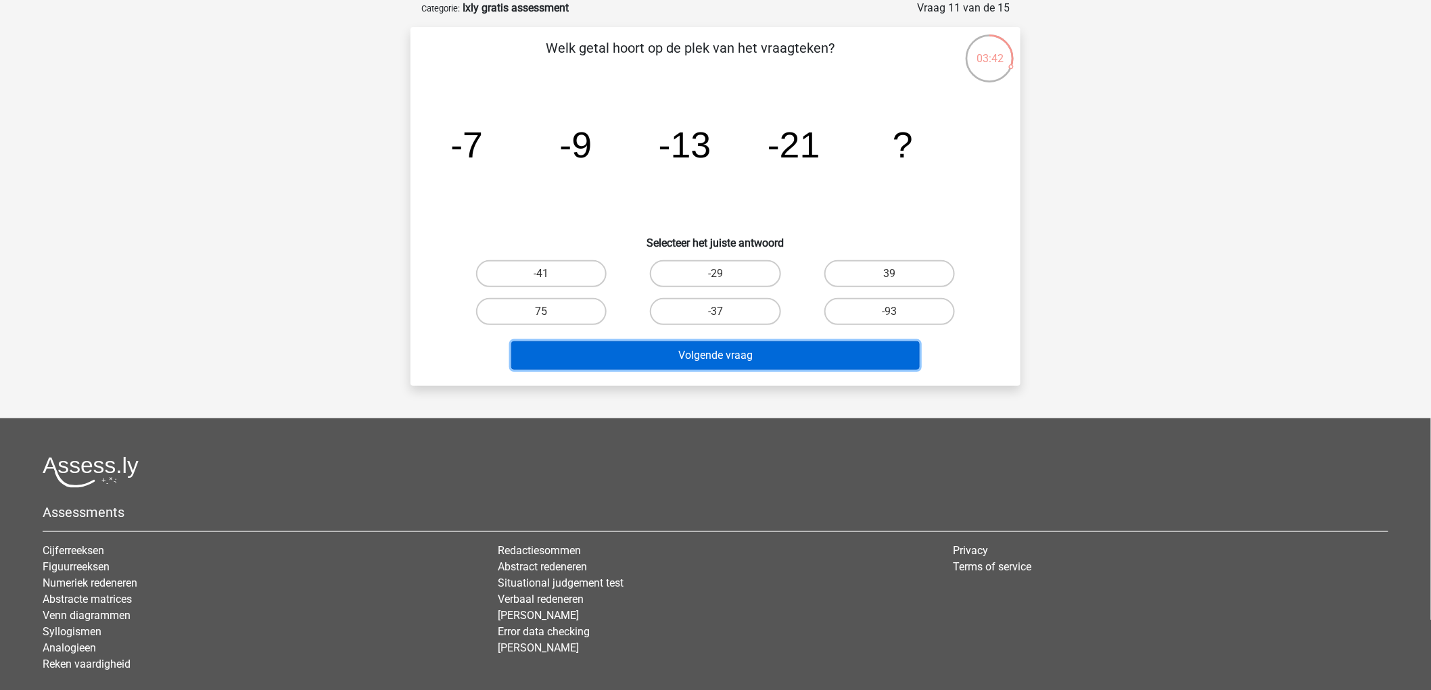
click at [740, 350] on button "Volgende vraag" at bounding box center [715, 355] width 409 height 28
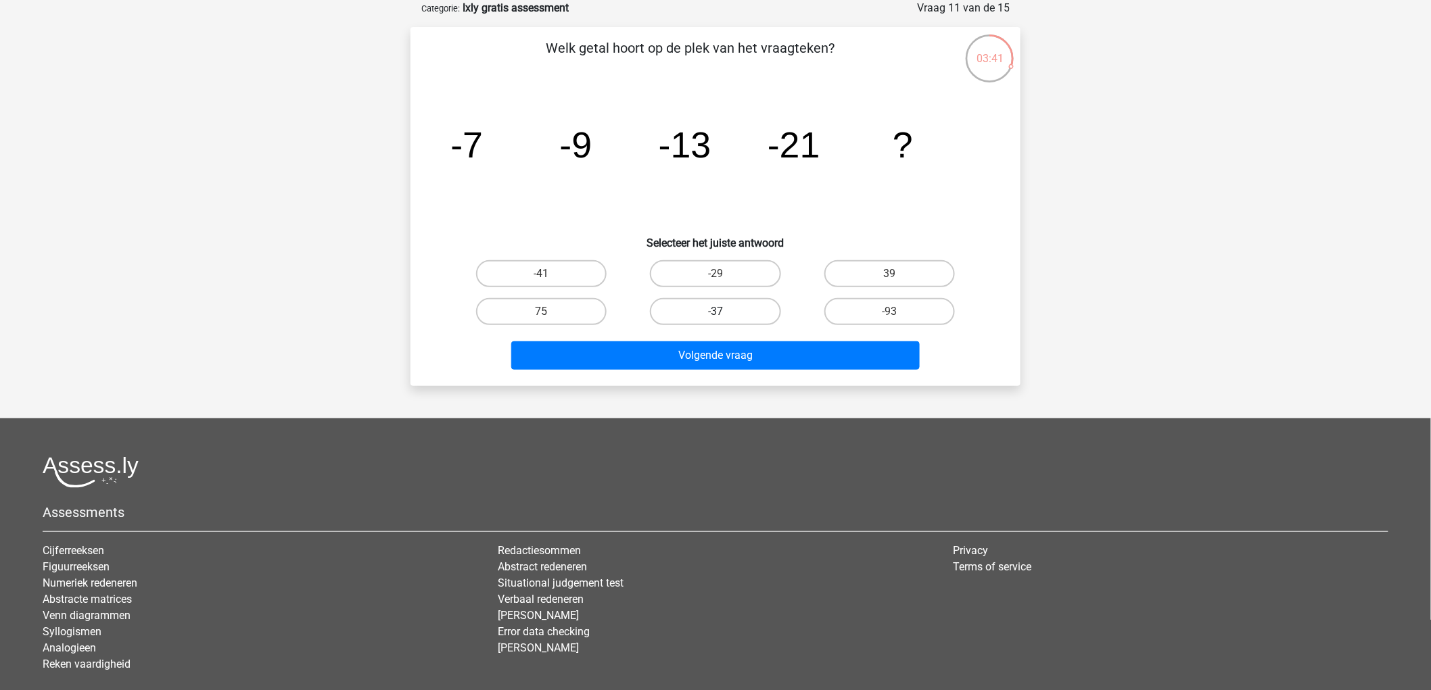
click at [729, 306] on label "-37" at bounding box center [715, 311] width 130 height 27
click at [724, 312] on input "-37" at bounding box center [719, 316] width 9 height 9
radio input "true"
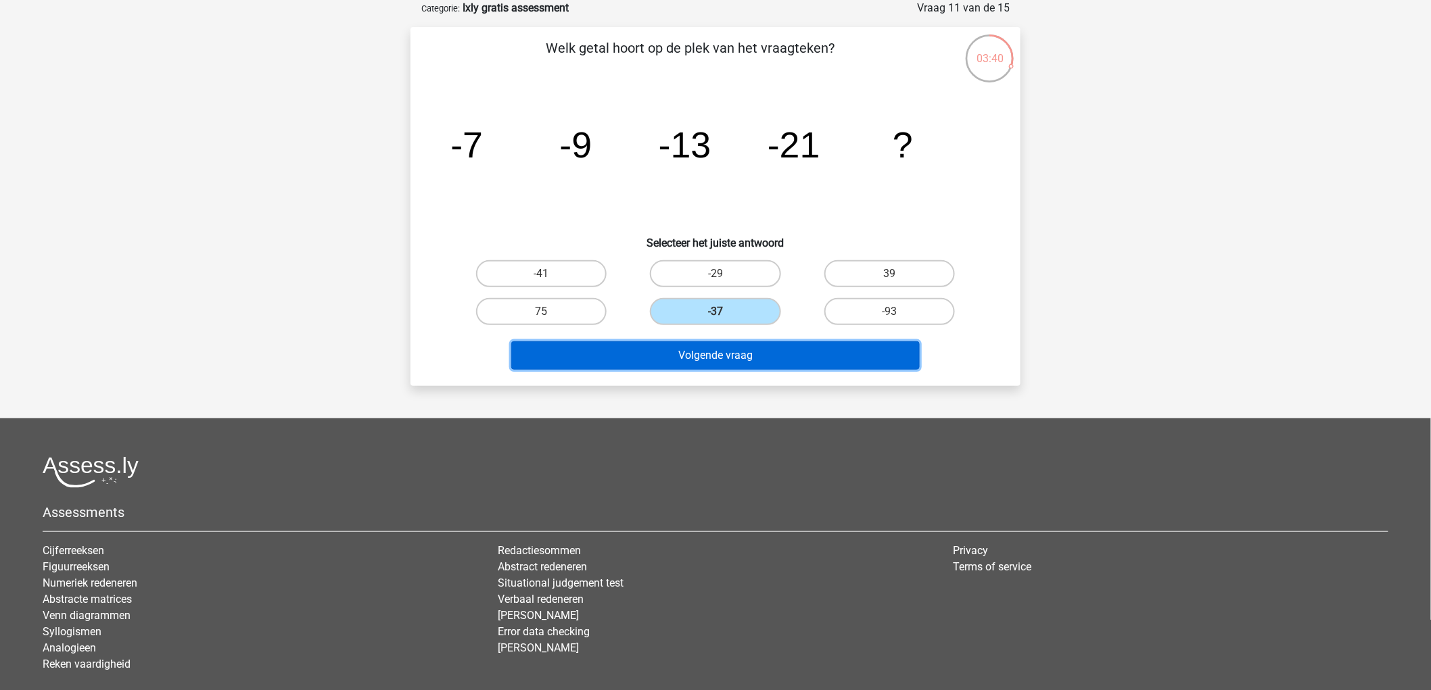
click at [742, 348] on button "Volgende vraag" at bounding box center [715, 355] width 409 height 28
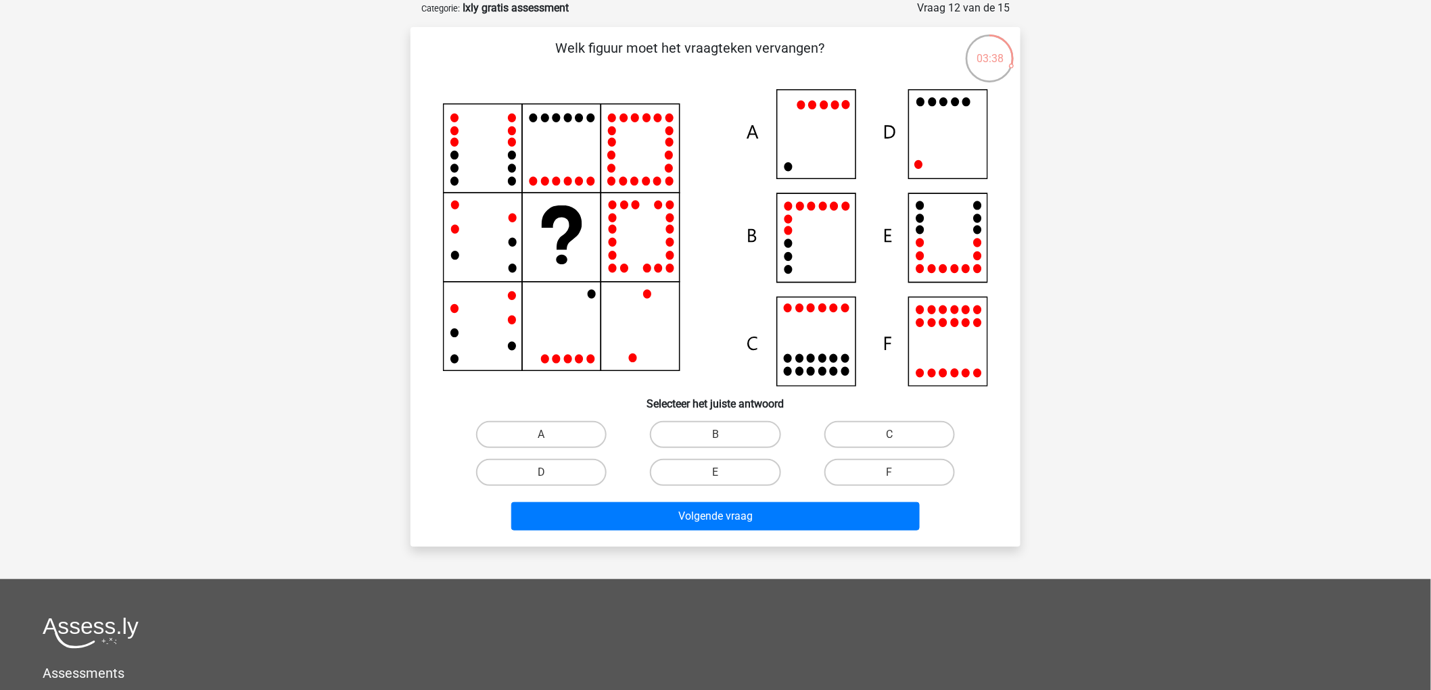
drag, startPoint x: 788, startPoint y: 345, endPoint x: 782, endPoint y: 368, distance: 23.1
click at [788, 347] on icon at bounding box center [715, 237] width 545 height 297
click at [737, 445] on label "B" at bounding box center [715, 434] width 130 height 27
click at [724, 444] on input "B" at bounding box center [719, 439] width 9 height 9
radio input "true"
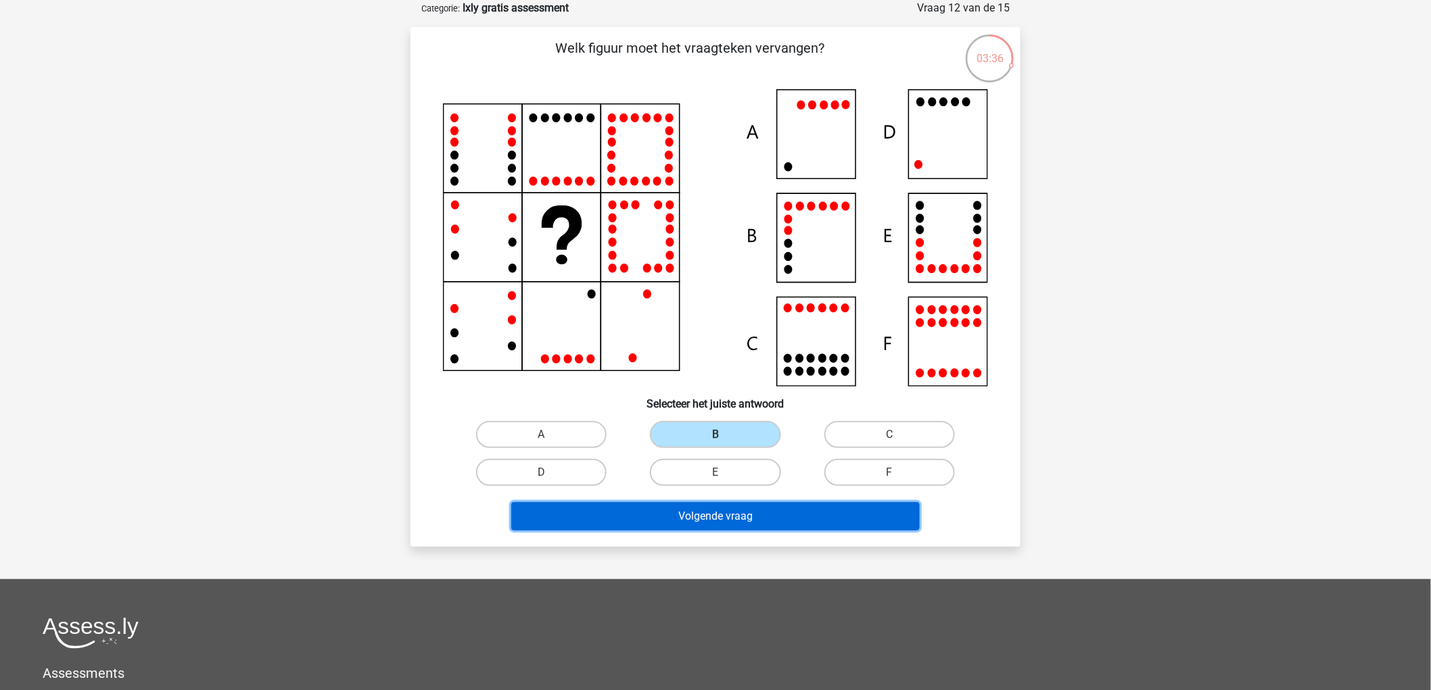
click at [747, 512] on button "Volgende vraag" at bounding box center [715, 516] width 409 height 28
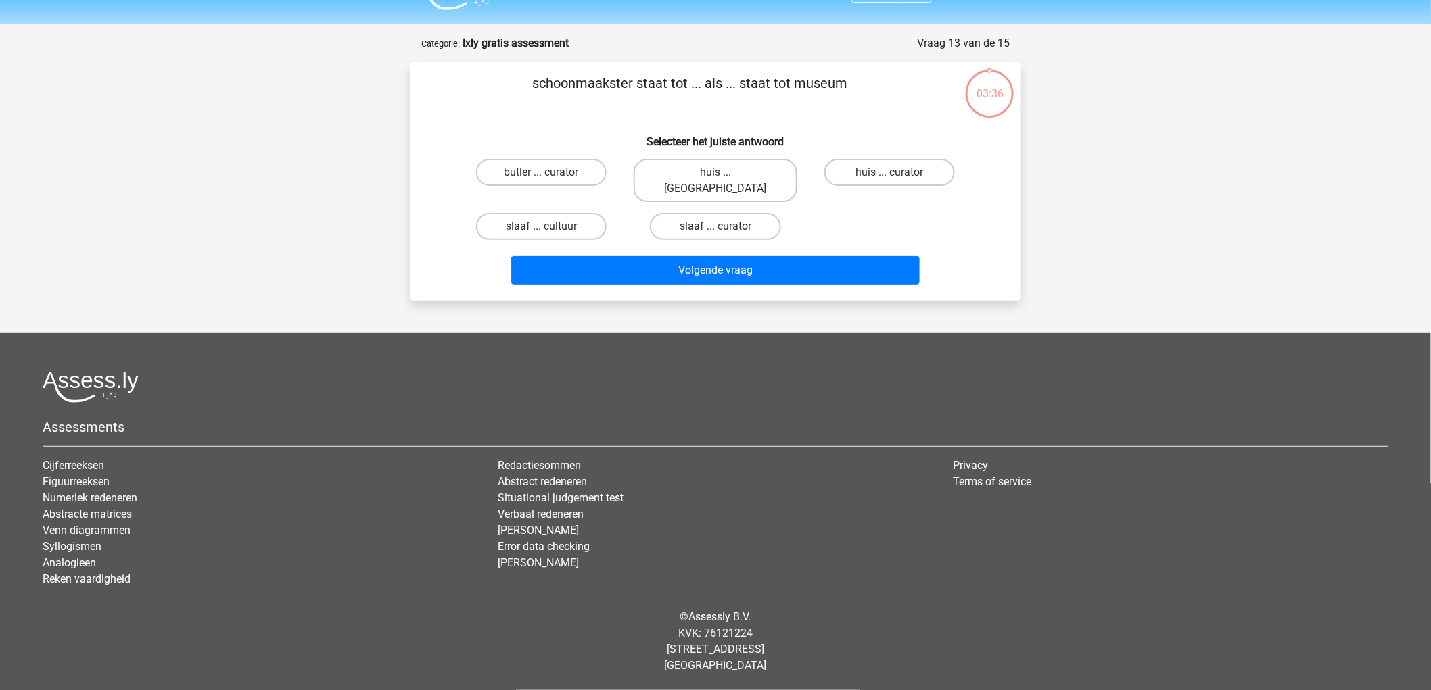
scroll to position [14, 0]
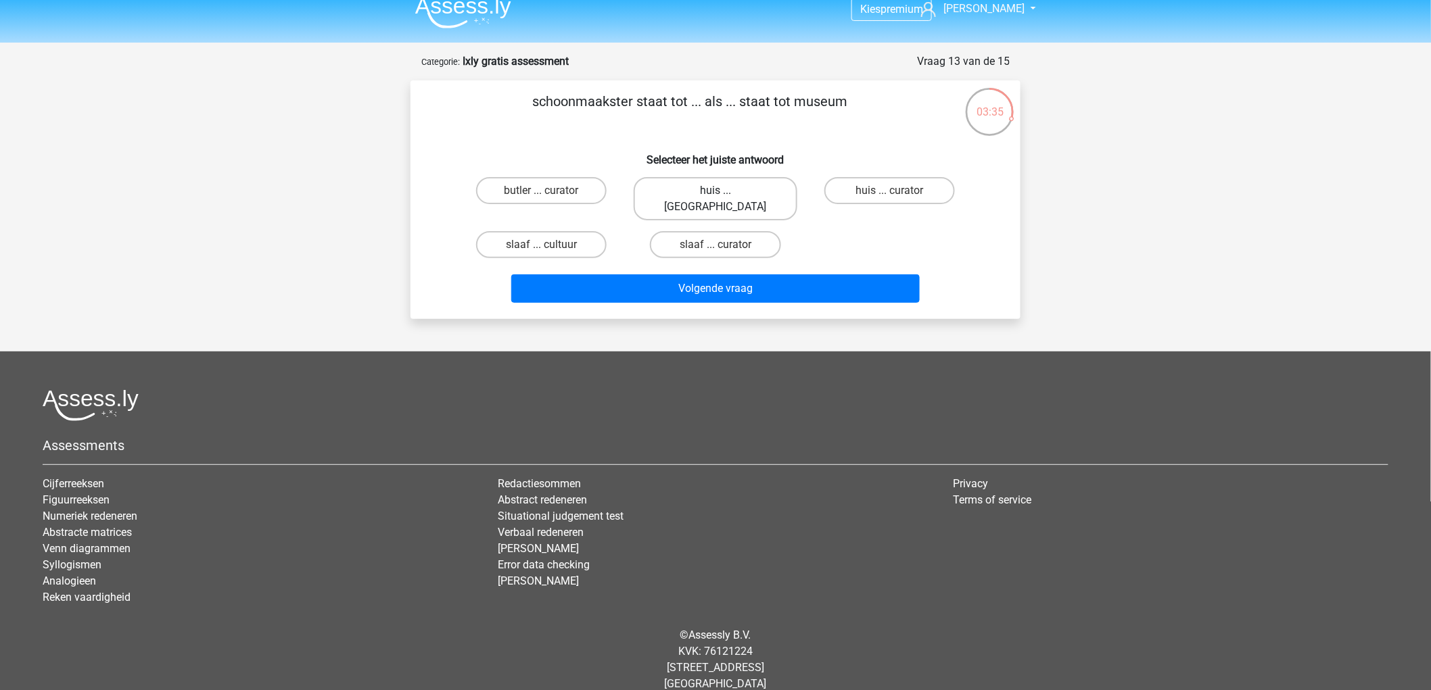
click at [703, 187] on label "huis ... louvre" at bounding box center [715, 198] width 163 height 43
click at [715, 191] on input "huis ... louvre" at bounding box center [719, 195] width 9 height 9
radio input "true"
click at [737, 292] on div "schoonmaakster staat tot ... als ... staat tot museum Selecteer het juiste antw…" at bounding box center [715, 199] width 610 height 239
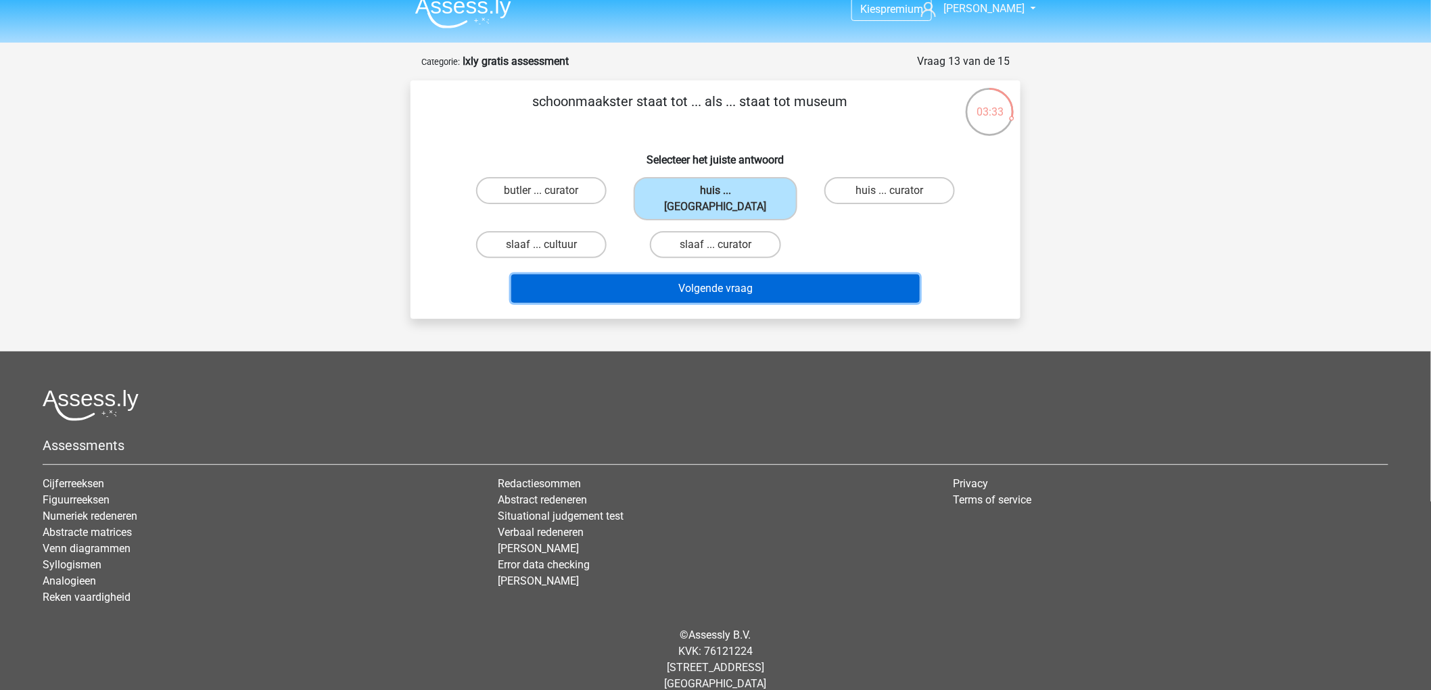
click at [733, 275] on button "Volgende vraag" at bounding box center [715, 289] width 409 height 28
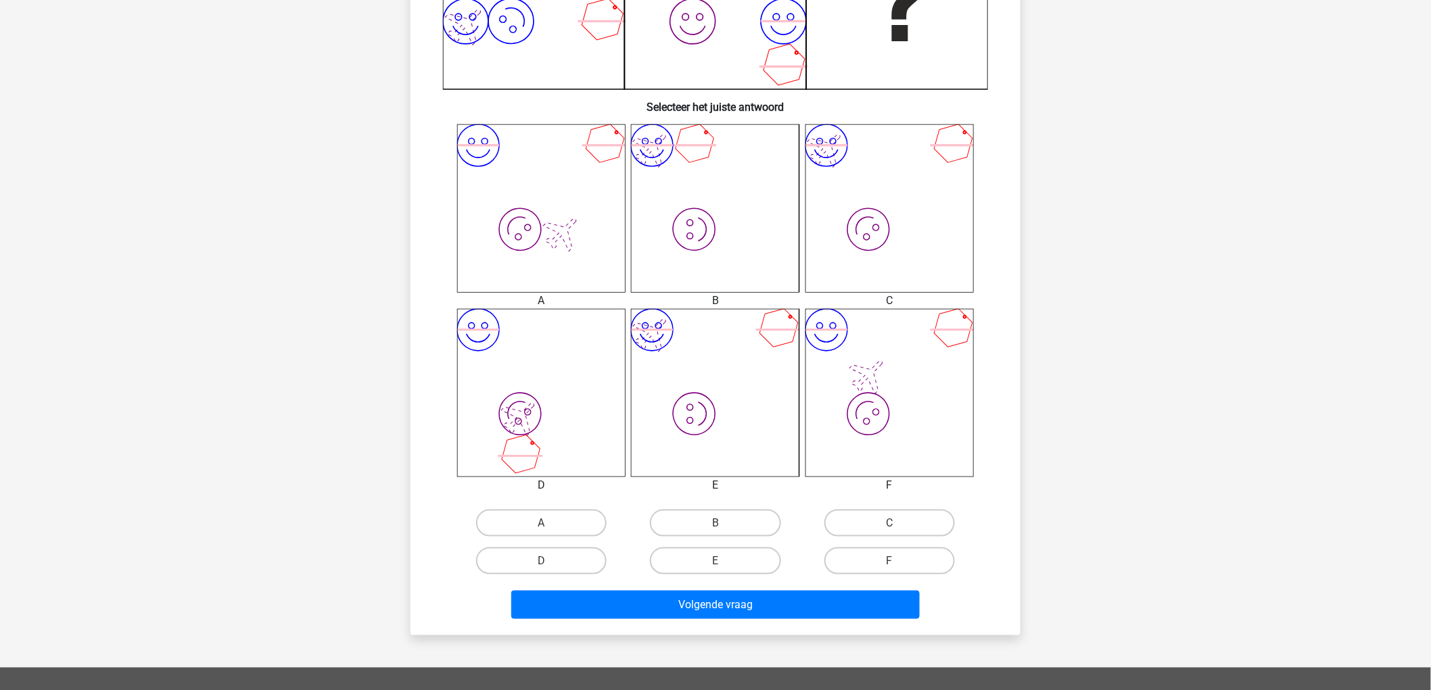
scroll to position [443, 0]
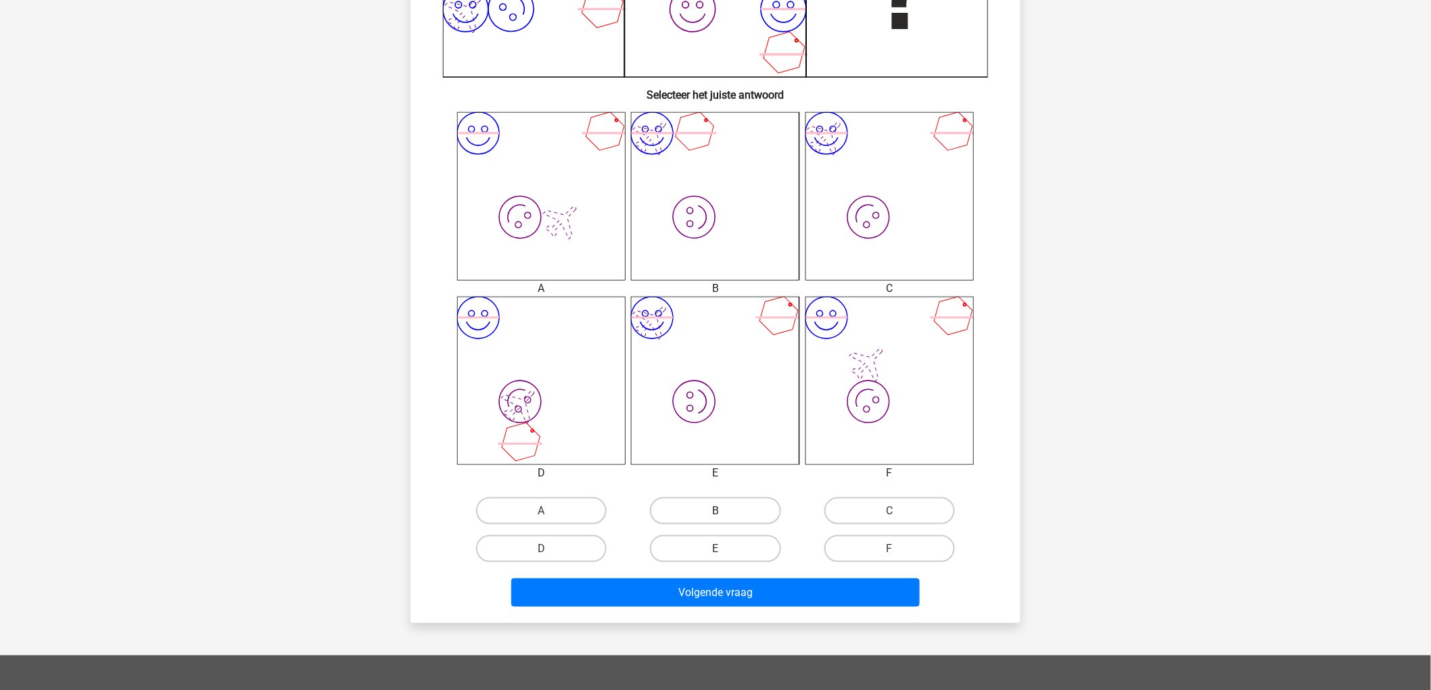
click at [729, 504] on label "B" at bounding box center [715, 511] width 130 height 27
click at [724, 511] on input "B" at bounding box center [719, 515] width 9 height 9
radio input "true"
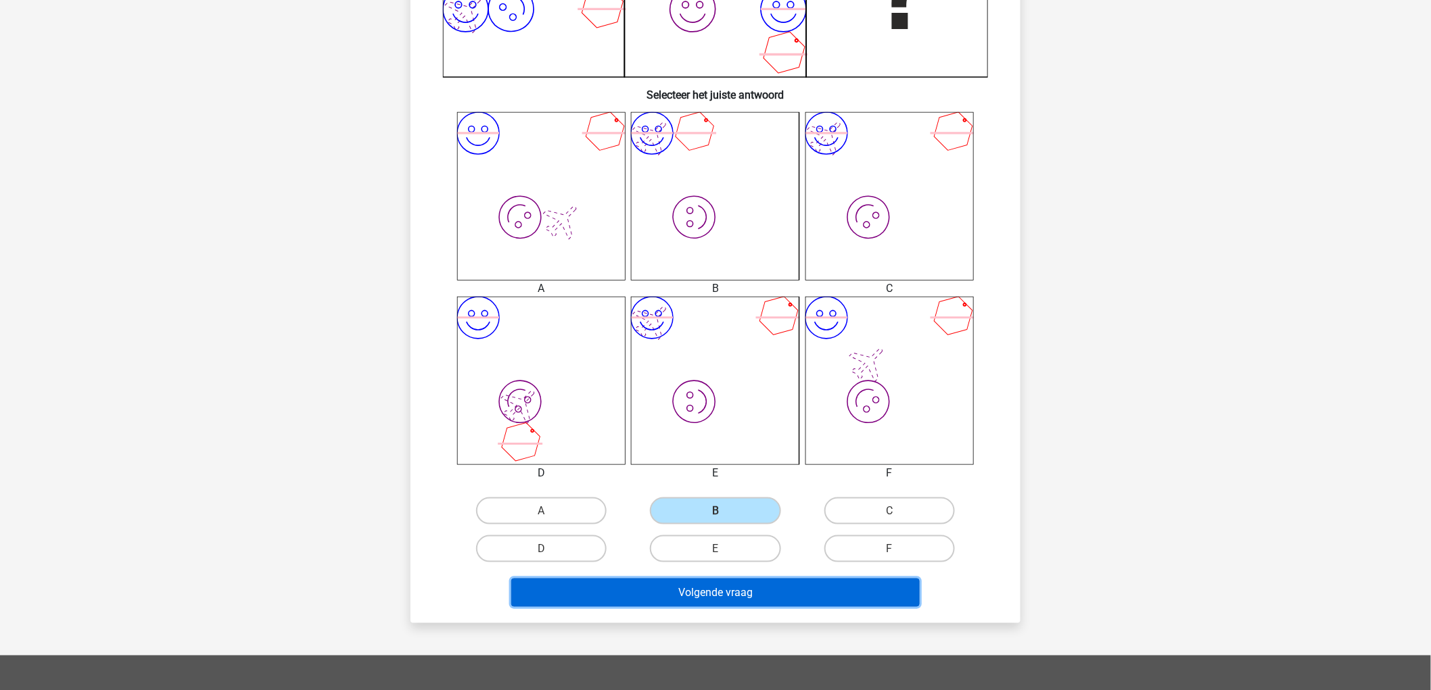
click at [740, 583] on button "Volgende vraag" at bounding box center [715, 593] width 409 height 28
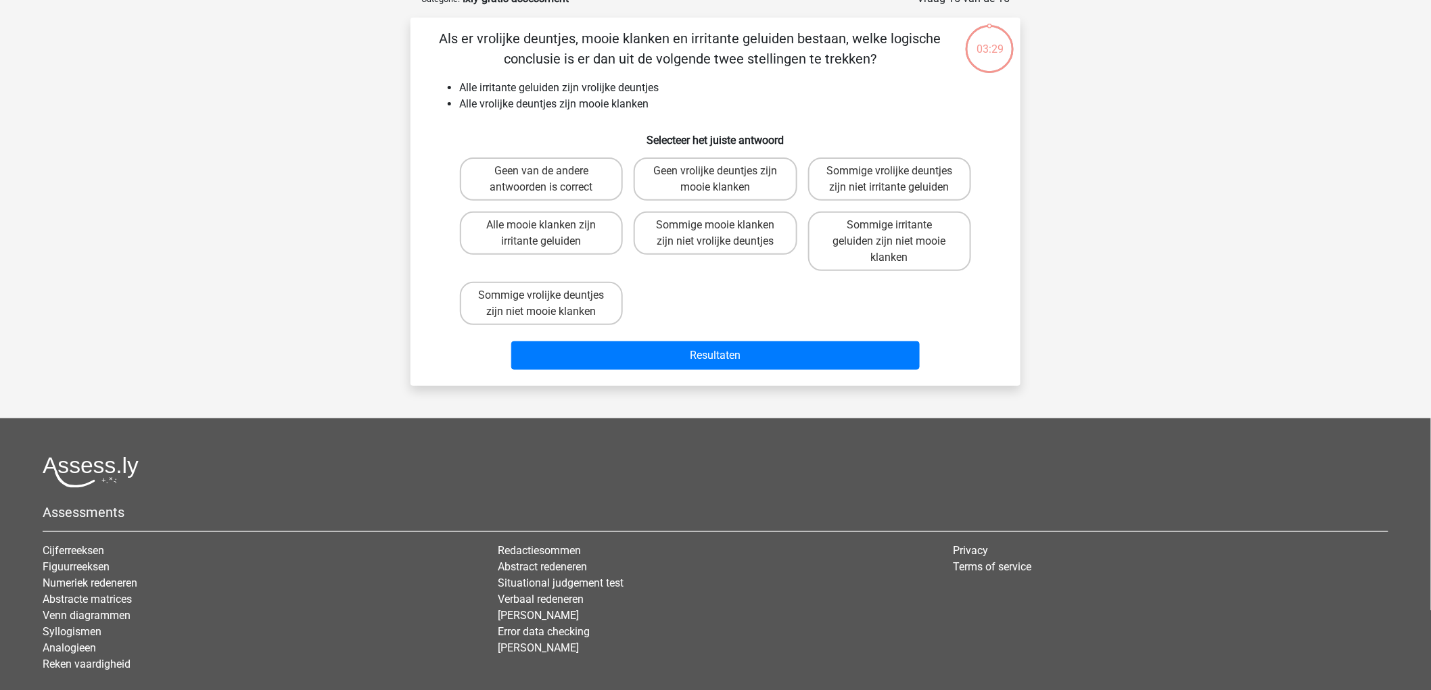
scroll to position [68, 0]
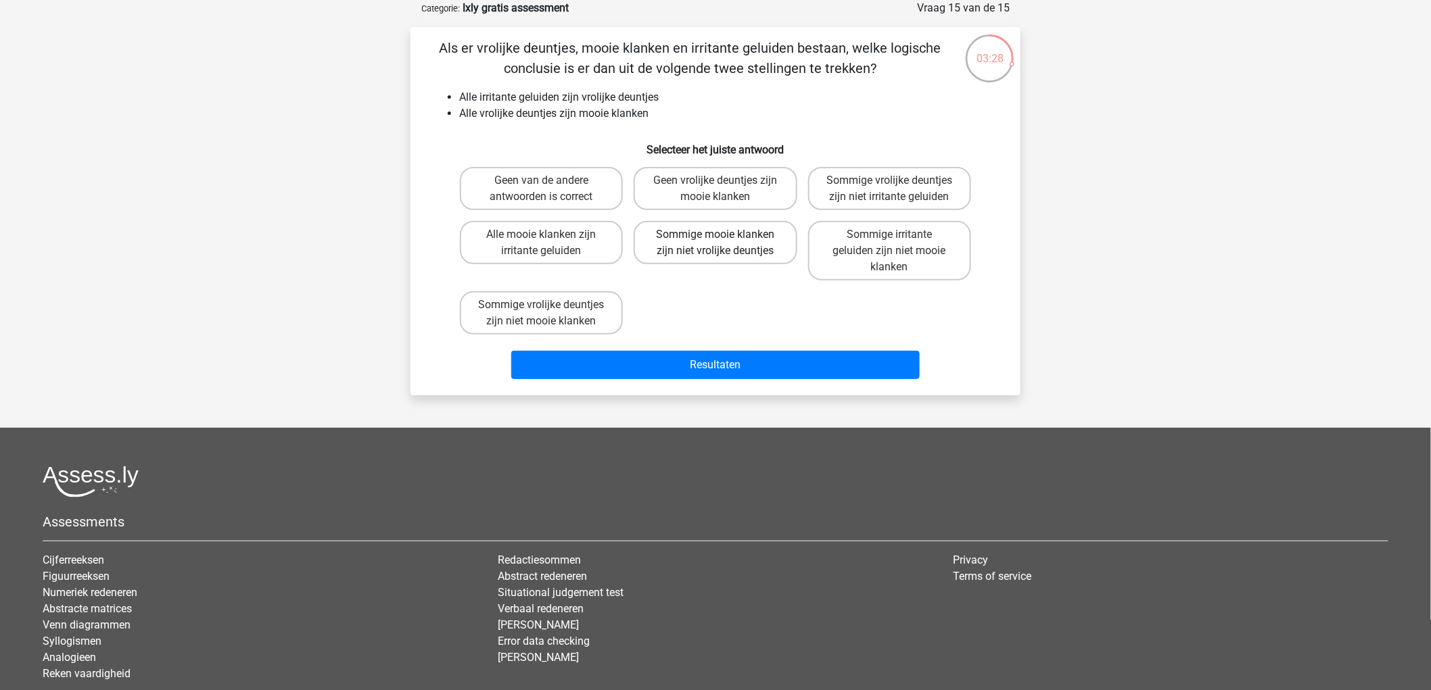
click at [694, 232] on label "Sommige mooie klanken zijn niet vrolijke deuntjes" at bounding box center [715, 242] width 163 height 43
click at [715, 235] on input "Sommige mooie klanken zijn niet vrolijke deuntjes" at bounding box center [719, 239] width 9 height 9
radio input "true"
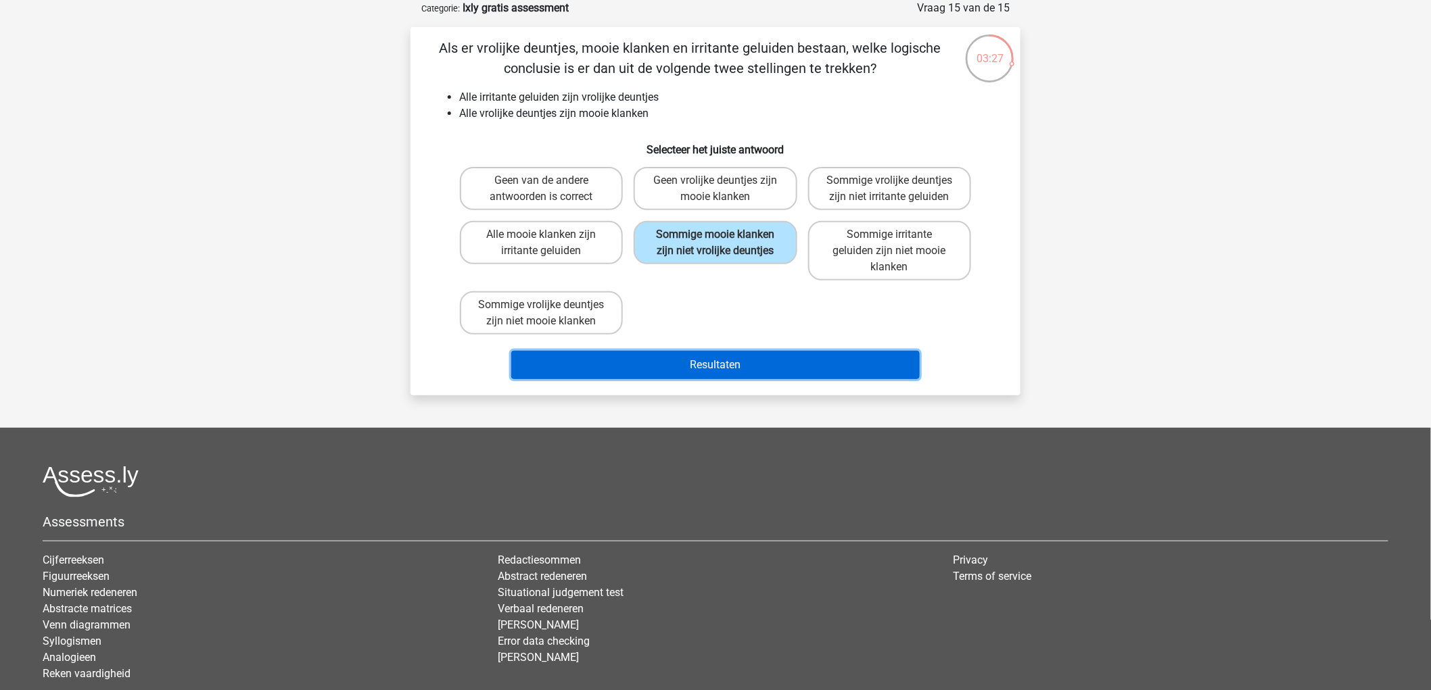
click at [719, 368] on button "Resultaten" at bounding box center [715, 365] width 409 height 28
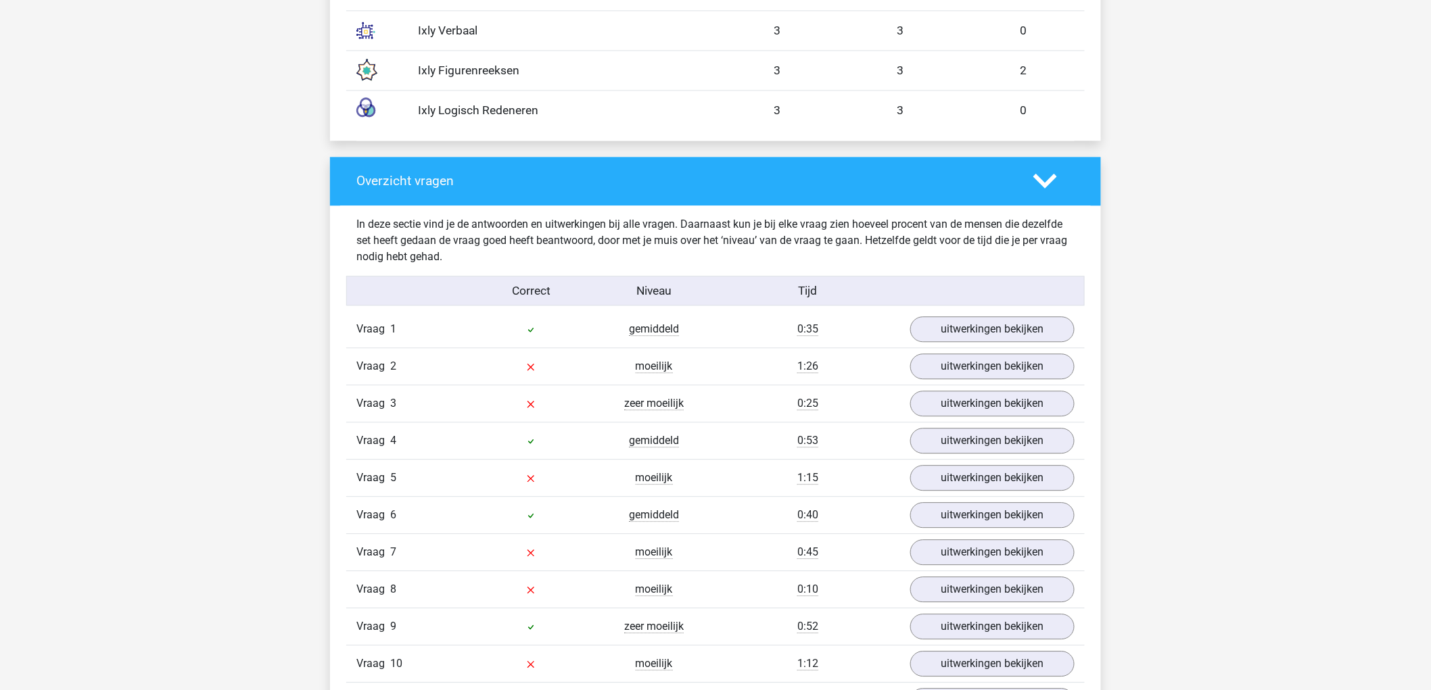
scroll to position [1427, 0]
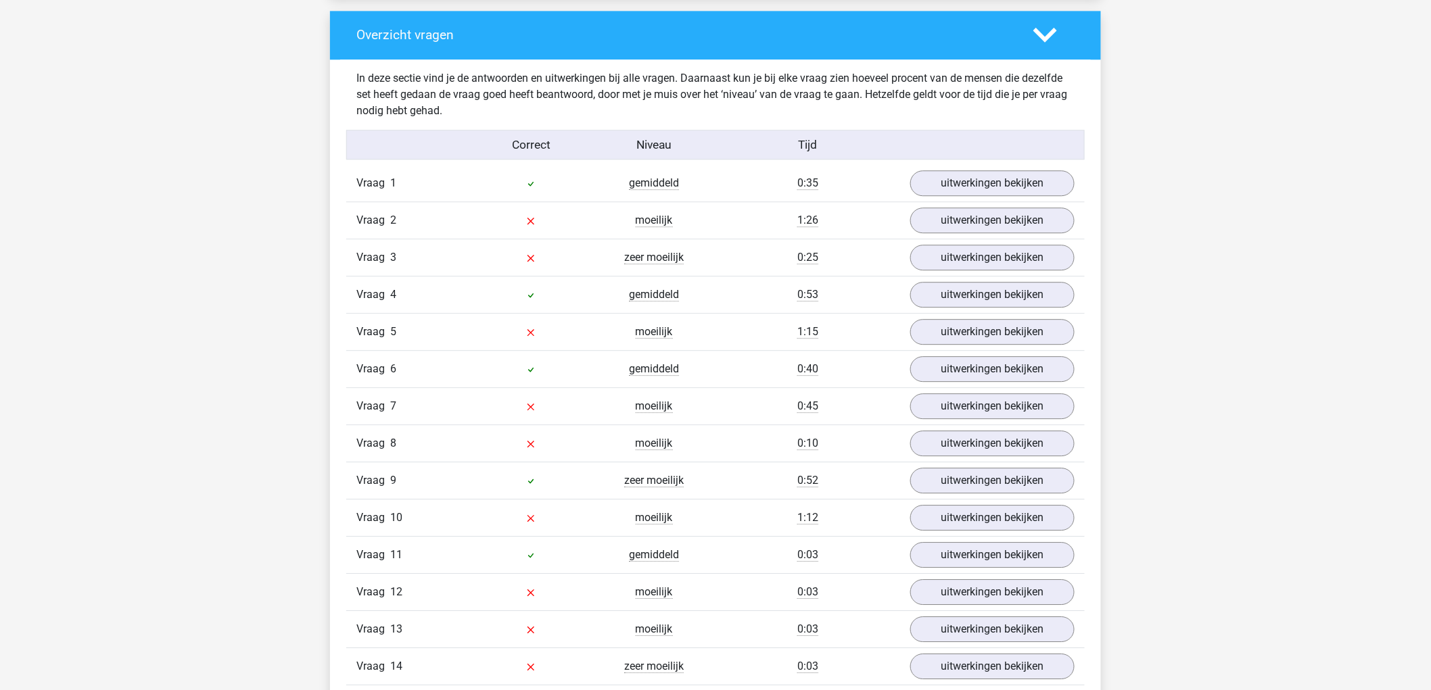
drag, startPoint x: 548, startPoint y: 403, endPoint x: 523, endPoint y: 423, distance: 32.2
click at [523, 423] on div "Vraag 7 moeilijk 0:45 uitwerkingen bekijken" at bounding box center [715, 405] width 738 height 37
drag, startPoint x: 541, startPoint y: 462, endPoint x: 546, endPoint y: 416, distance: 46.2
click at [546, 430] on div "Vraag 1 gemiddeld 0:35 uitwerkingen bekijken Welk getal hoort op de plek van he…" at bounding box center [715, 443] width 718 height 557
drag, startPoint x: 543, startPoint y: 418, endPoint x: 544, endPoint y: 402, distance: 15.6
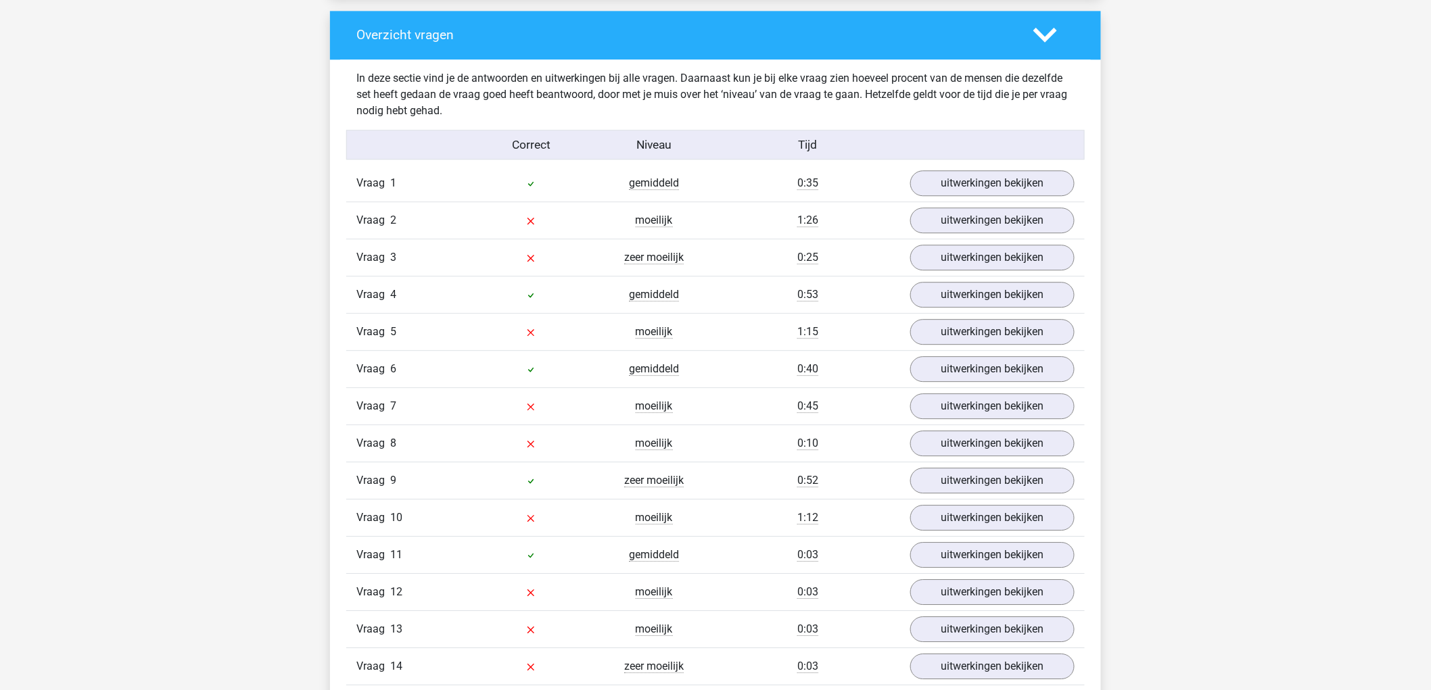
click at [544, 408] on div "Vraag 7 moeilijk 0:45 uitwerkingen bekijken" at bounding box center [715, 405] width 738 height 37
drag, startPoint x: 531, startPoint y: 374, endPoint x: 400, endPoint y: 357, distance: 132.3
click at [529, 373] on icon at bounding box center [530, 369] width 11 height 11
drag, startPoint x: 353, startPoint y: 364, endPoint x: 841, endPoint y: 158, distance: 529.7
click at [841, 158] on div "In deze sectie vind je de antwoorden en uitwerkingen bij alle vragen. Daarnaast…" at bounding box center [715, 395] width 750 height 673
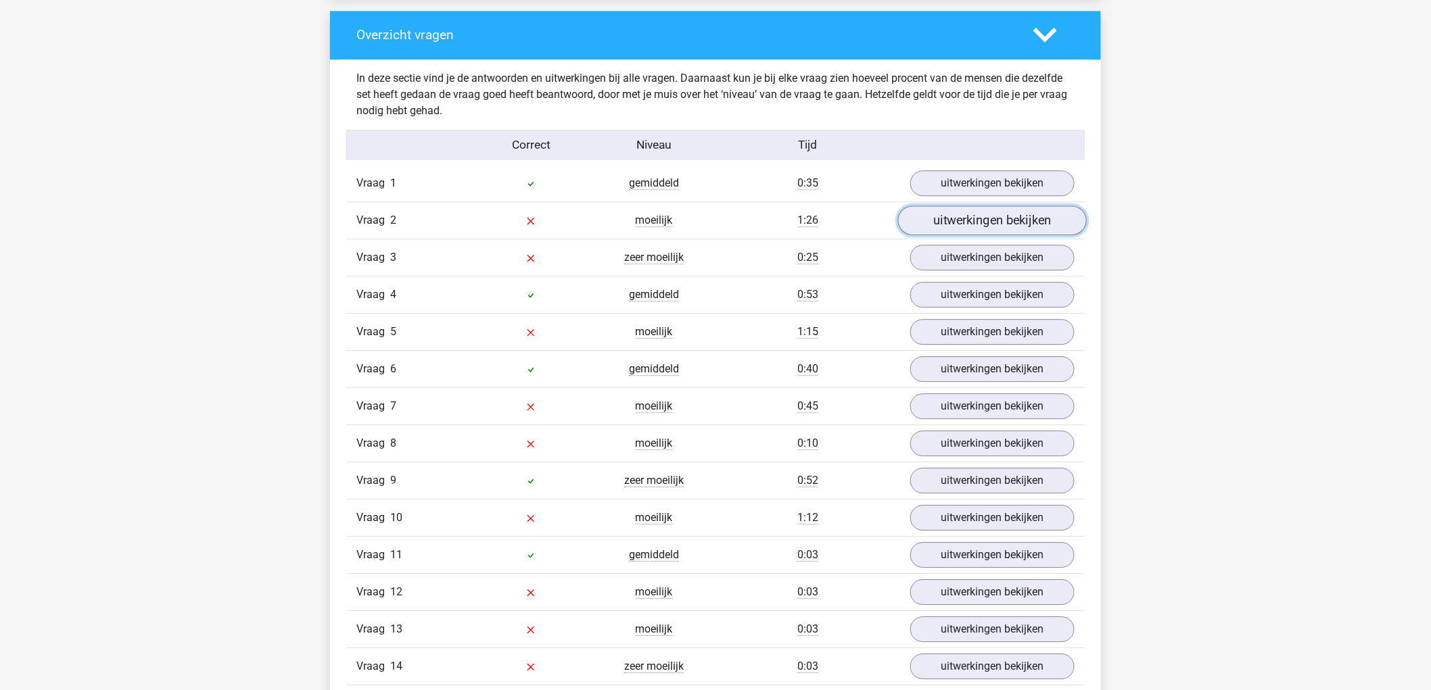
click at [975, 229] on link "uitwerkingen bekijken" at bounding box center [992, 221] width 189 height 30
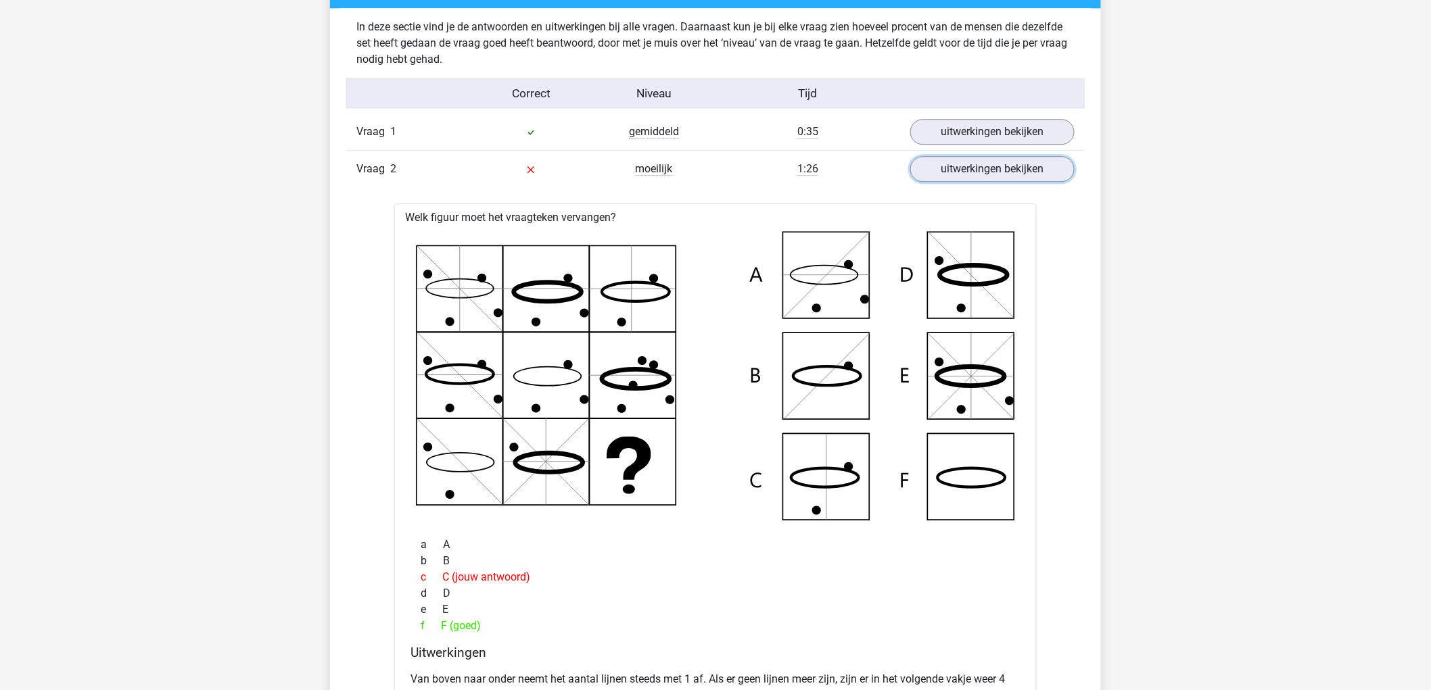
scroll to position [1652, 0]
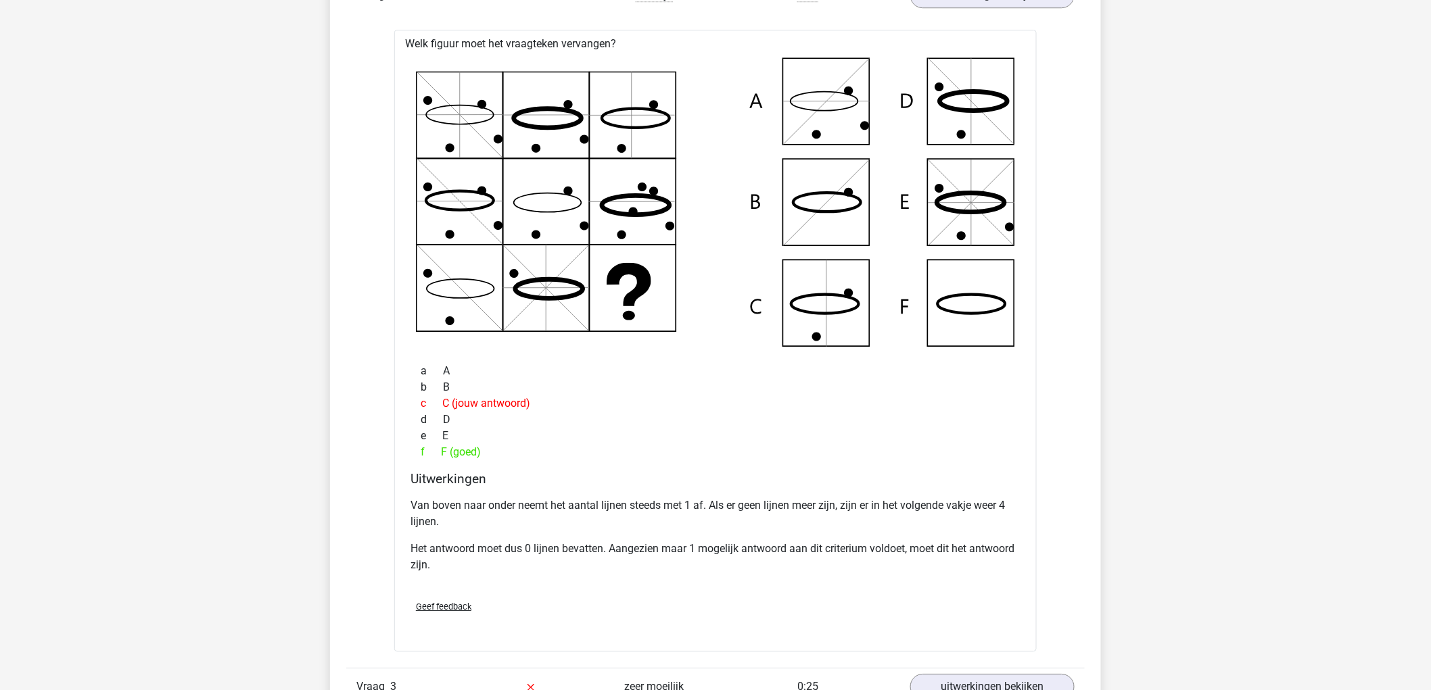
click at [734, 329] on icon at bounding box center [715, 201] width 599 height 289
click at [597, 501] on p "Van boven naar onder neemt het aantal lijnen steeds met 1 af. Als er geen lijne…" at bounding box center [715, 514] width 610 height 32
click at [610, 446] on div "f F (goed)" at bounding box center [715, 452] width 610 height 16
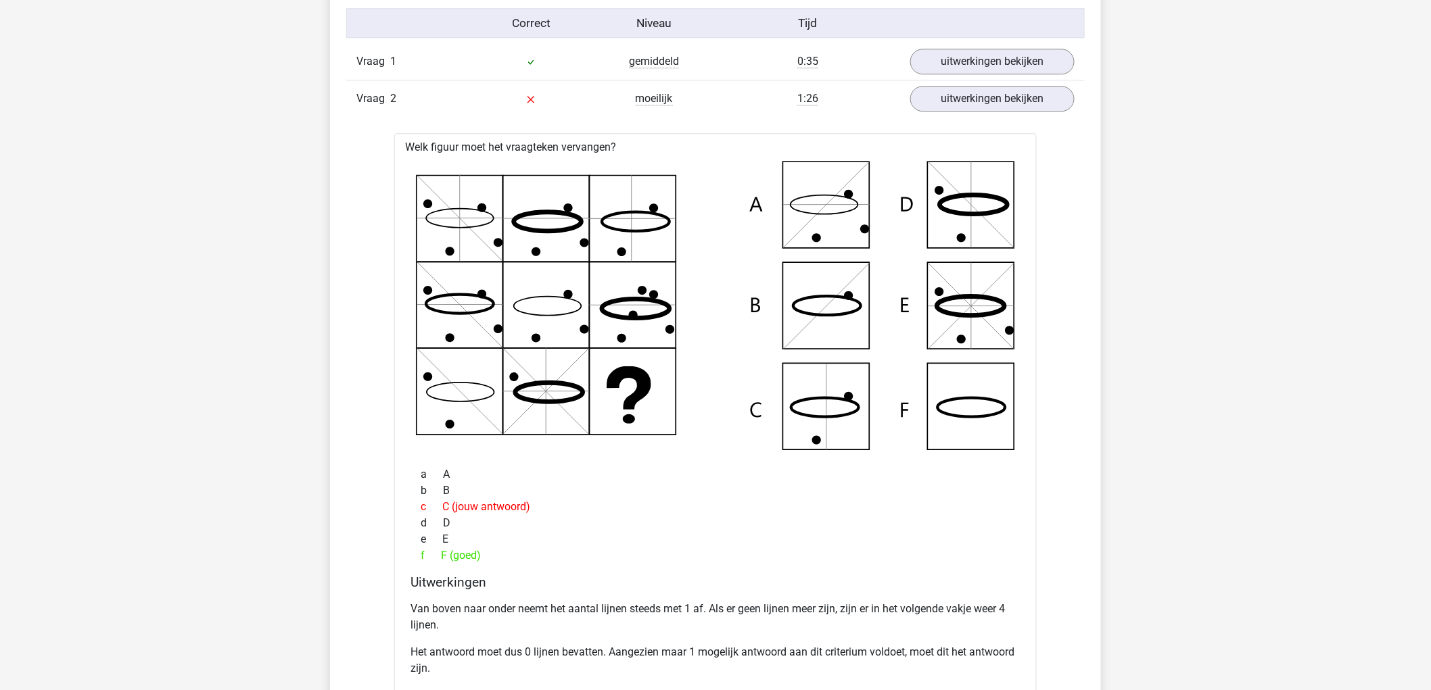
scroll to position [1427, 0]
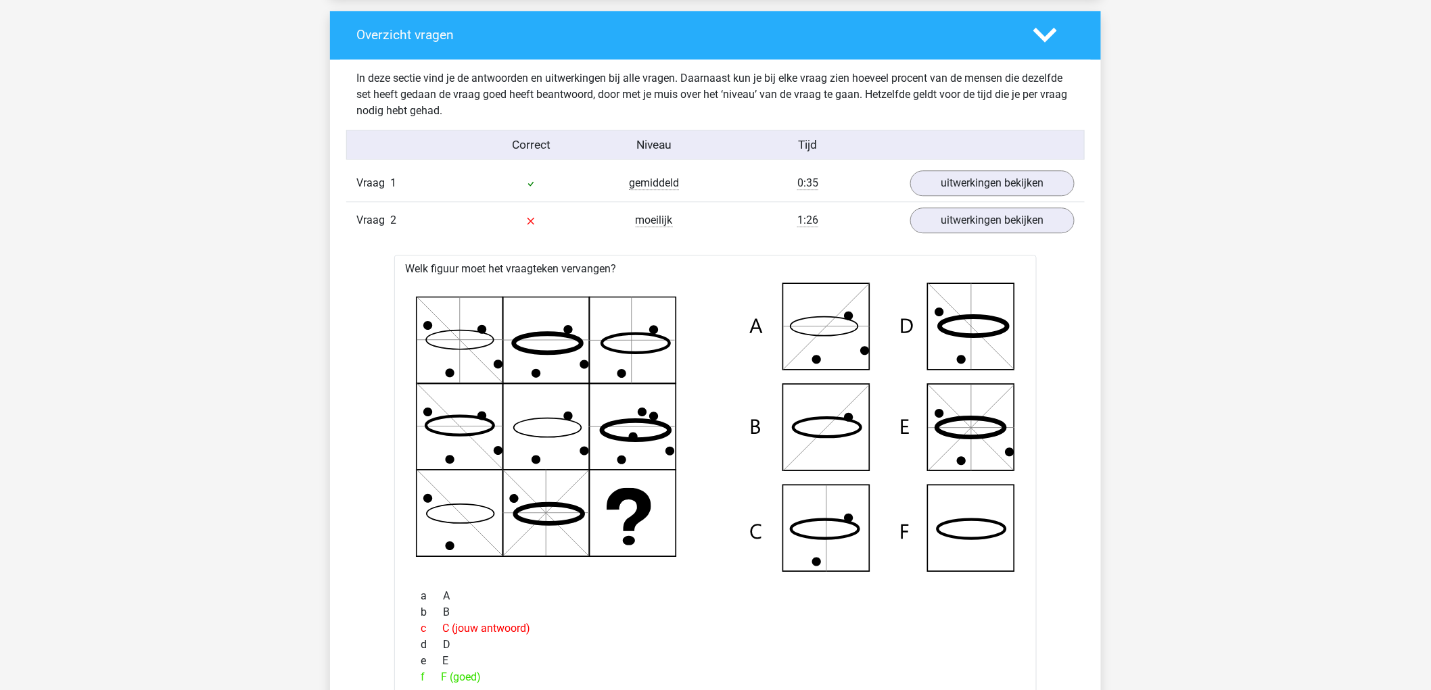
click at [553, 266] on div "Welk figuur moet het vraagteken vervangen?" at bounding box center [715, 566] width 642 height 622
click at [555, 277] on div "Welk figuur moet het vraagteken vervangen?" at bounding box center [715, 566] width 642 height 622
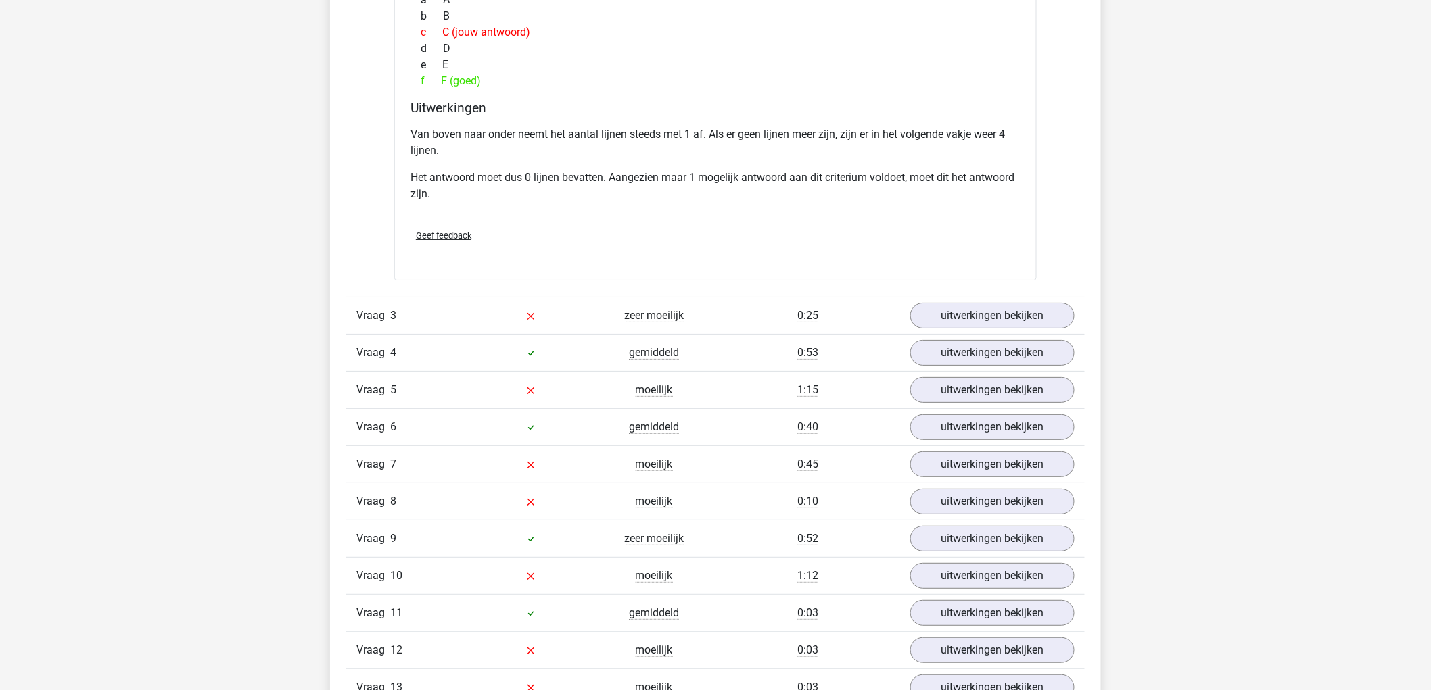
scroll to position [2028, 0]
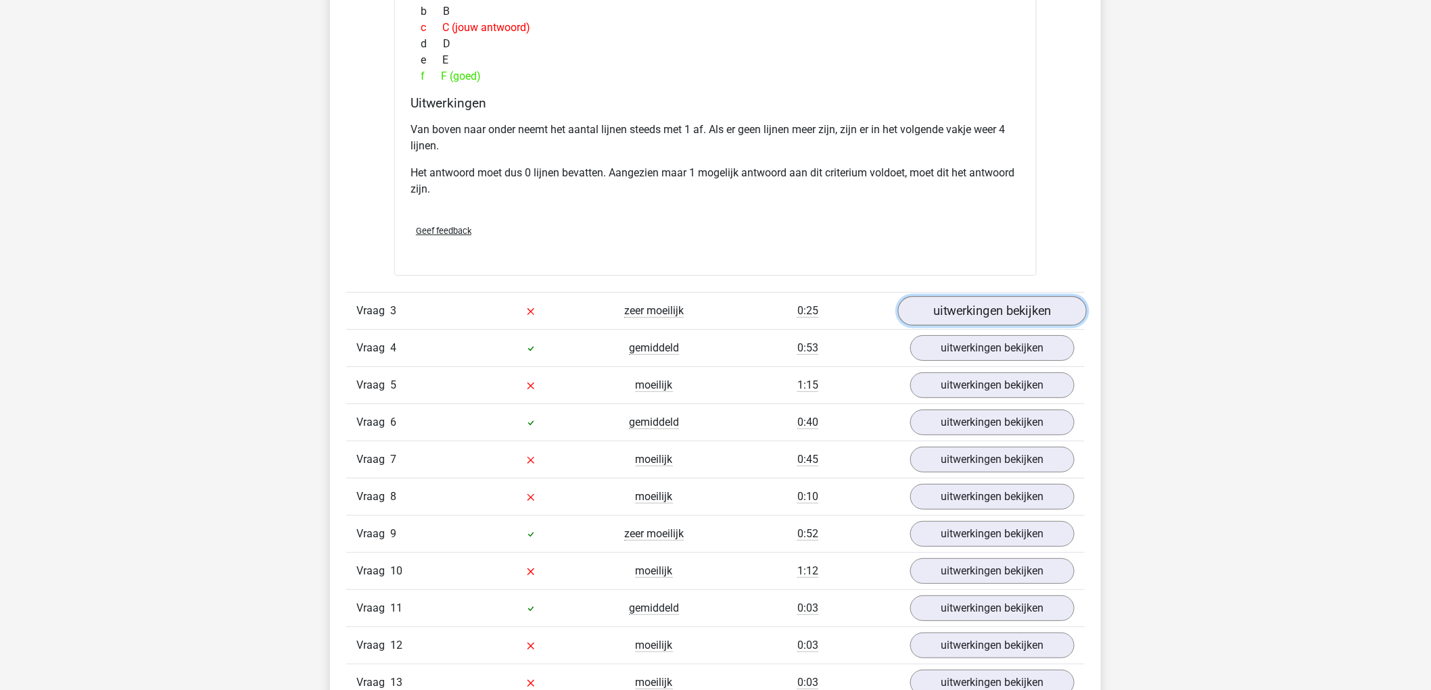
click at [979, 306] on link "uitwerkingen bekijken" at bounding box center [992, 311] width 189 height 30
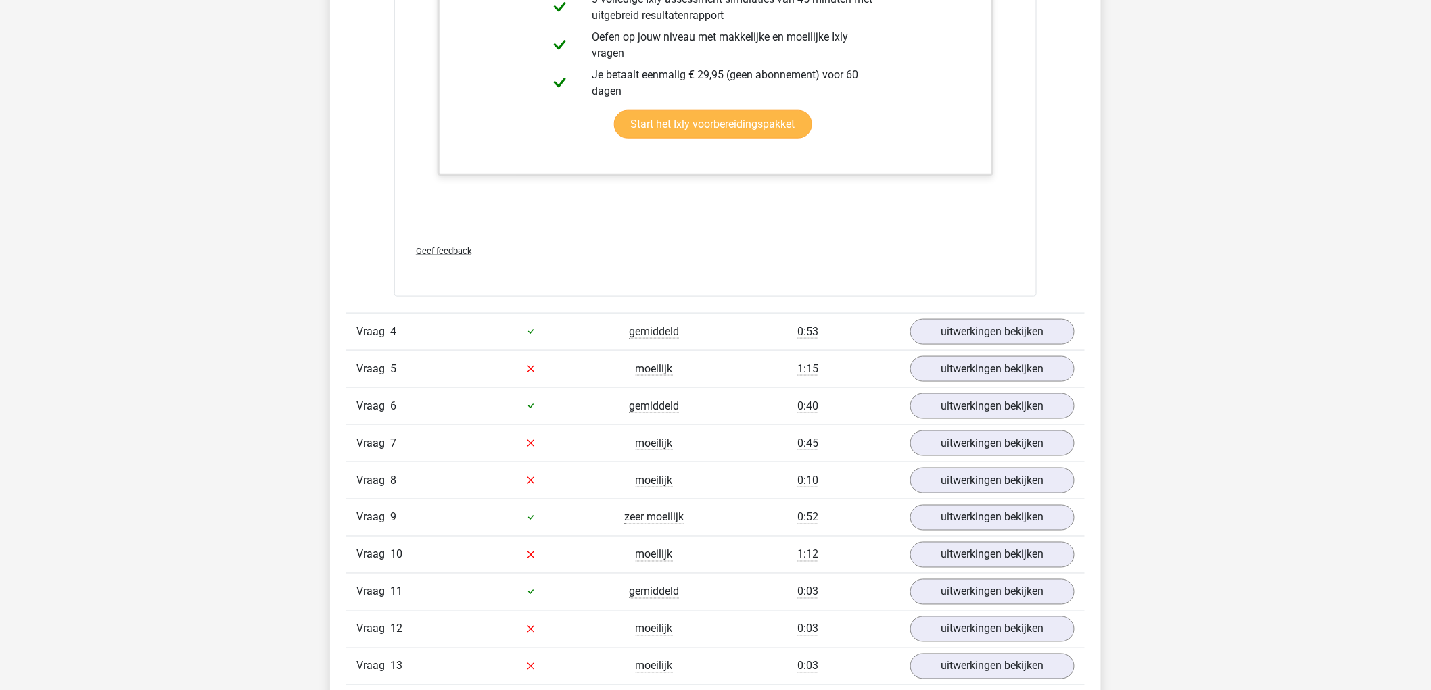
scroll to position [2780, 0]
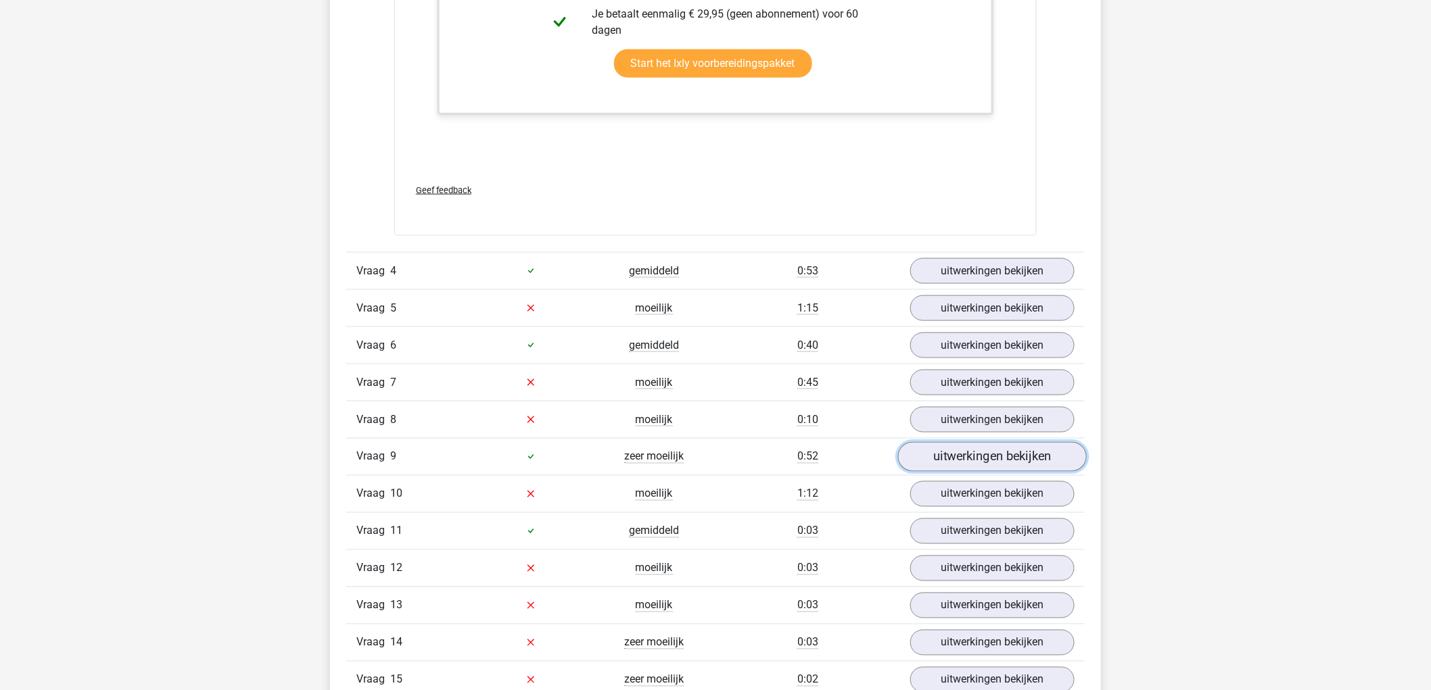
click at [999, 456] on link "uitwerkingen bekijken" at bounding box center [992, 457] width 189 height 30
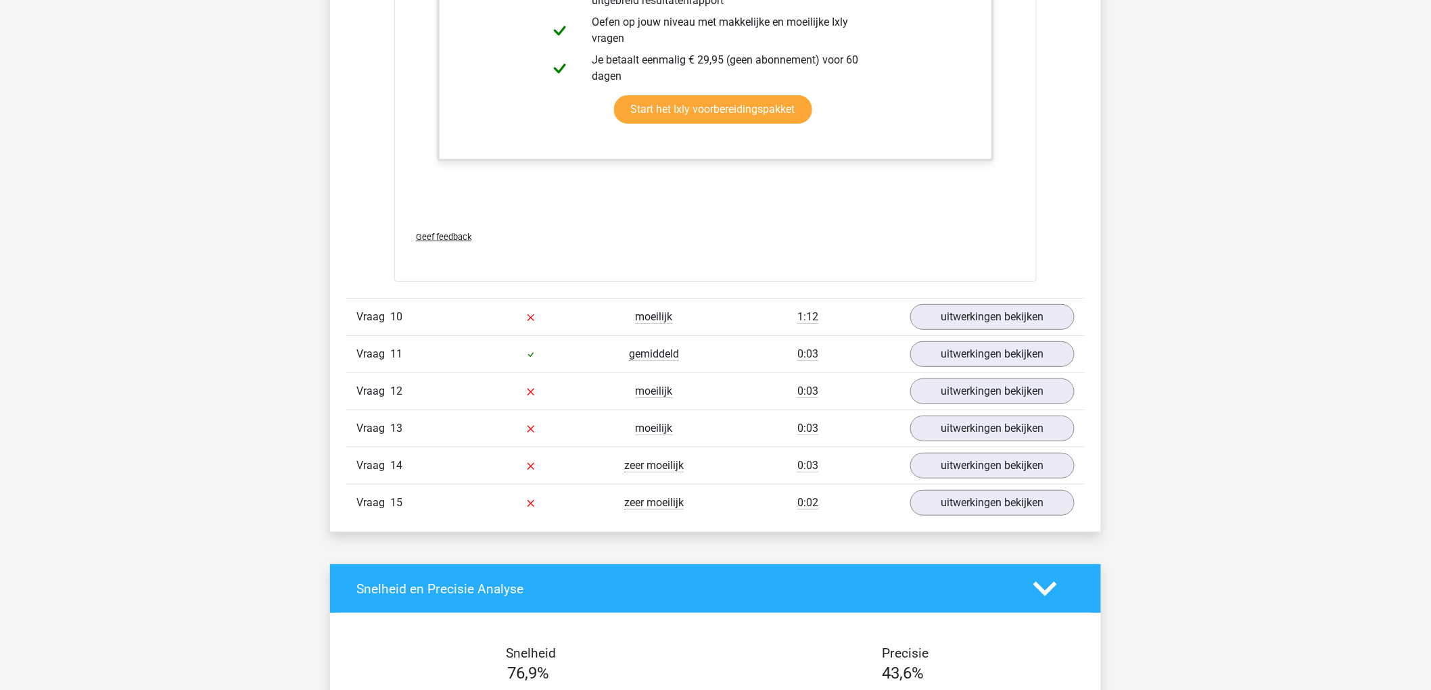
scroll to position [4432, 0]
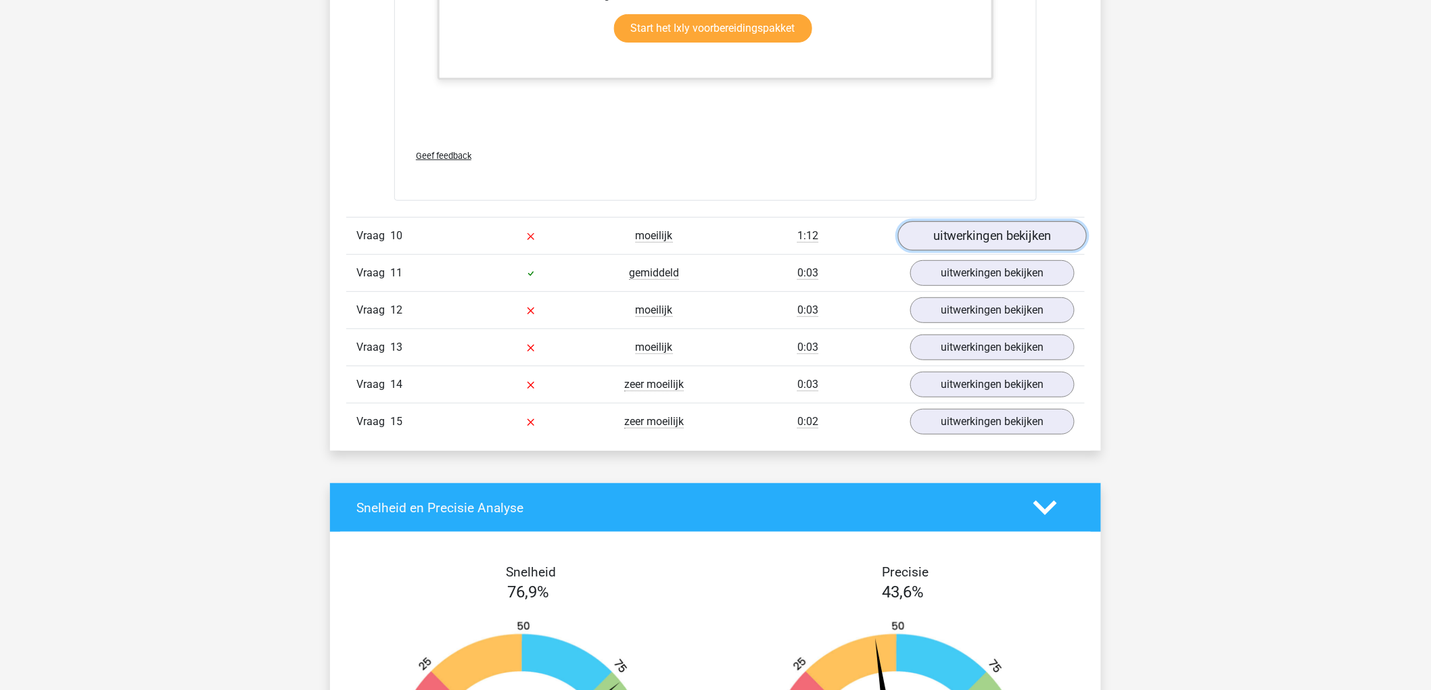
click at [974, 243] on link "uitwerkingen bekijken" at bounding box center [992, 237] width 189 height 30
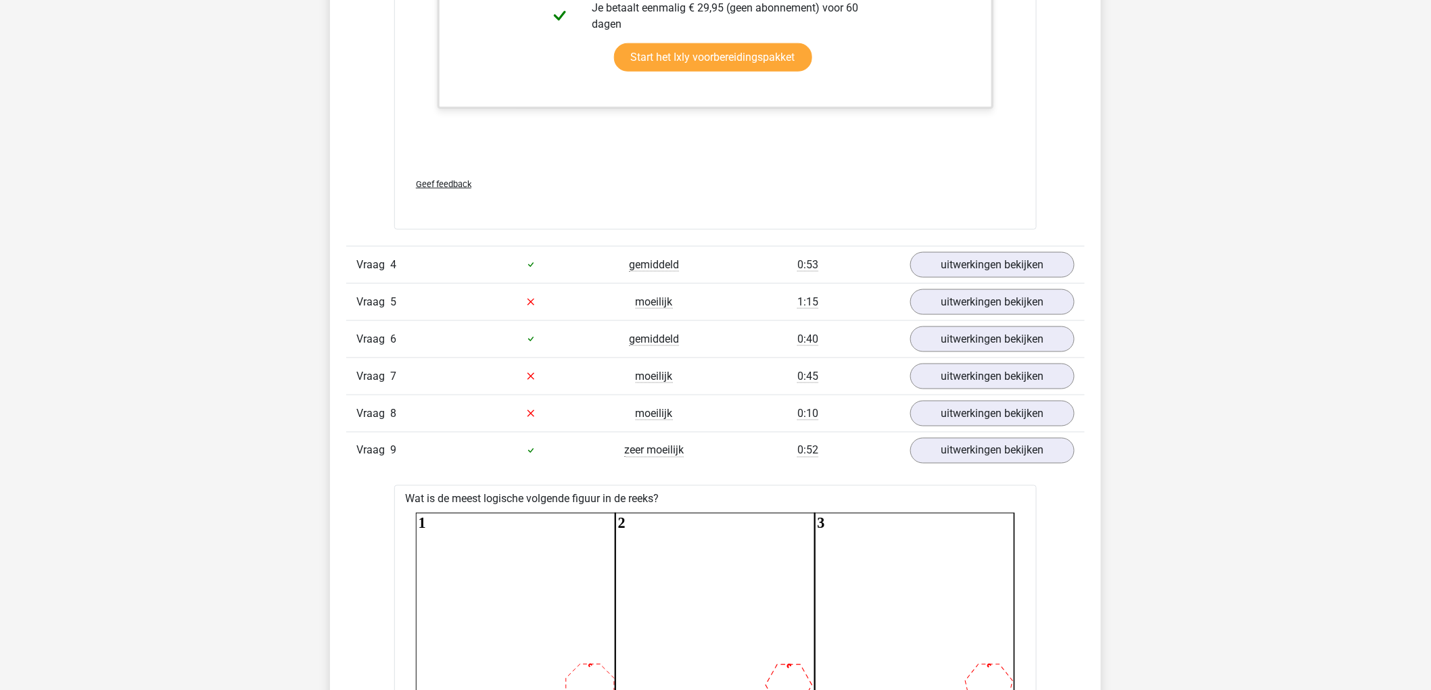
scroll to position [2780, 0]
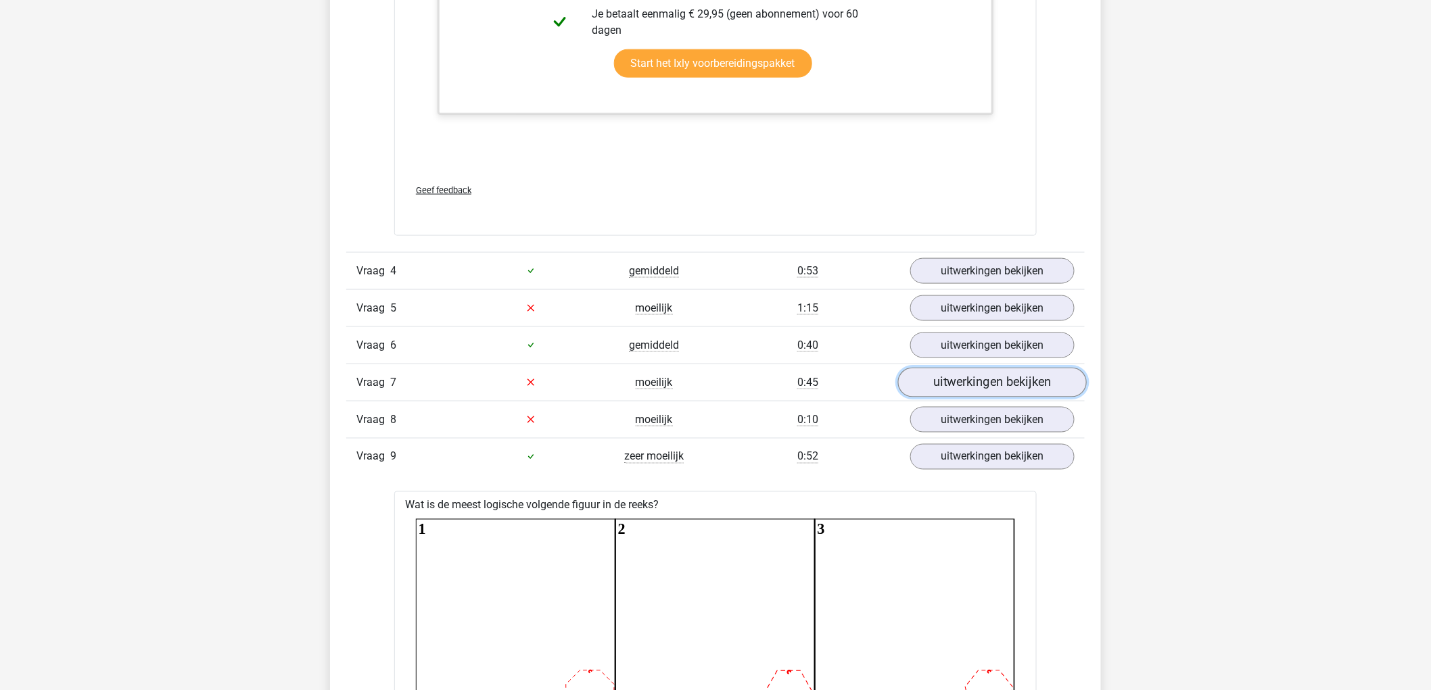
click at [963, 390] on link "uitwerkingen bekijken" at bounding box center [992, 383] width 189 height 30
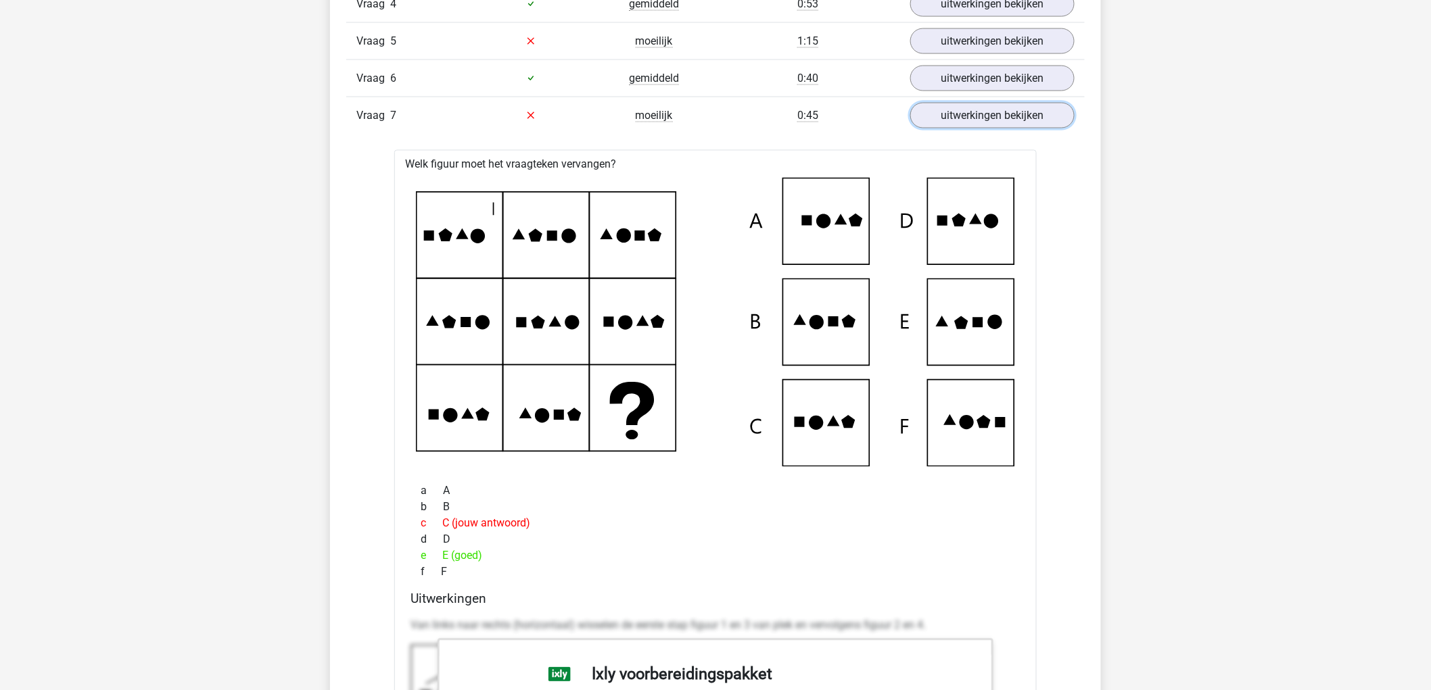
scroll to position [3005, 0]
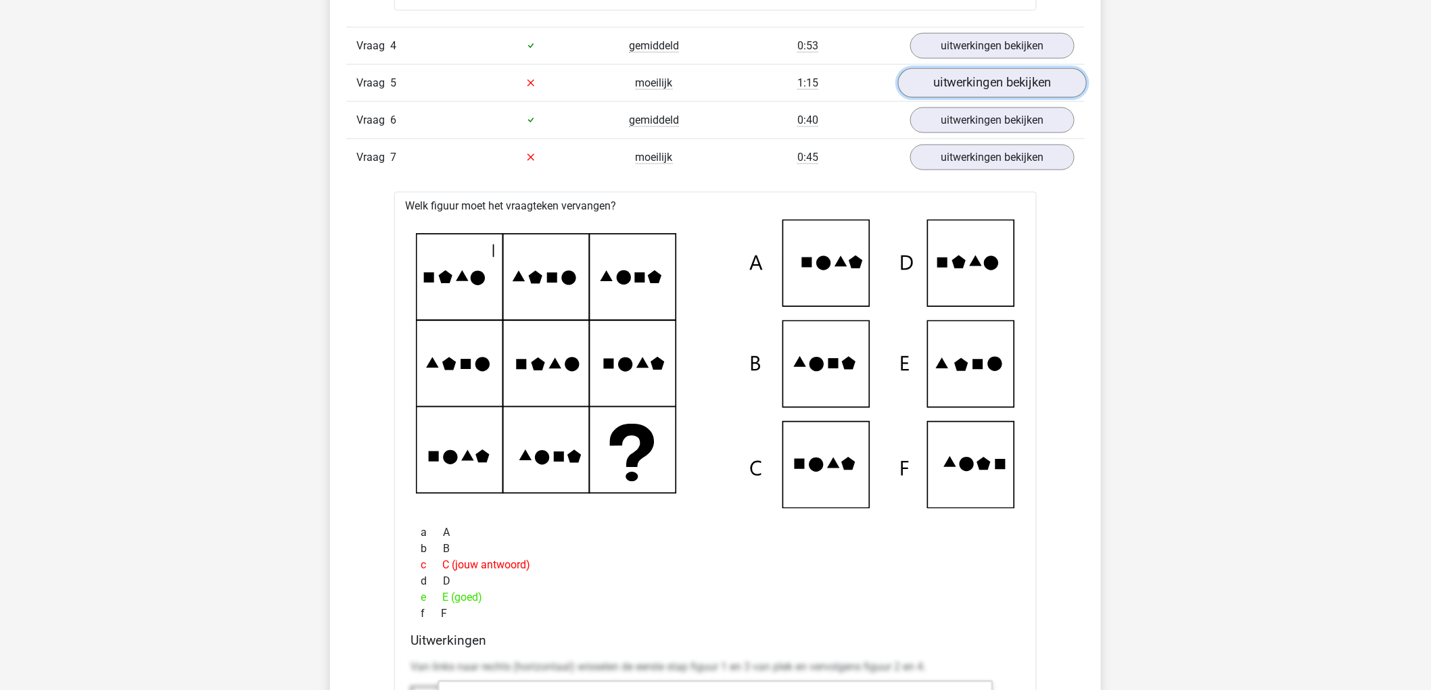
click at [1002, 85] on link "uitwerkingen bekijken" at bounding box center [992, 83] width 189 height 30
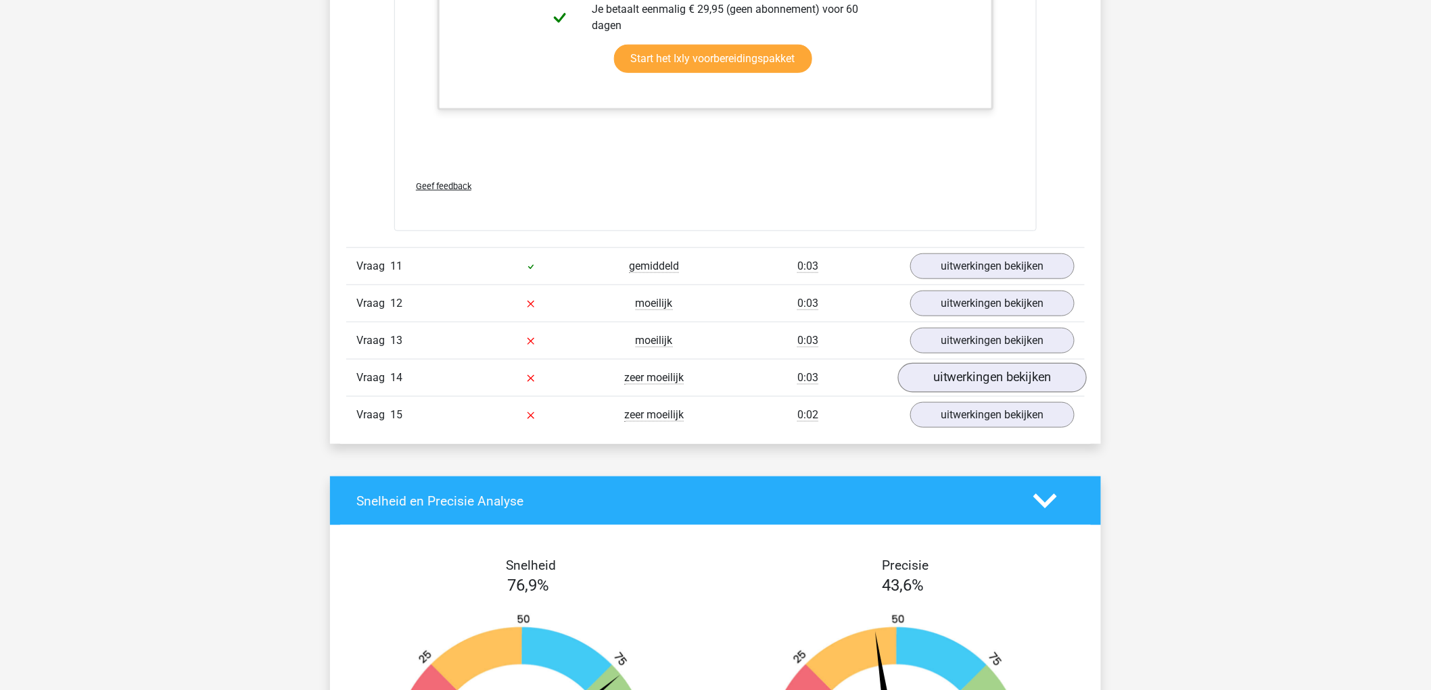
scroll to position [7061, 0]
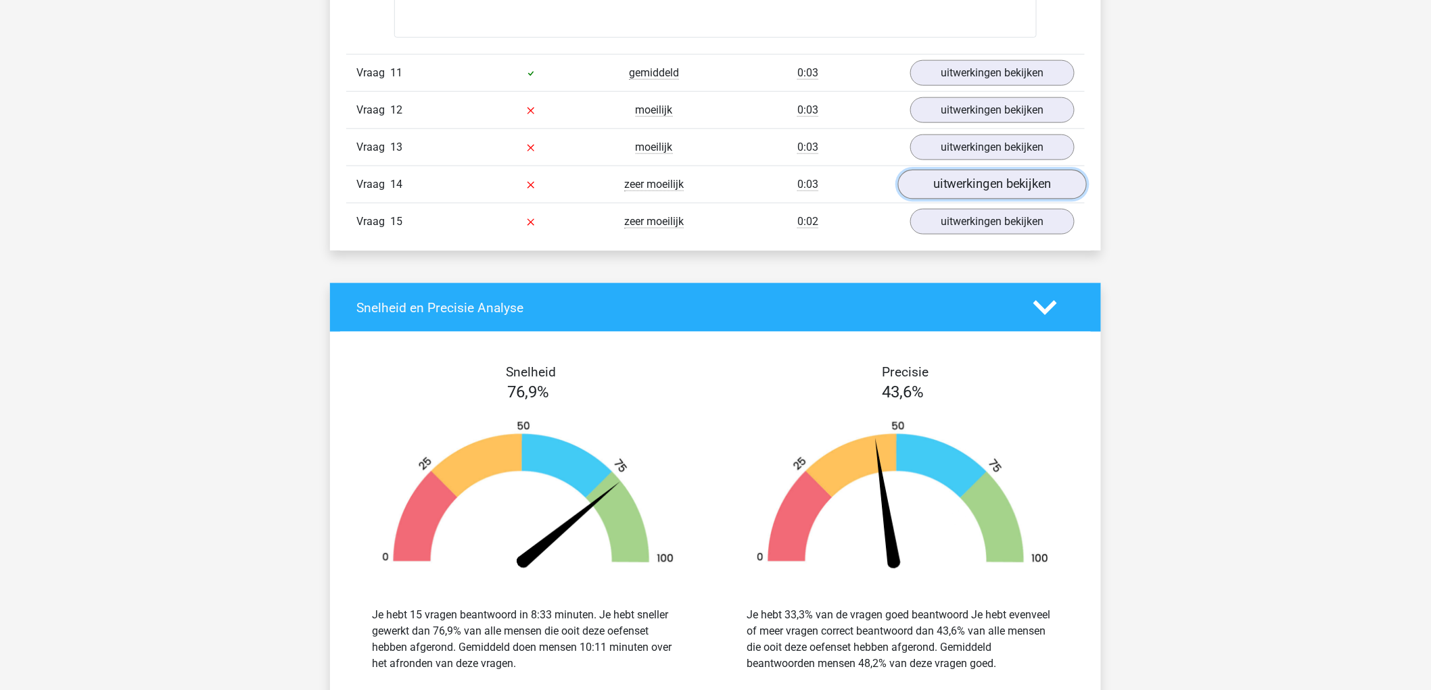
click at [977, 187] on link "uitwerkingen bekijken" at bounding box center [992, 185] width 189 height 30
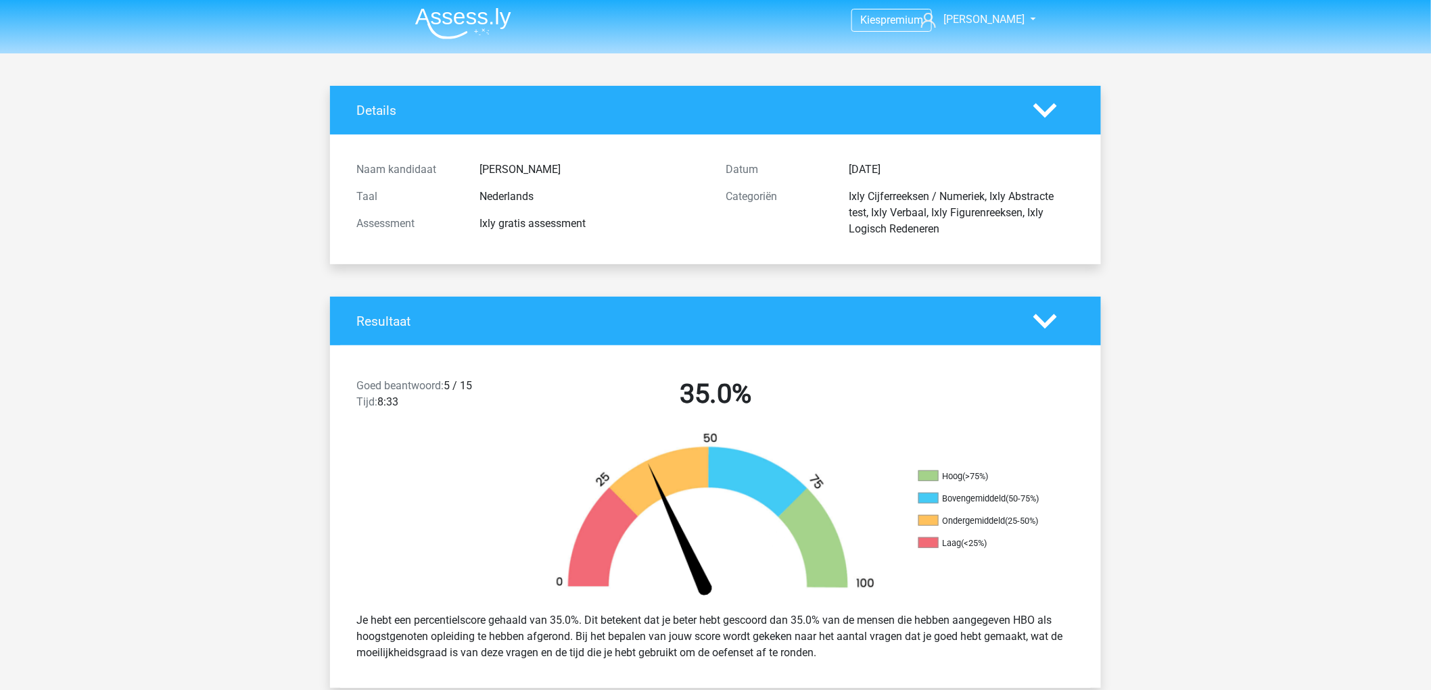
scroll to position [0, 0]
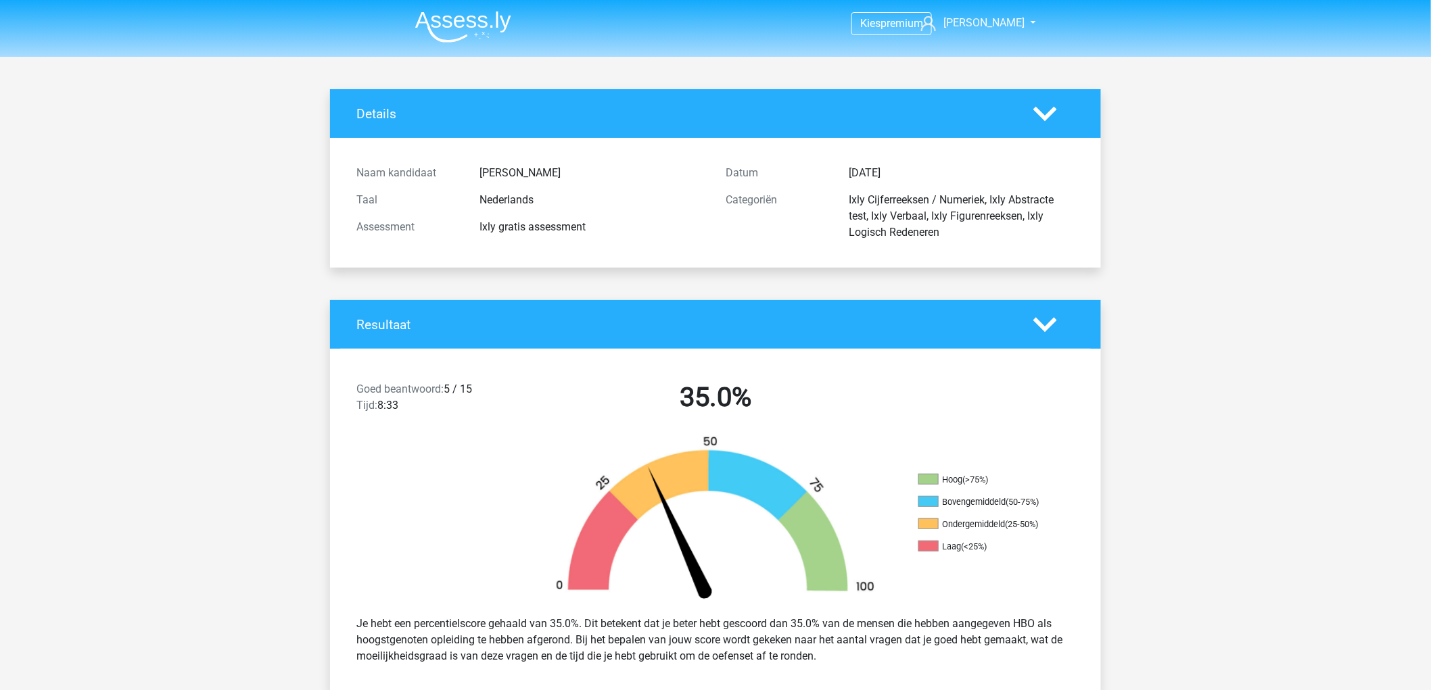
click at [1052, 113] on polygon at bounding box center [1045, 113] width 24 height 15
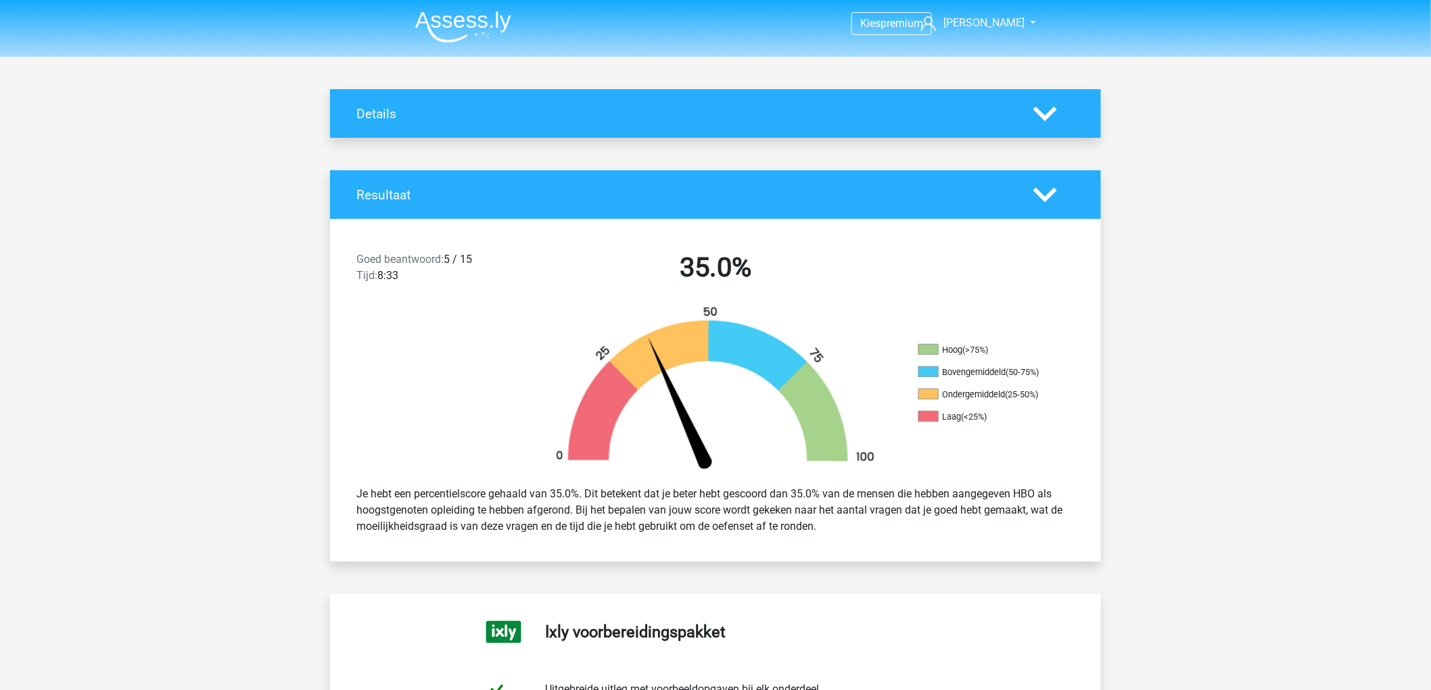
click at [1049, 109] on icon at bounding box center [1045, 114] width 24 height 24
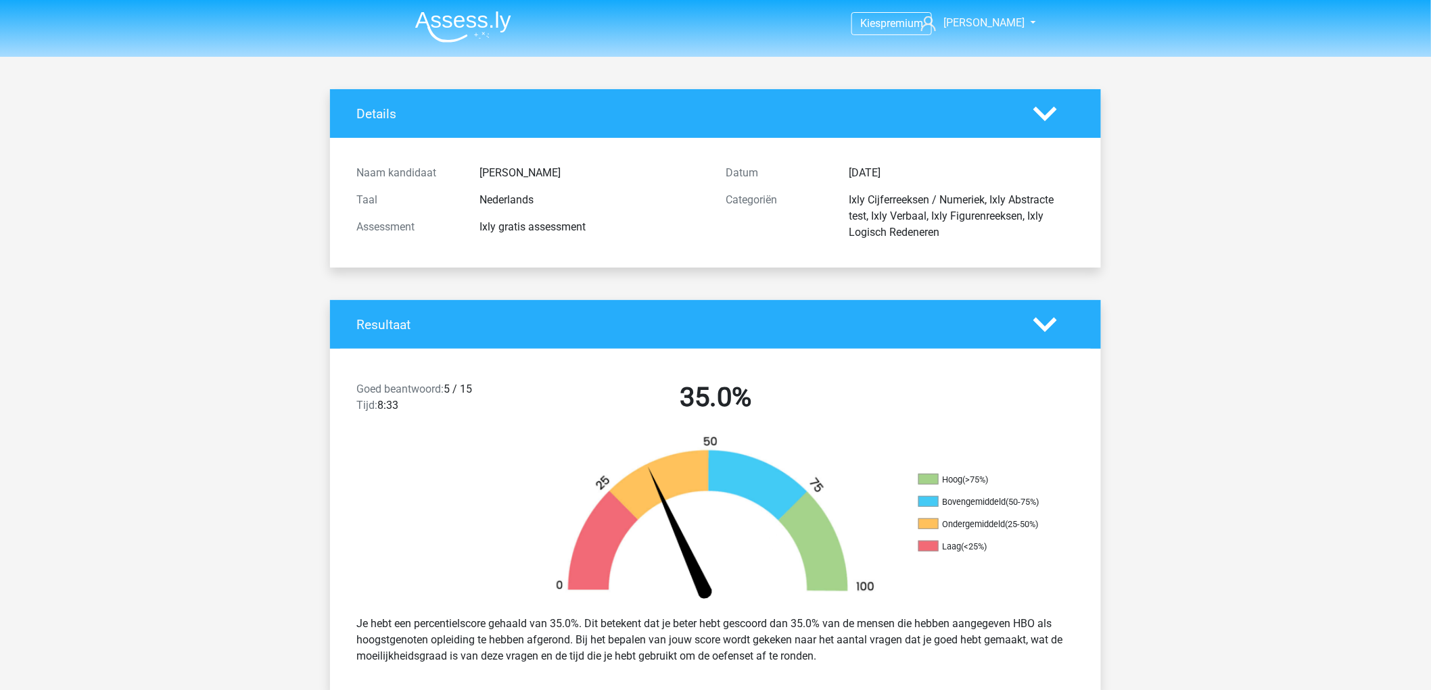
click at [997, 9] on nav "Kies premium niels jansenniels08@gmail.com" at bounding box center [715, 24] width 622 height 44
click at [997, 16] on span "[PERSON_NAME]" at bounding box center [984, 22] width 81 height 13
click at [909, 38] on nav "Kies premium niels jansenniels08@gmail.com" at bounding box center [715, 24] width 622 height 44
click at [901, 22] on span "premium" at bounding box center [901, 23] width 43 height 13
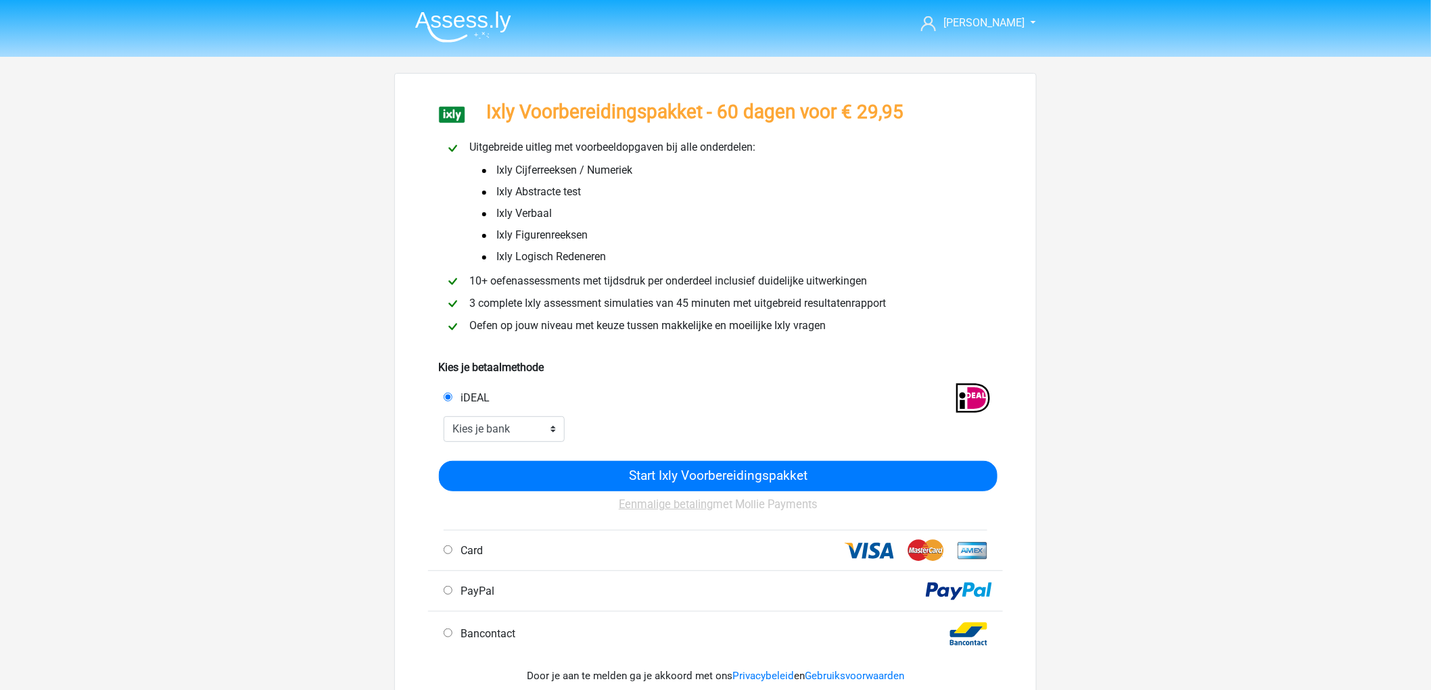
drag, startPoint x: 469, startPoint y: 152, endPoint x: 609, endPoint y: 219, distance: 155.1
click at [609, 218] on div "Uitgebreide uitleg met voorbeeldopgaven bij alle onderdelen: Ixly Cijferreeksen…" at bounding box center [715, 238] width 553 height 198
click at [609, 219] on li "Ixly Verbaal" at bounding box center [622, 214] width 310 height 22
click at [690, 247] on li "Ixly Logisch Redeneren" at bounding box center [622, 257] width 310 height 22
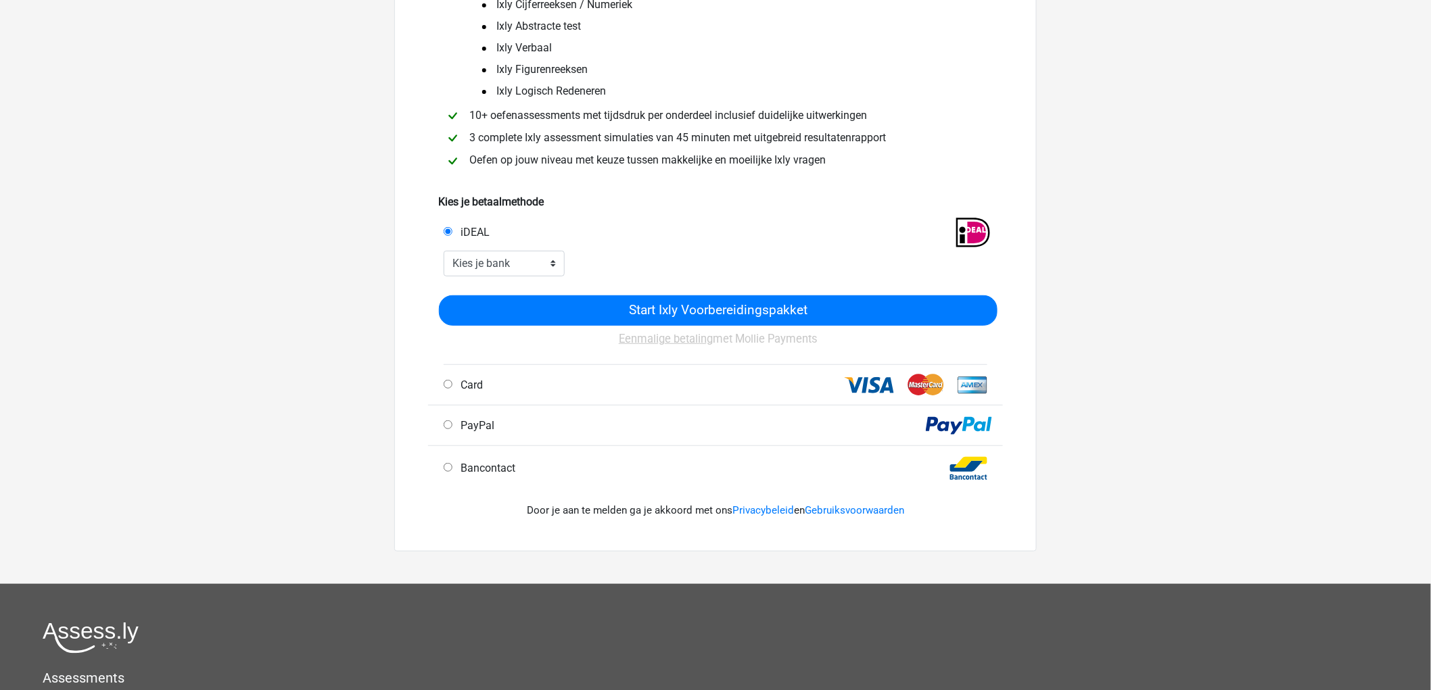
scroll to position [150, 0]
